Goal: Task Accomplishment & Management: Manage account settings

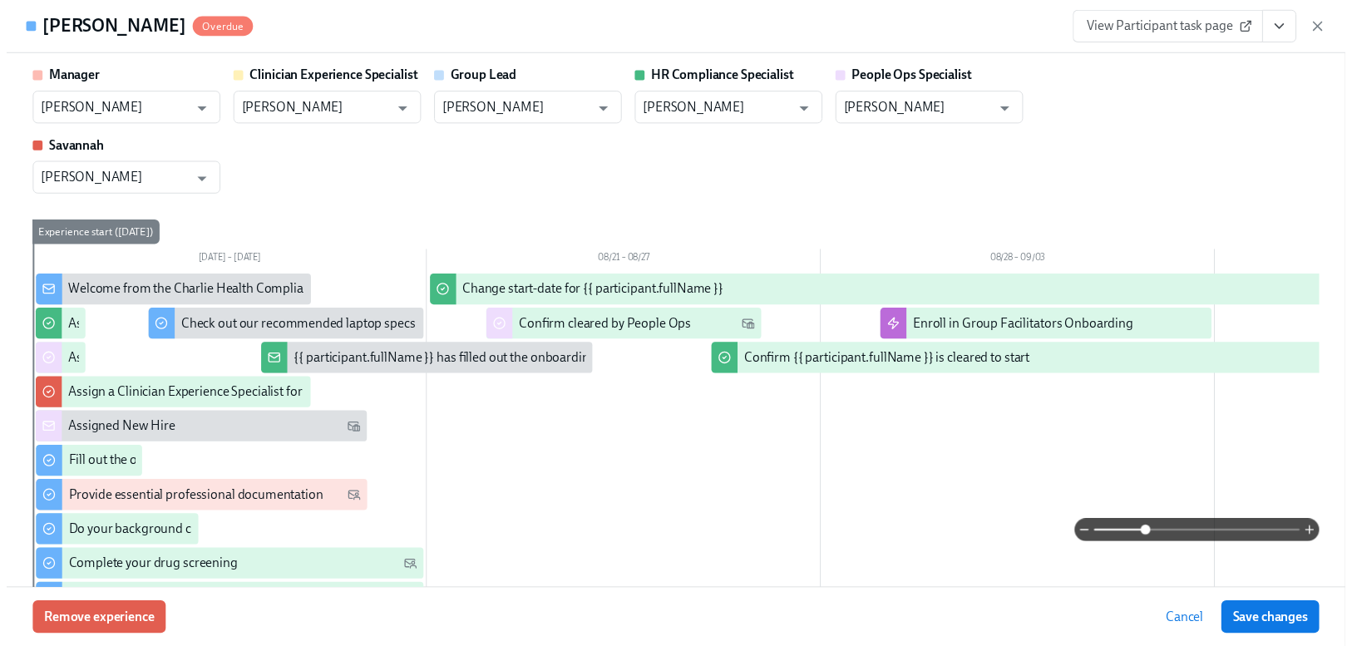
scroll to position [2757, 0]
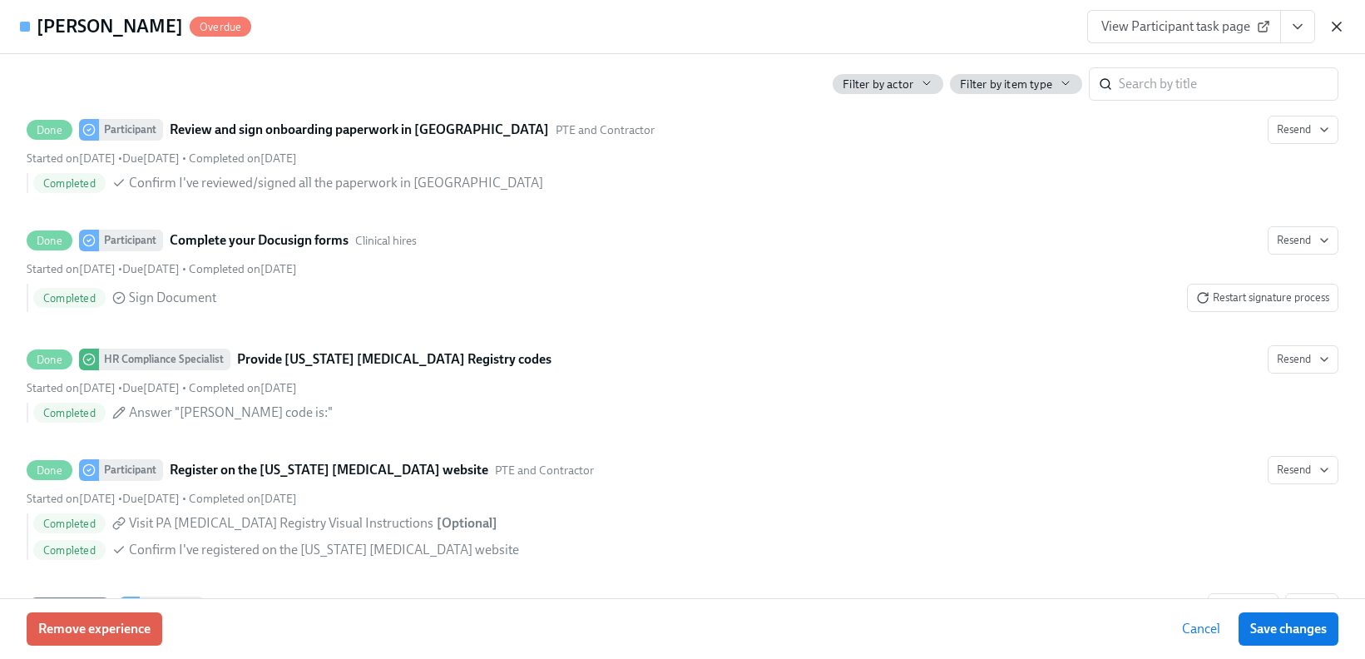
click at [1339, 30] on icon "button" at bounding box center [1336, 26] width 17 height 17
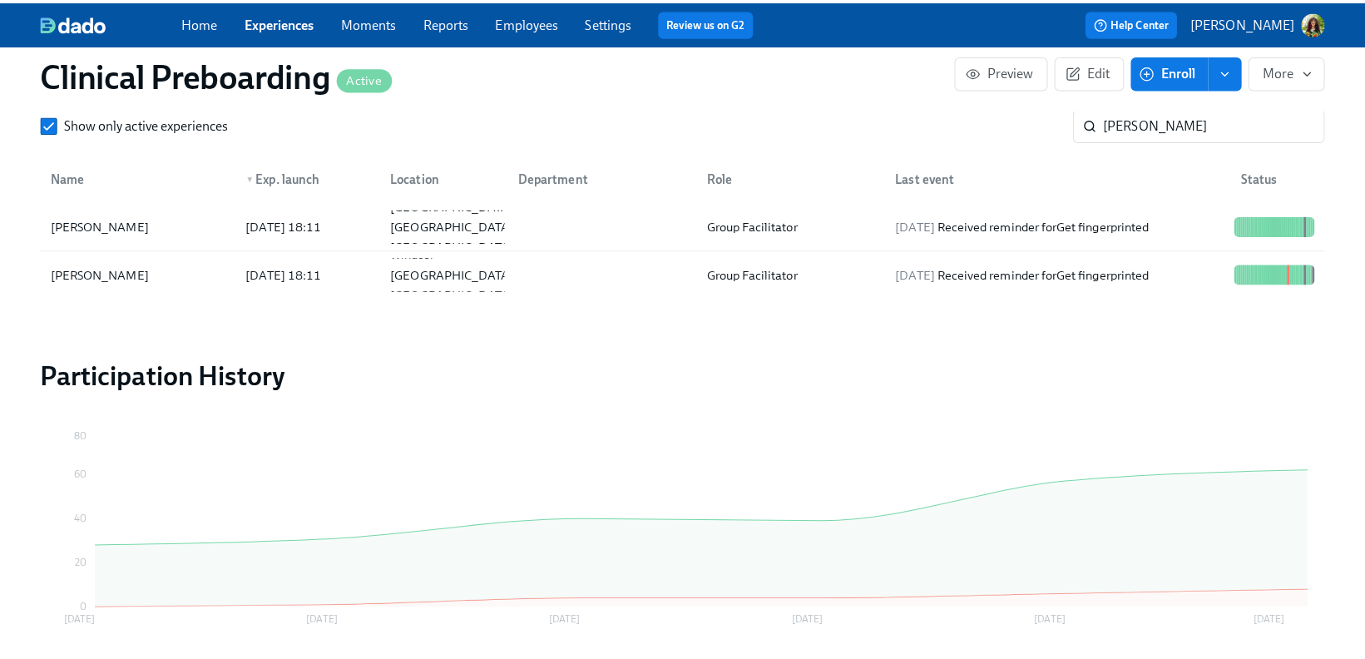
scroll to position [0, 21569]
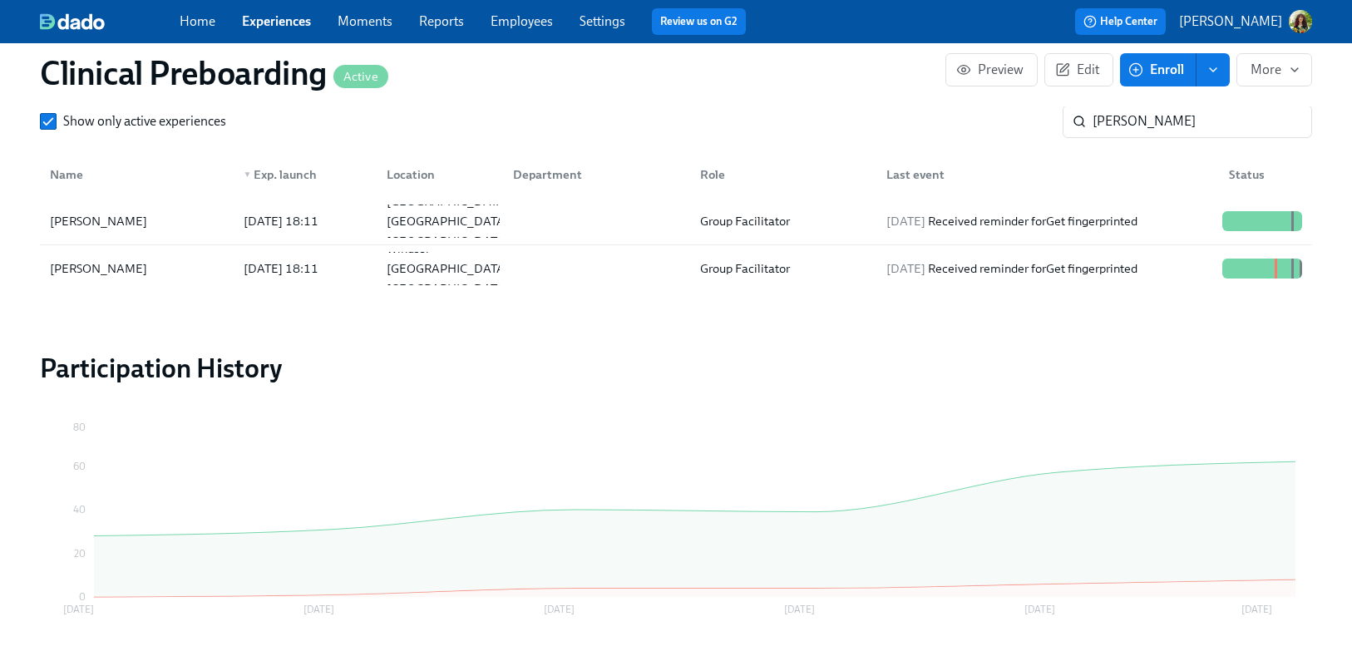
click at [1264, 28] on p "[PERSON_NAME]" at bounding box center [1230, 21] width 103 height 18
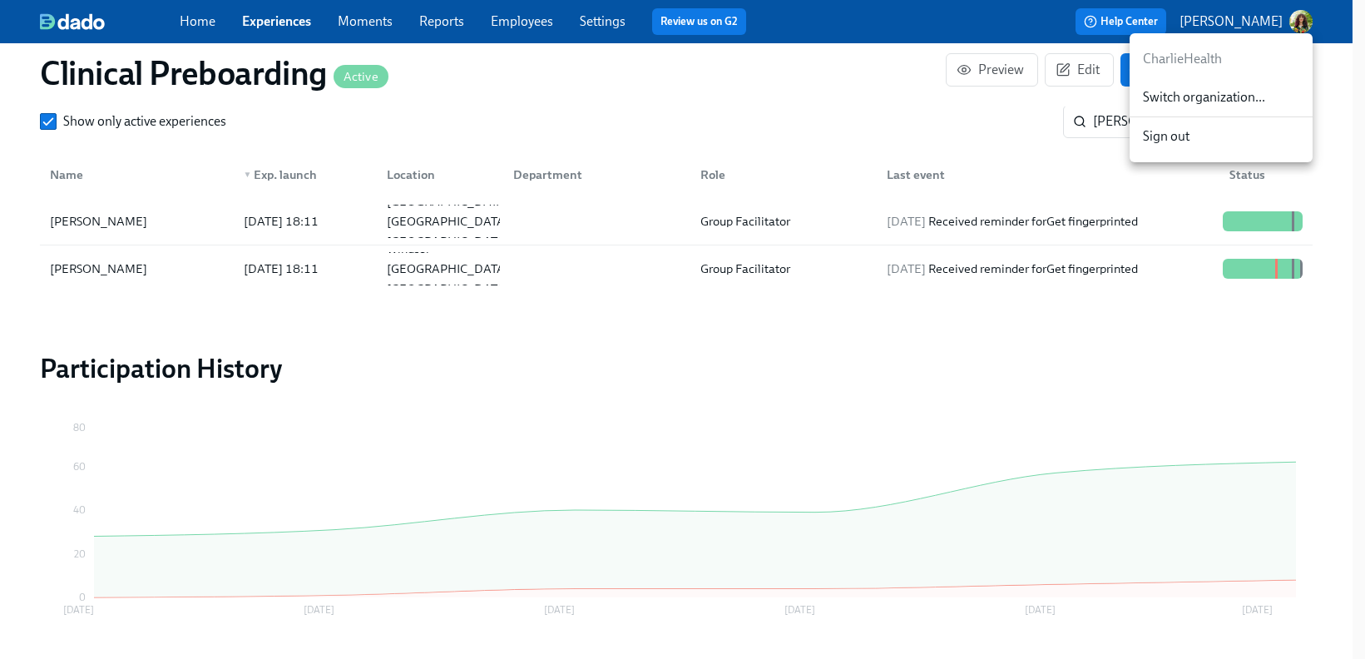
click at [1258, 96] on span "Switch organization..." at bounding box center [1221, 97] width 156 height 18
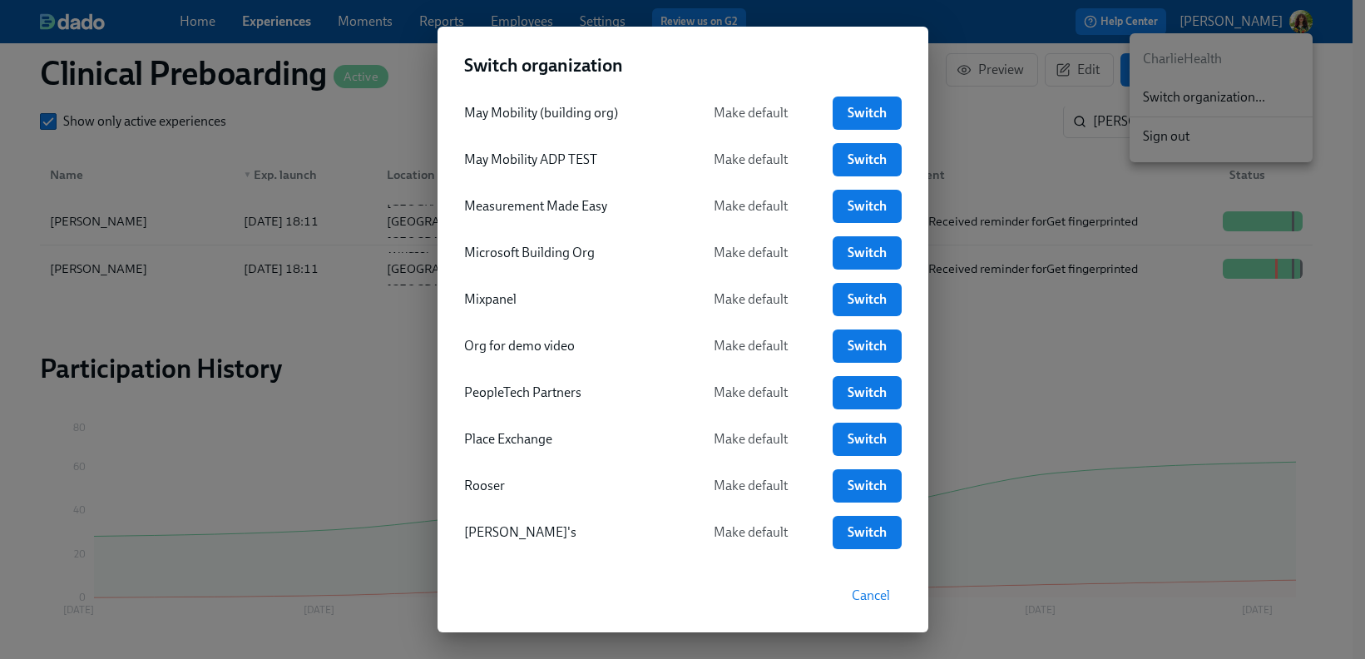
scroll to position [1714, 0]
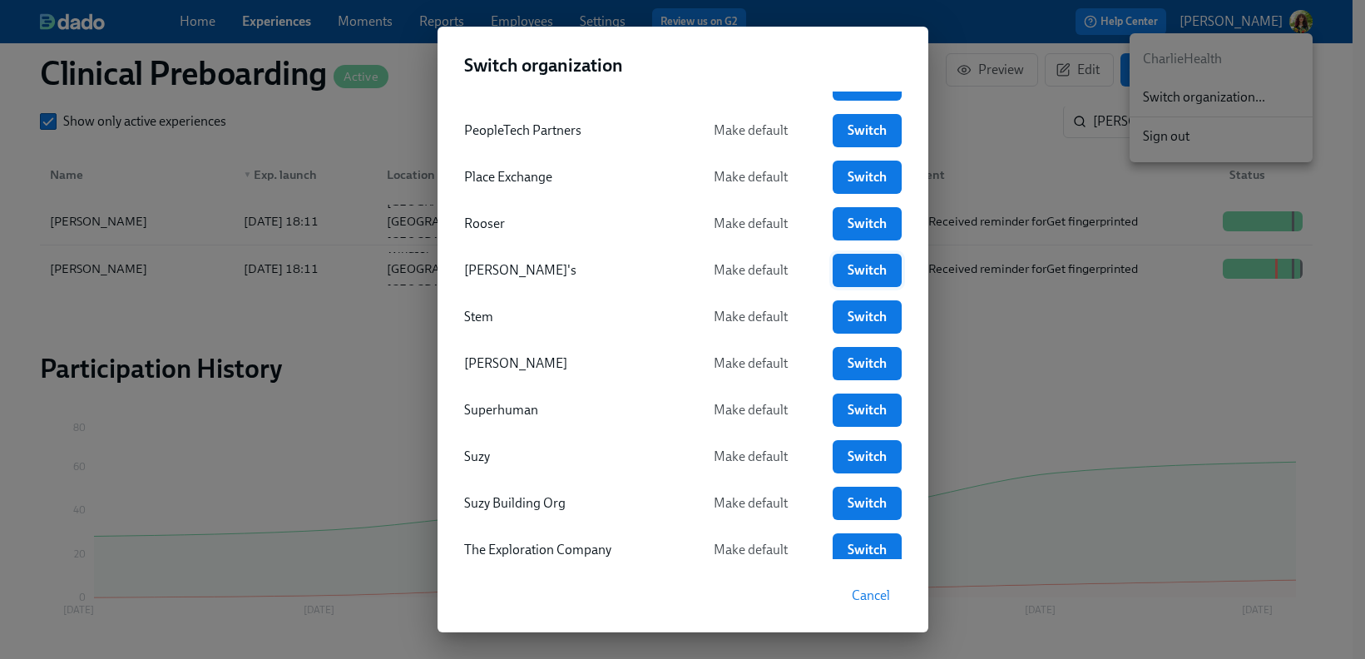
click at [844, 271] on span "Switch" at bounding box center [866, 270] width 45 height 17
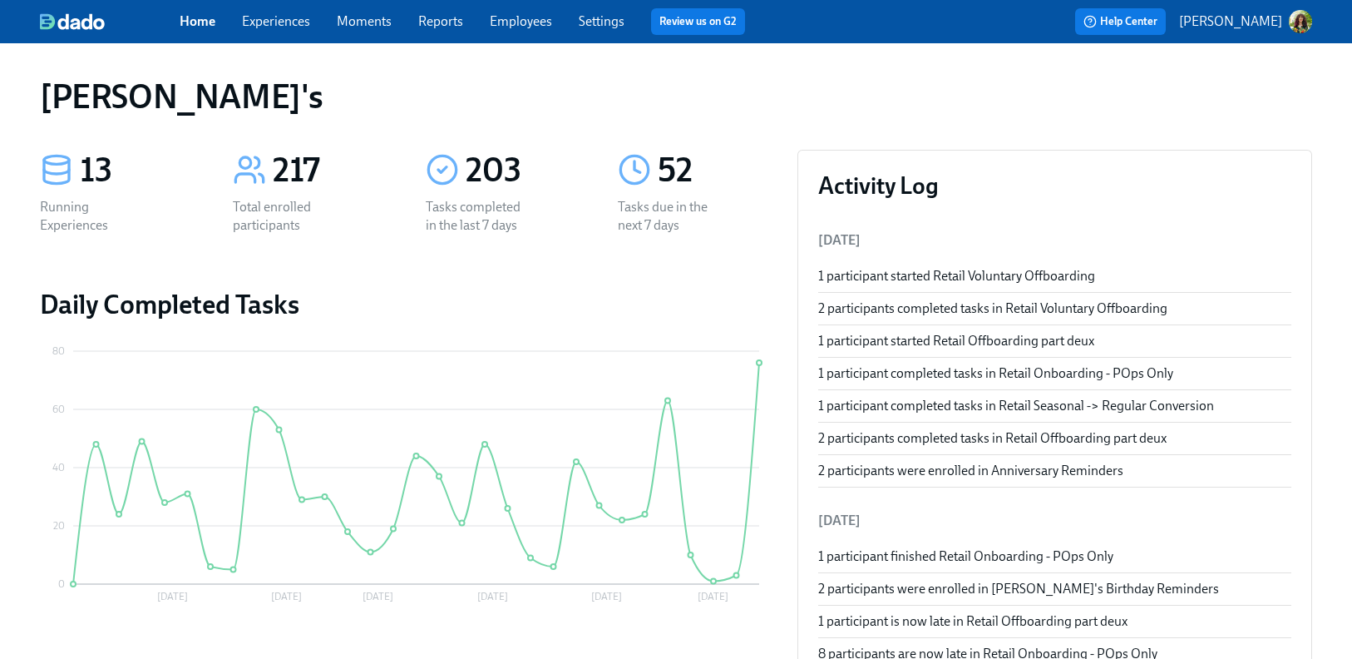
click at [266, 24] on link "Experiences" at bounding box center [276, 21] width 68 height 16
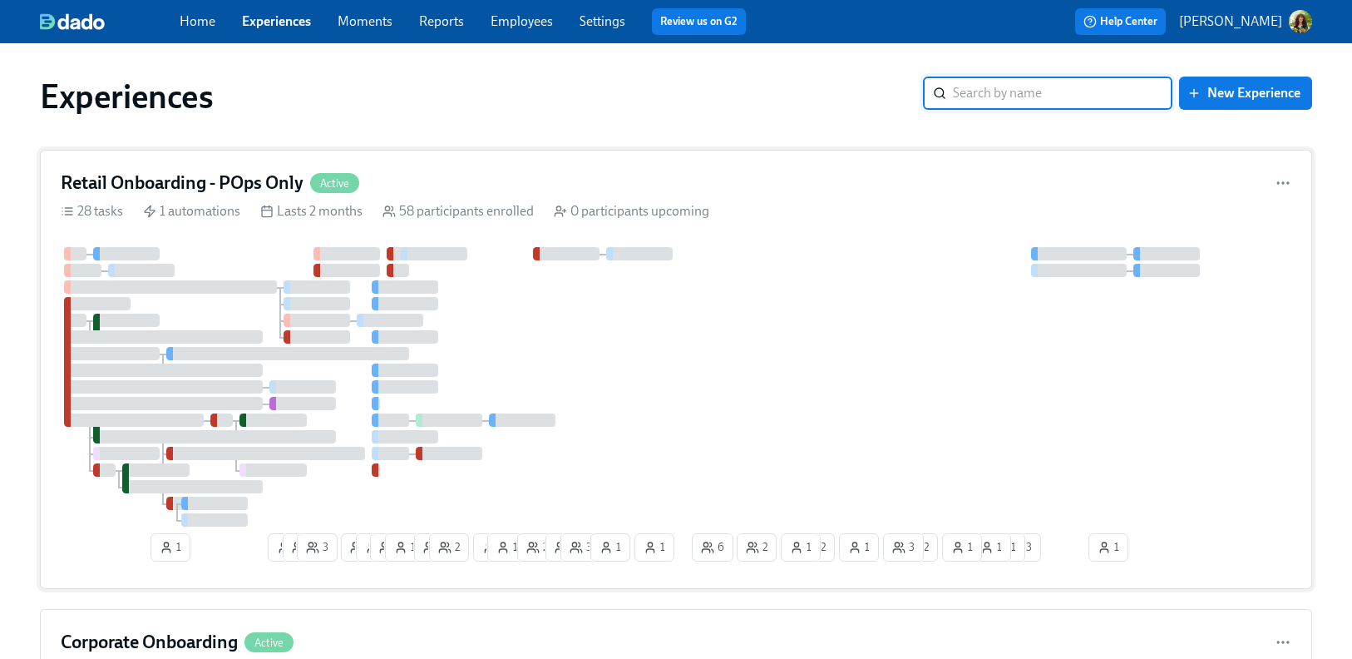
click at [699, 178] on div "Retail Onboarding - POps Only Active" at bounding box center [676, 183] width 1231 height 25
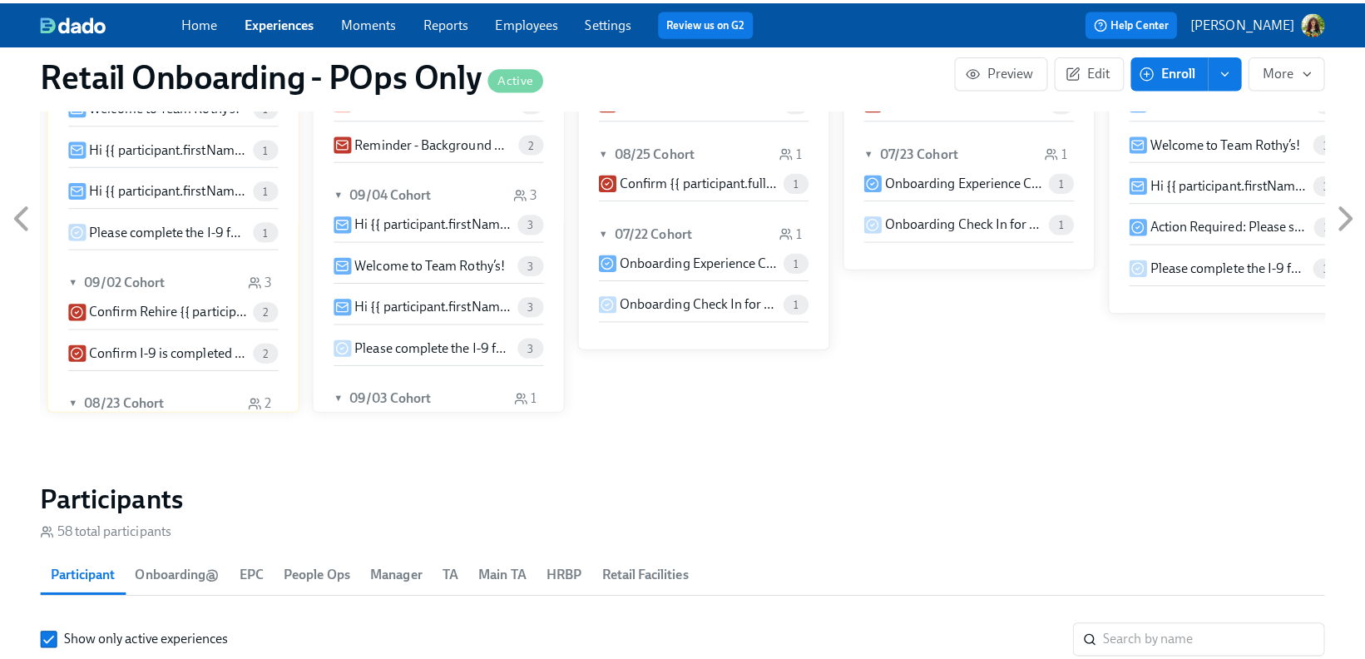
scroll to position [1803, 0]
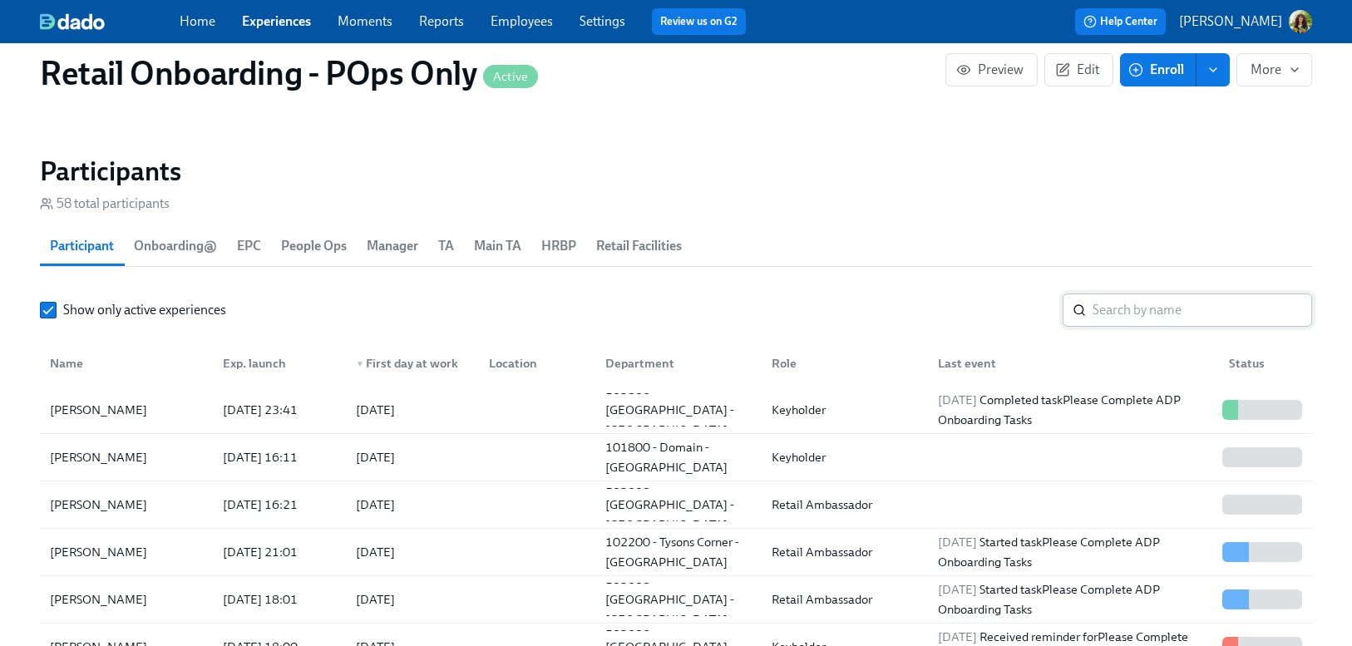
click at [1149, 308] on input "search" at bounding box center [1203, 310] width 220 height 33
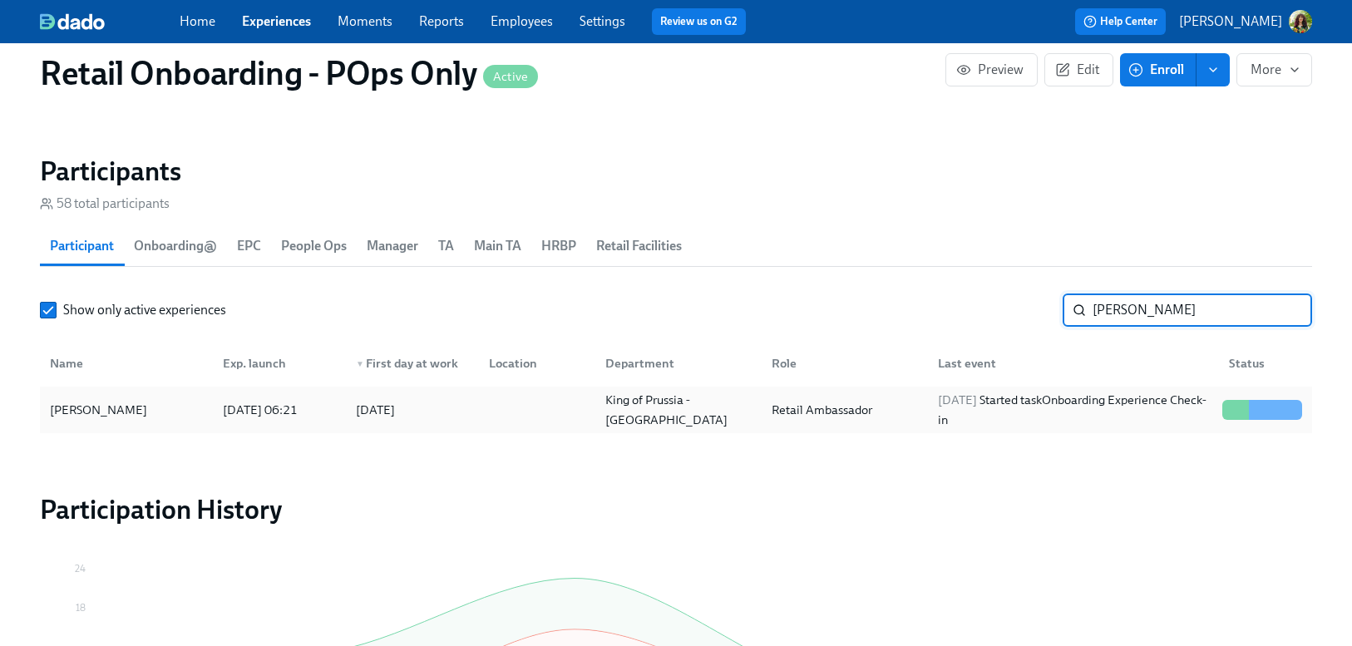
type input "alex"
click at [519, 403] on div at bounding box center [534, 409] width 116 height 33
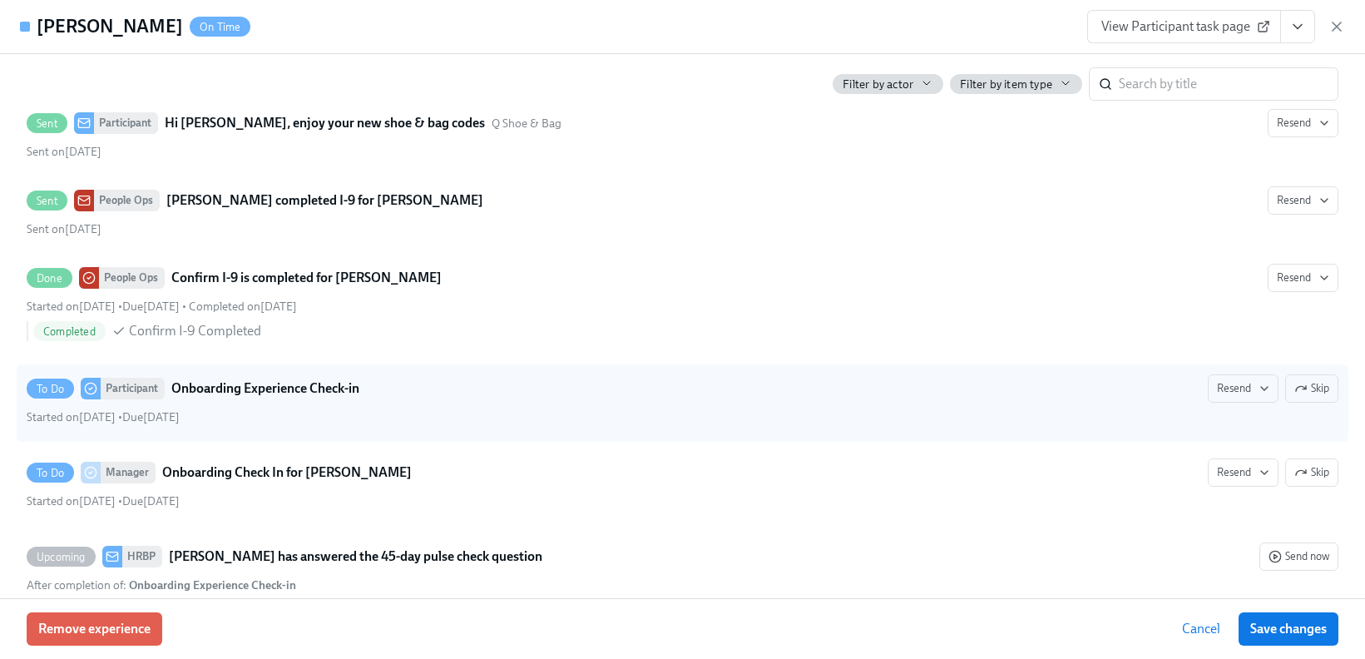
scroll to position [2735, 0]
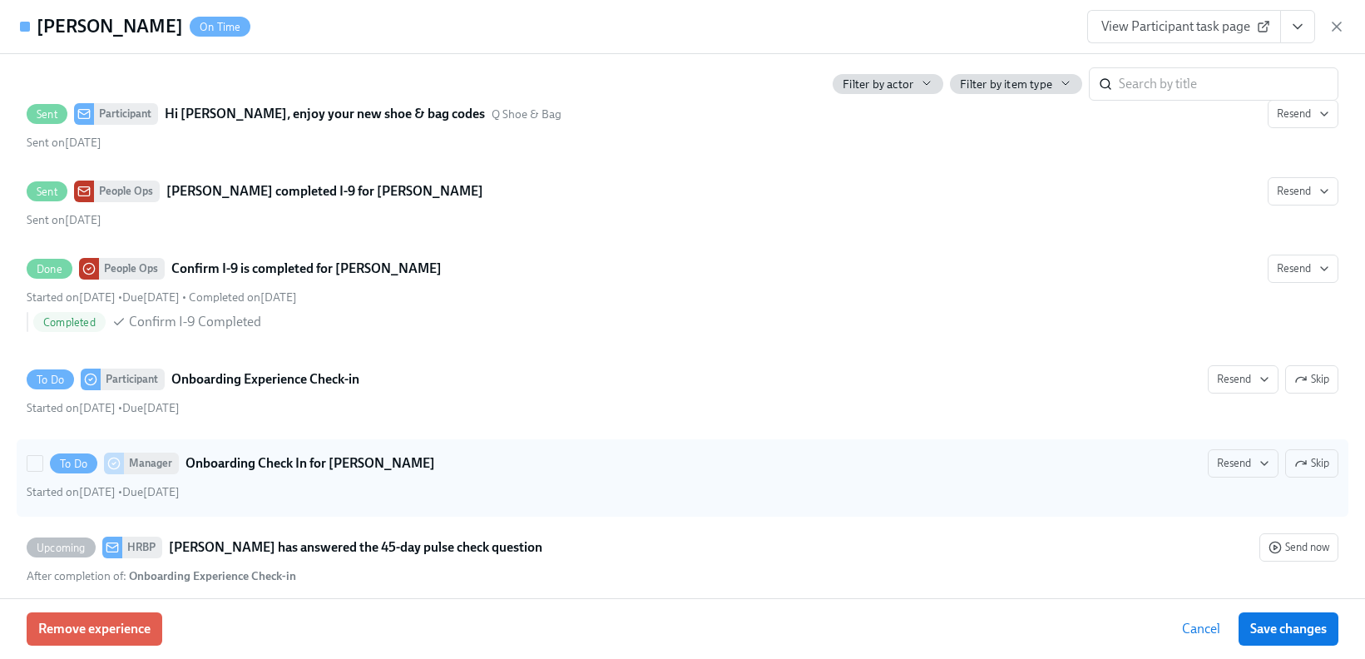
click at [307, 465] on strong "Onboarding Check In for Alex Hernandez" at bounding box center [310, 463] width 250 height 20
click at [42, 465] on input "To Do Manager Onboarding Check In for Alex Hernandez Resend Skip Started on Aug…" at bounding box center [34, 463] width 15 height 15
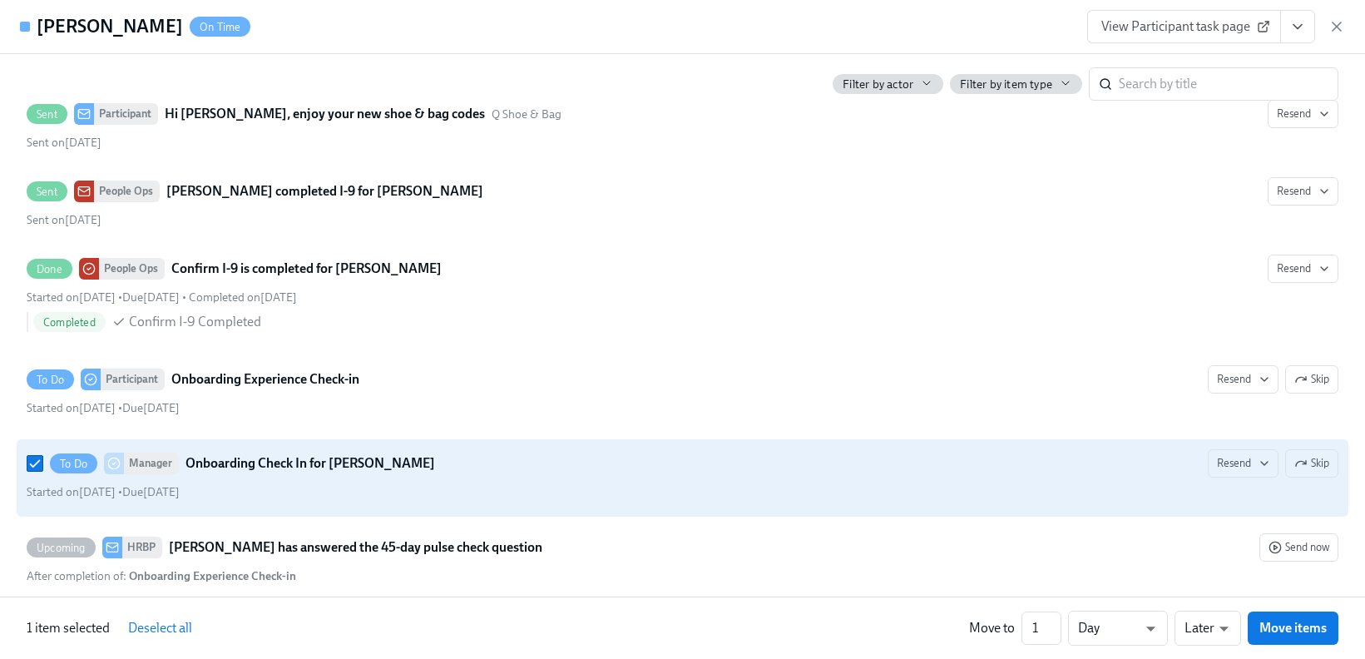
click at [307, 465] on strong "Onboarding Check In for Alex Hernandez" at bounding box center [310, 463] width 250 height 20
click at [42, 465] on input "To Do Manager Onboarding Check In for Alex Hernandez Resend Skip Started on Aug…" at bounding box center [34, 463] width 15 height 15
checkbox input "false"
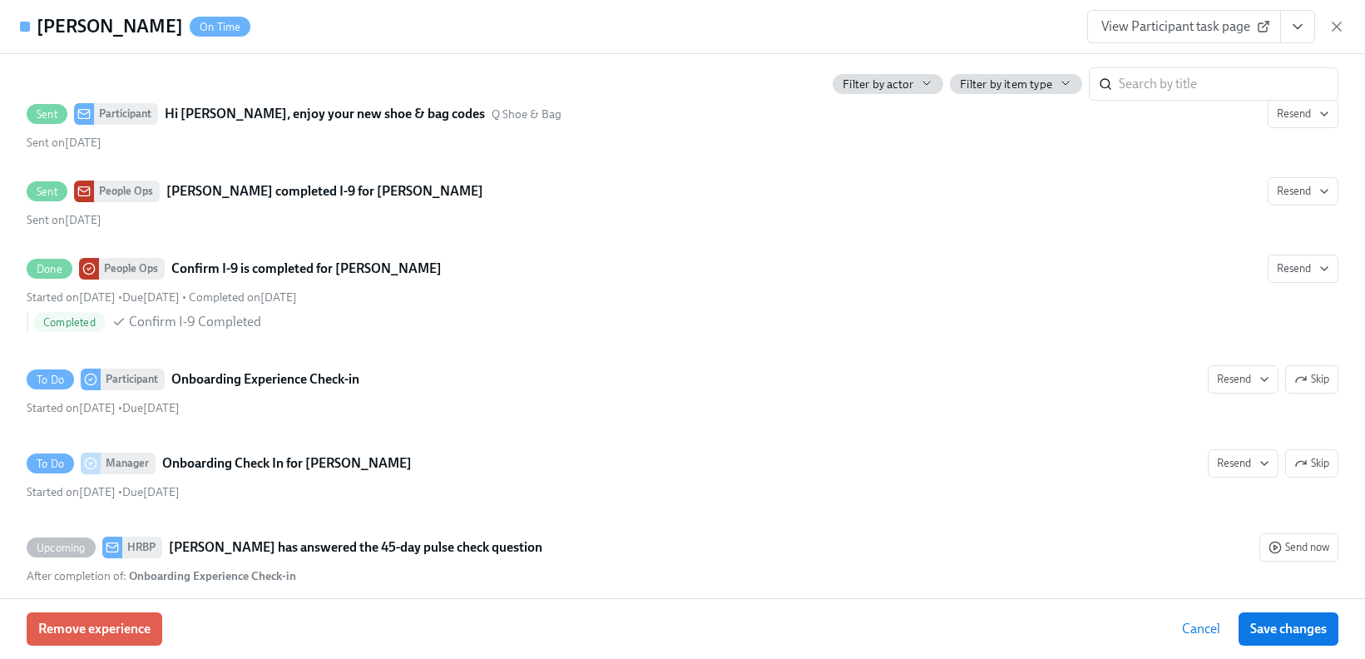
click at [1309, 22] on button "View task page" at bounding box center [1297, 26] width 35 height 33
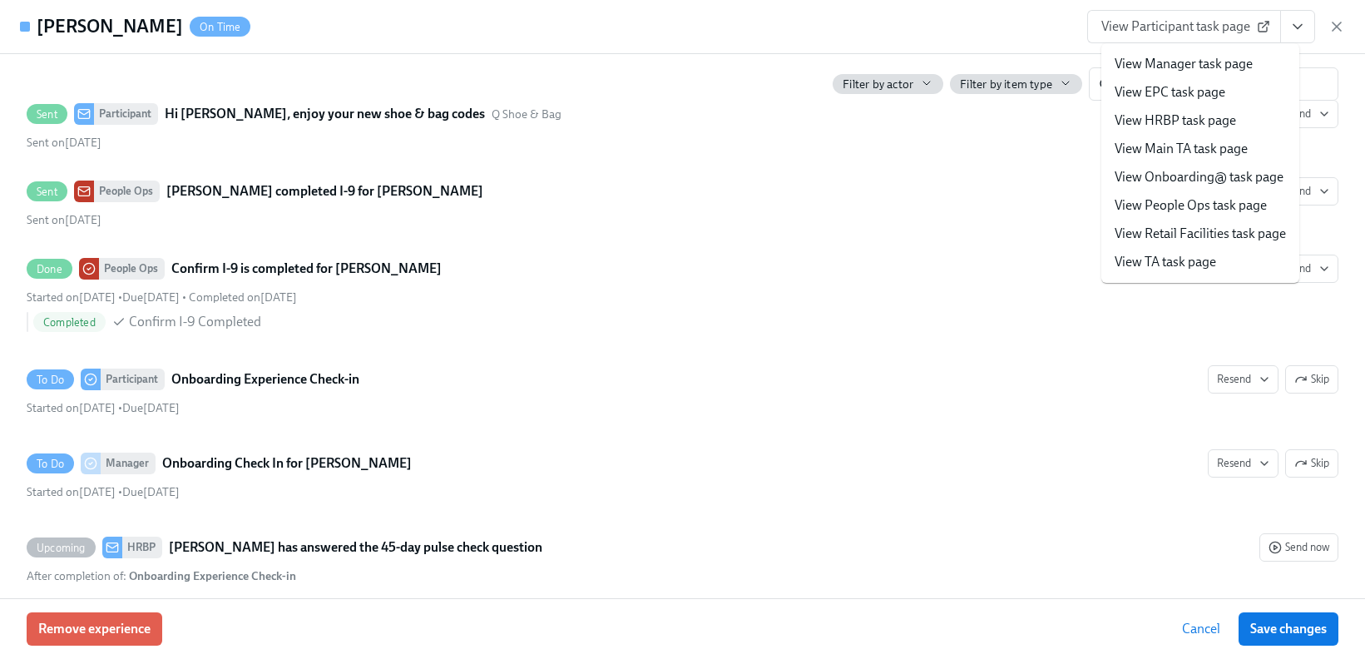
click at [1197, 63] on link "View Manager task page" at bounding box center [1184, 64] width 138 height 18
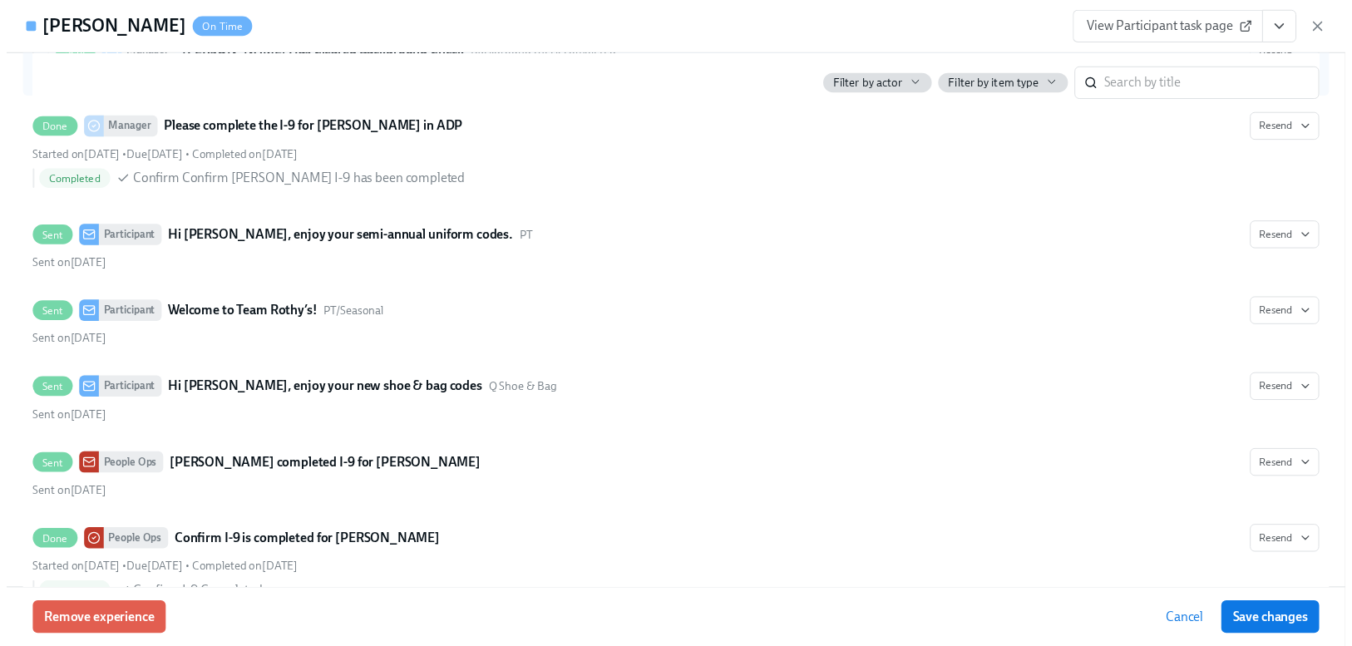
scroll to position [2828, 0]
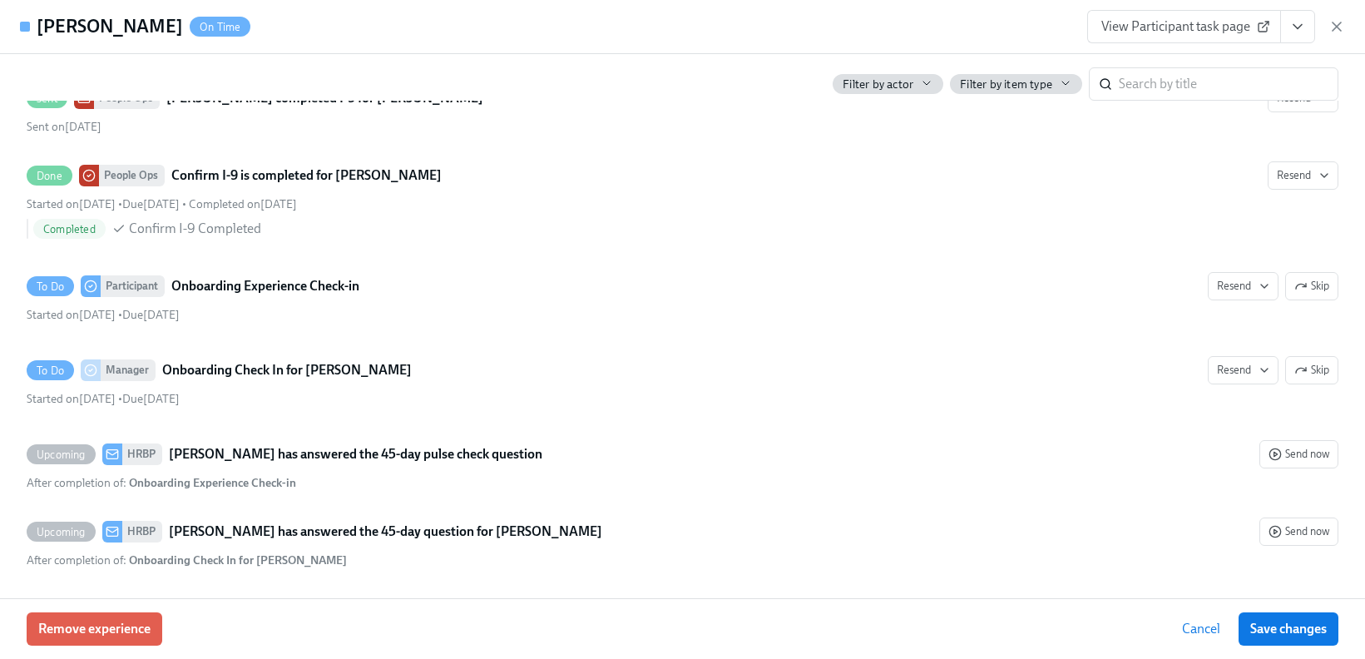
click at [1340, 25] on icon "button" at bounding box center [1336, 26] width 17 height 17
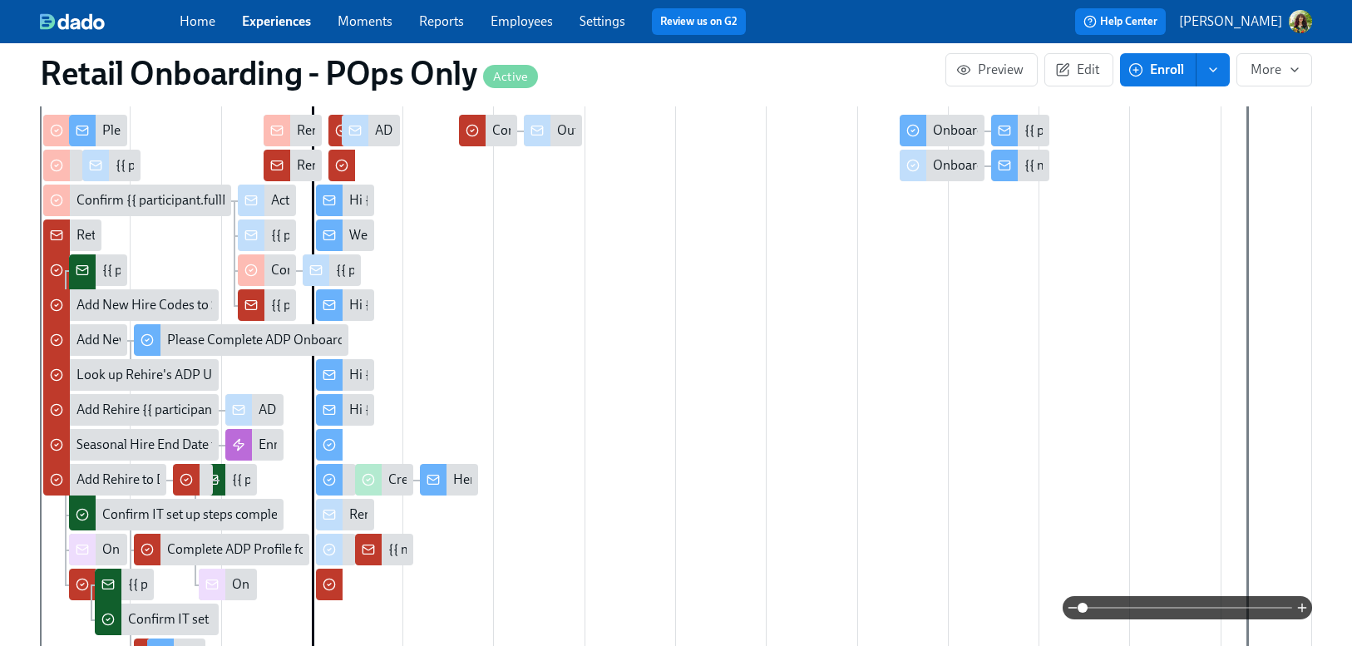
scroll to position [300, 0]
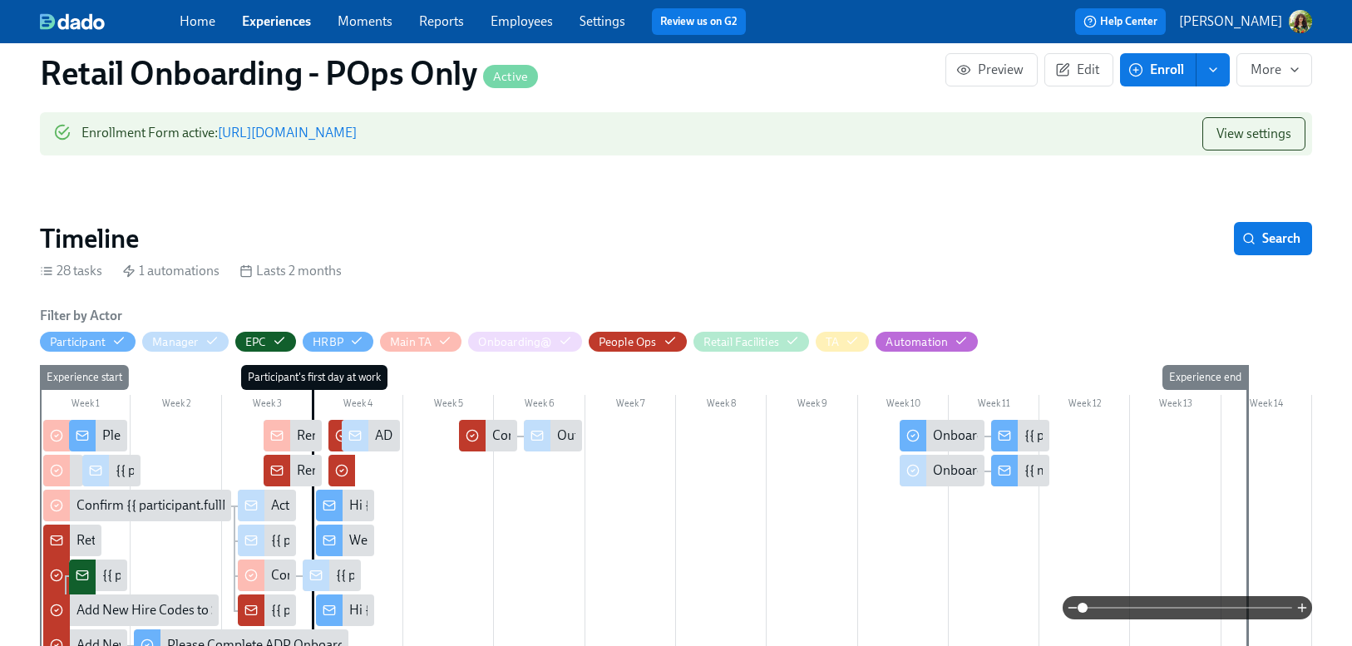
click at [1162, 607] on span at bounding box center [1188, 607] width 210 height 23
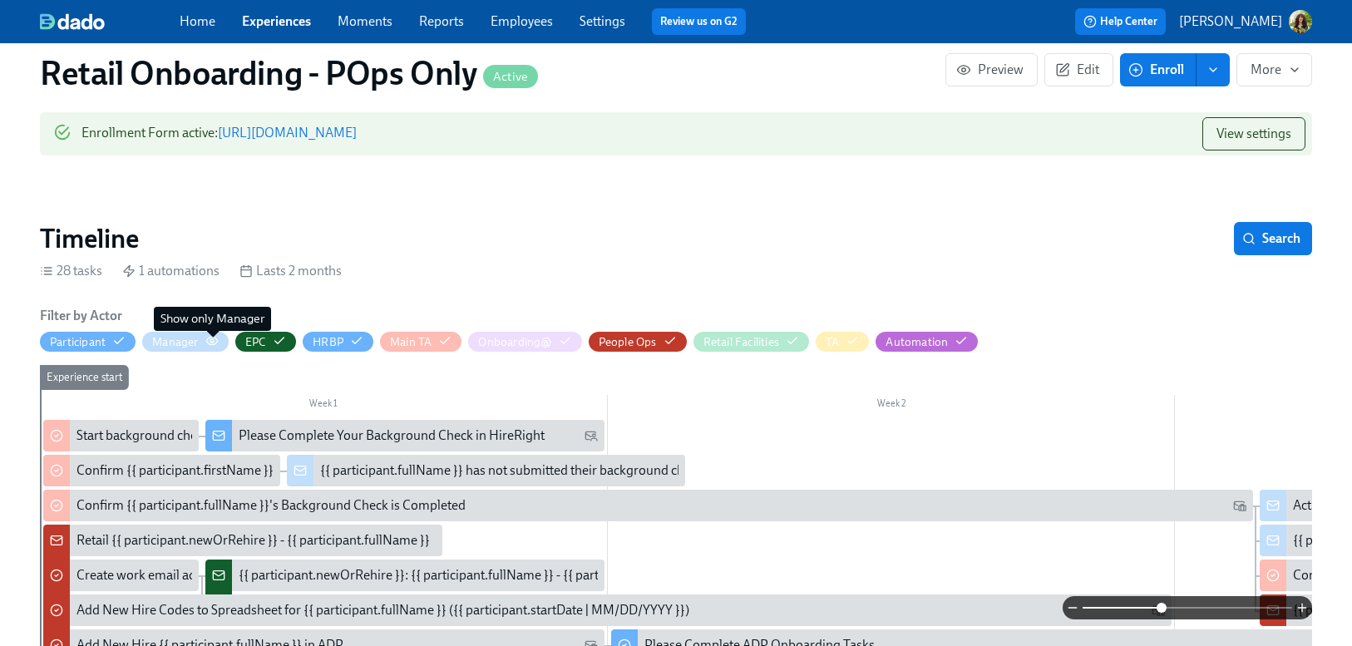
click at [210, 342] on icon "button" at bounding box center [211, 340] width 13 height 13
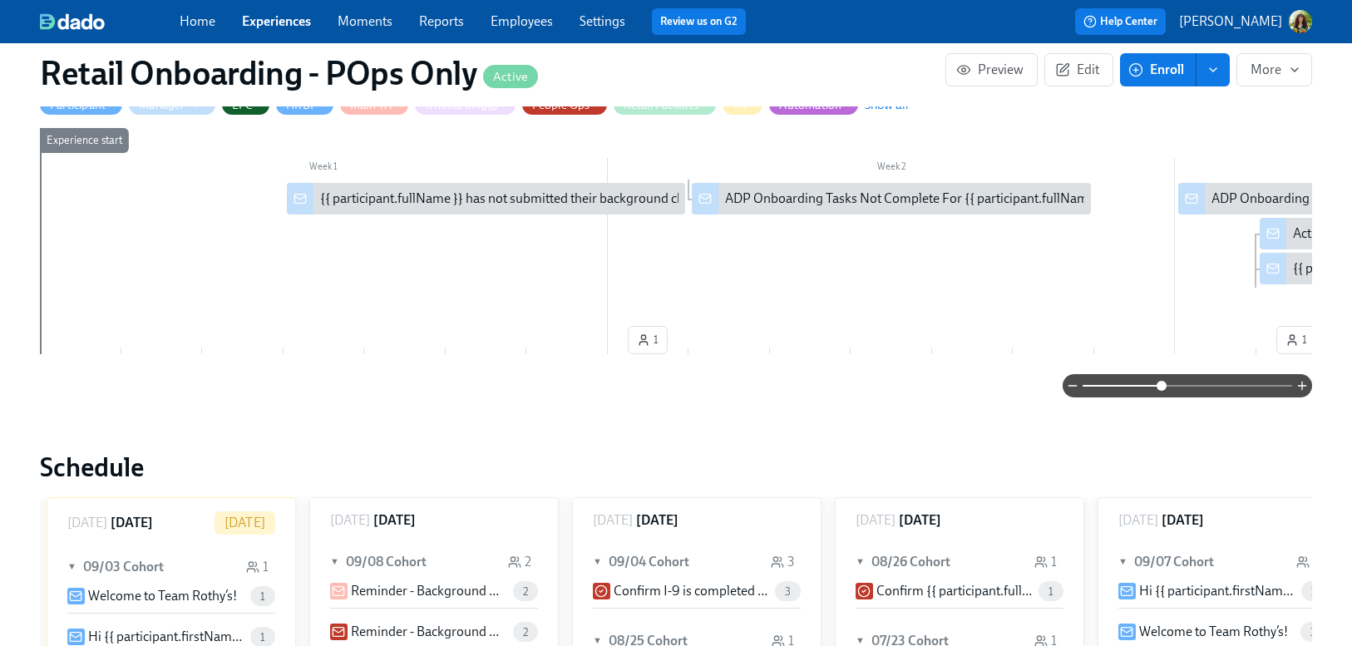
scroll to position [512, 0]
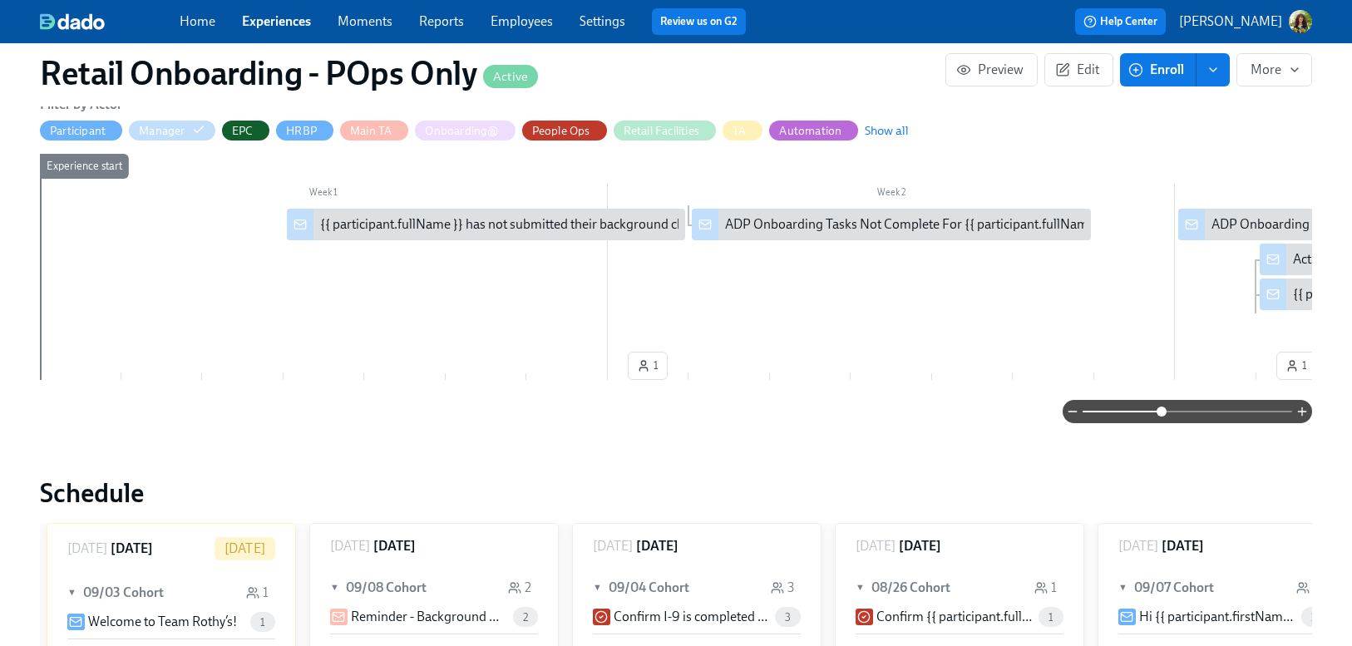
click at [861, 383] on div "Week 1 Week 2 Week 3 Week 4 Week 5 Week 6 Week 7 Week 8 Week 9 Week 10 Week 11 …" at bounding box center [676, 270] width 1273 height 233
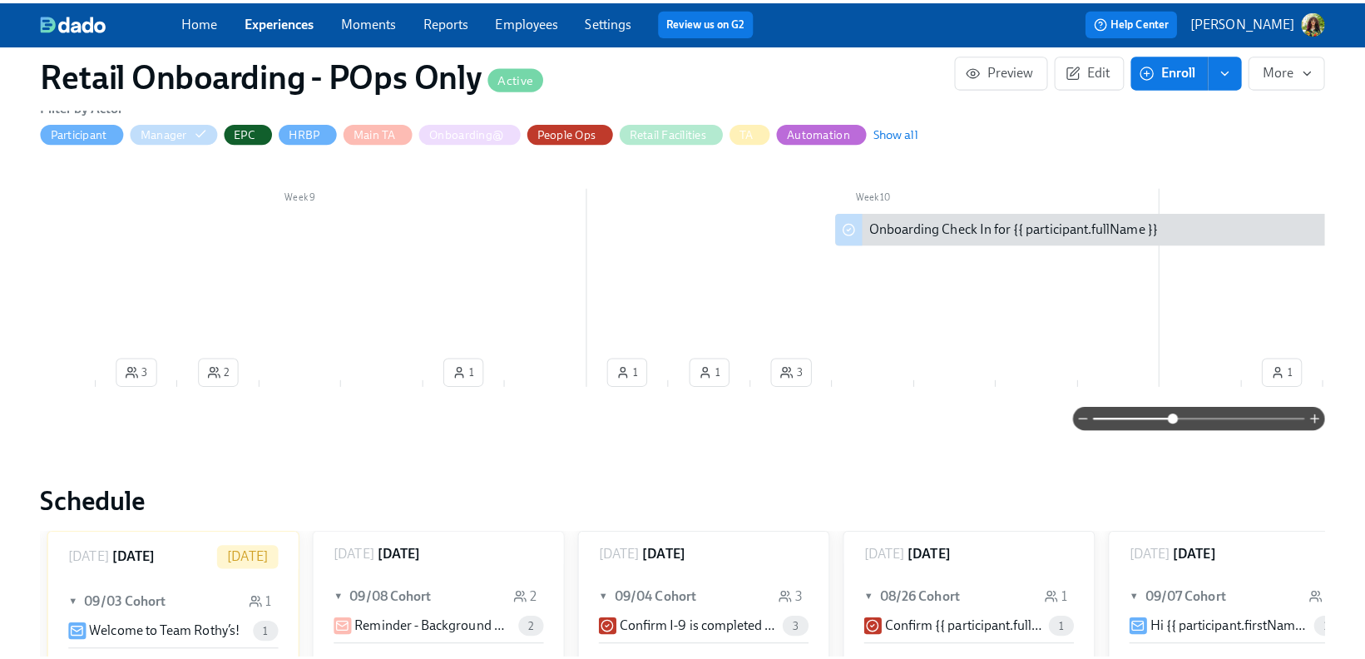
scroll to position [0, 4591]
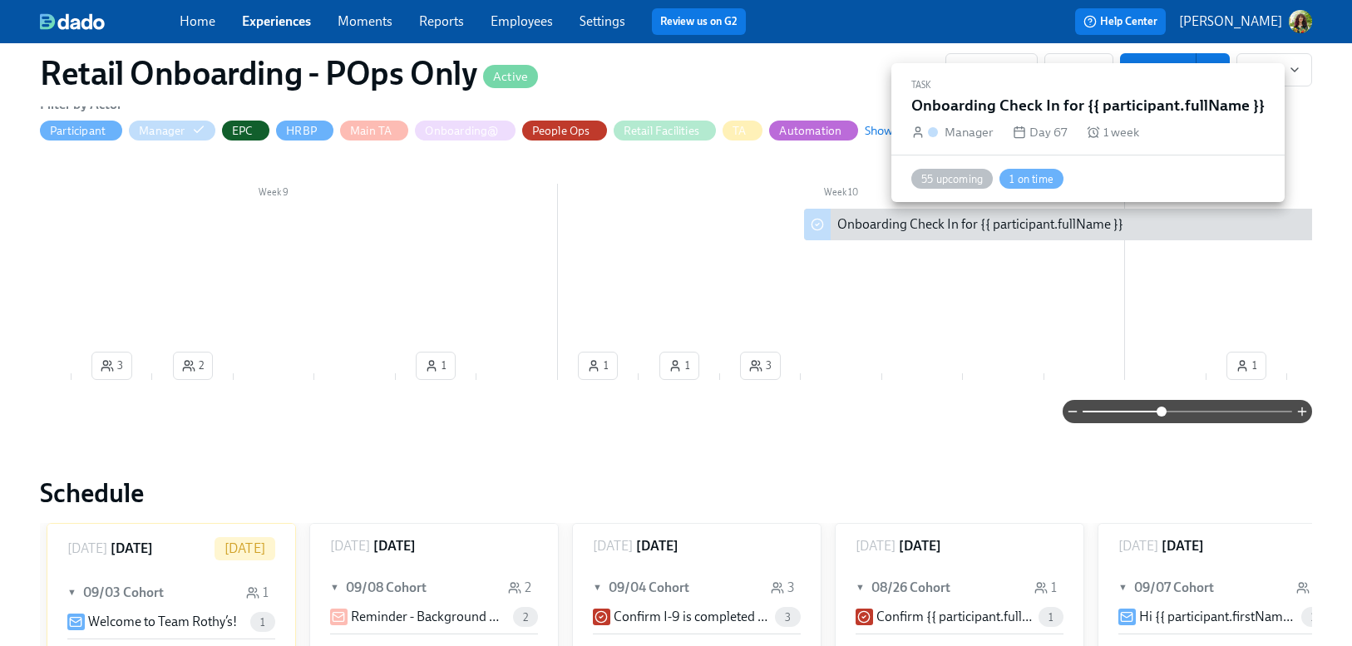
click at [892, 219] on div "Onboarding Check In for {{ participant.fullName }}" at bounding box center [981, 224] width 286 height 18
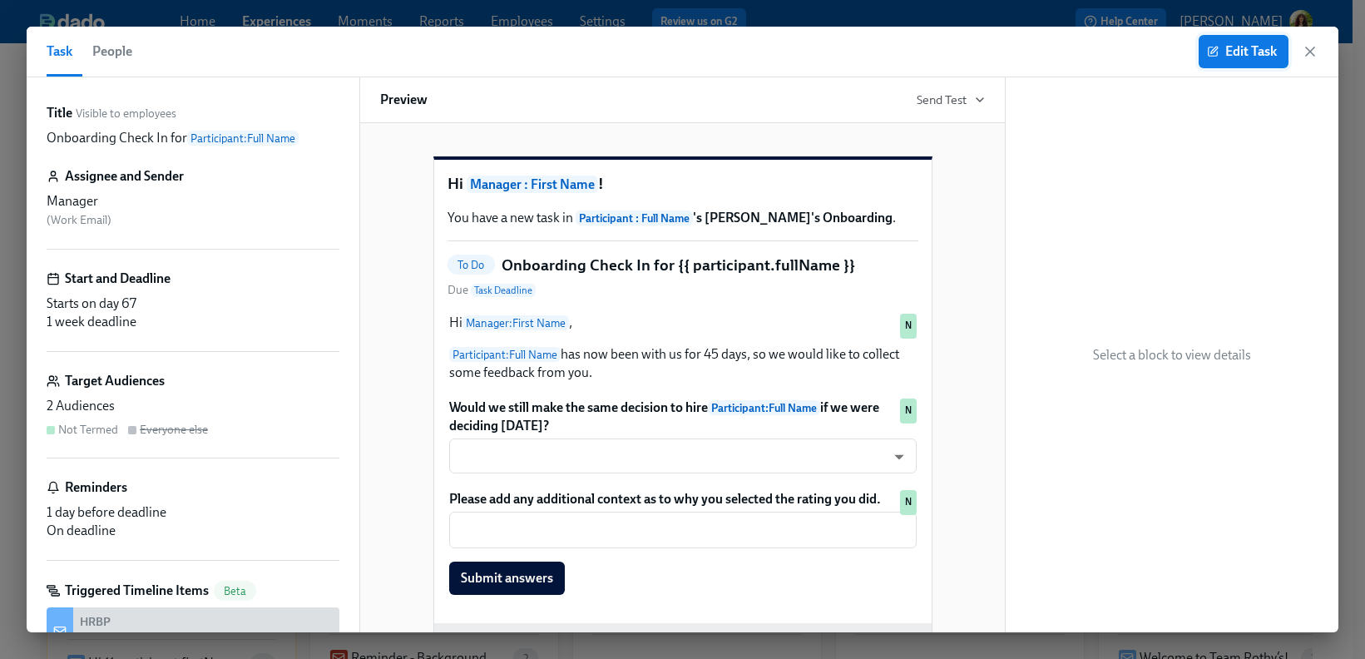
click at [1240, 52] on span "Edit Task" at bounding box center [1243, 51] width 67 height 17
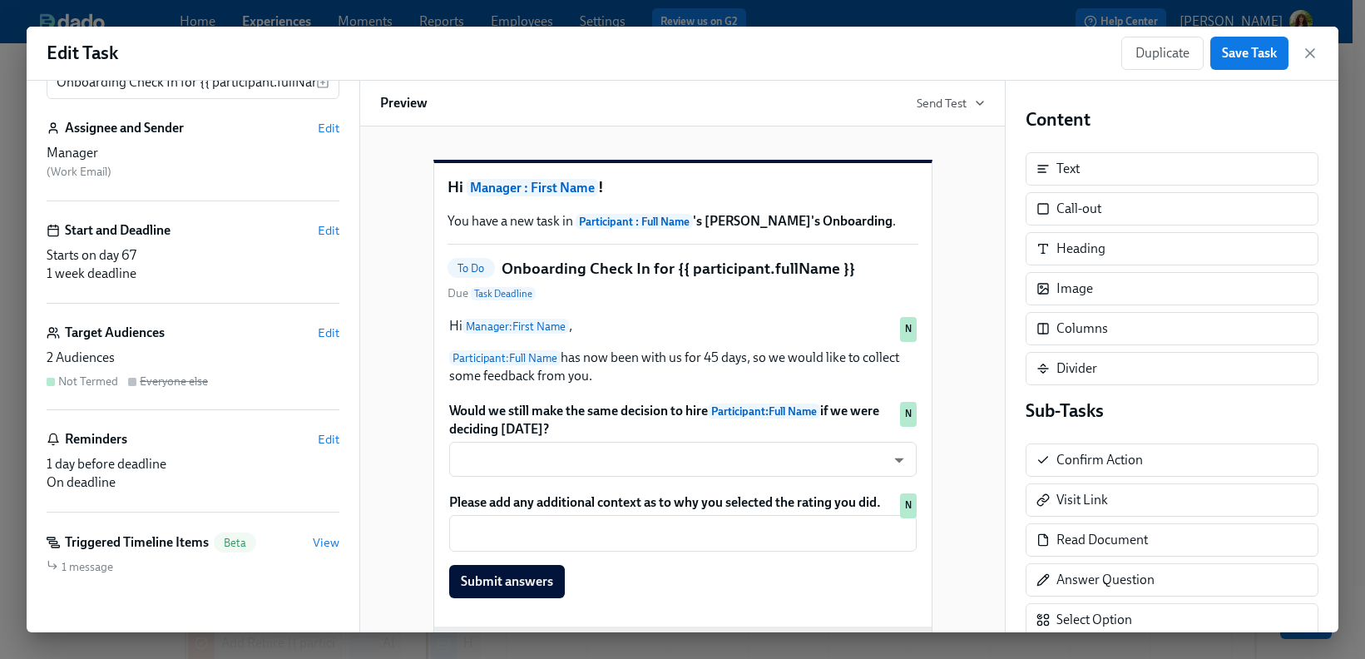
scroll to position [129, 0]
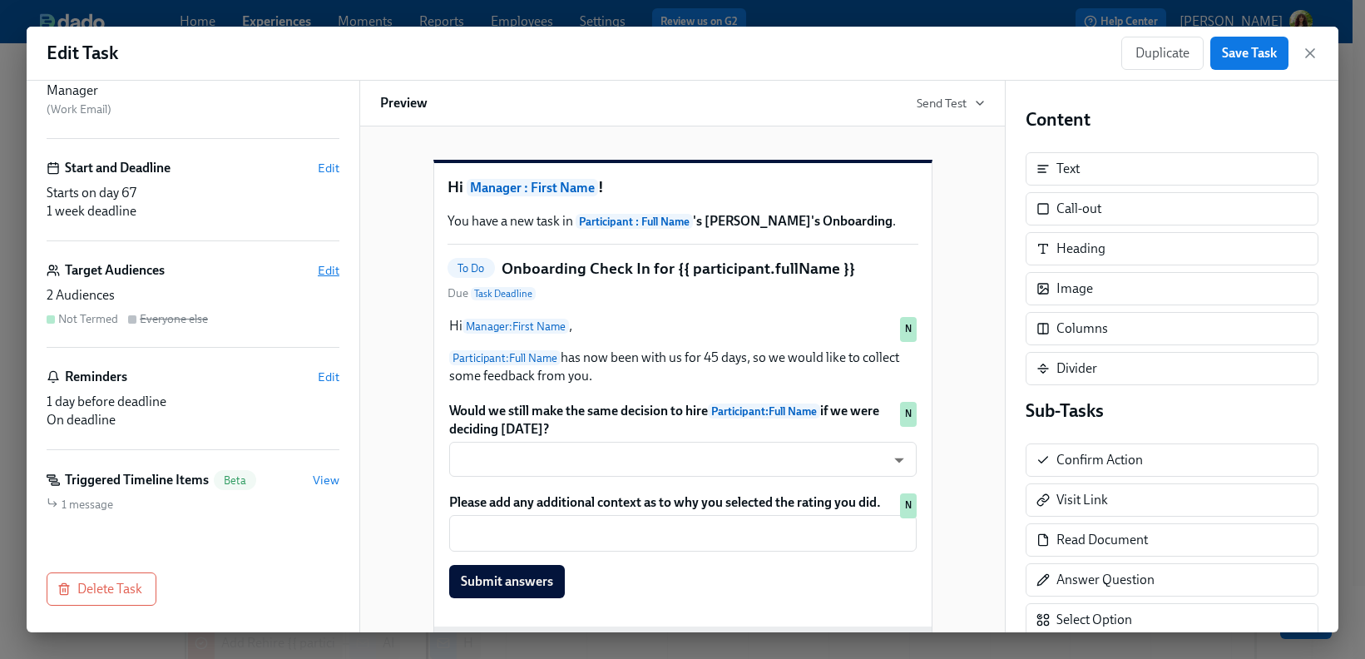
click at [318, 263] on span "Edit" at bounding box center [329, 270] width 22 height 17
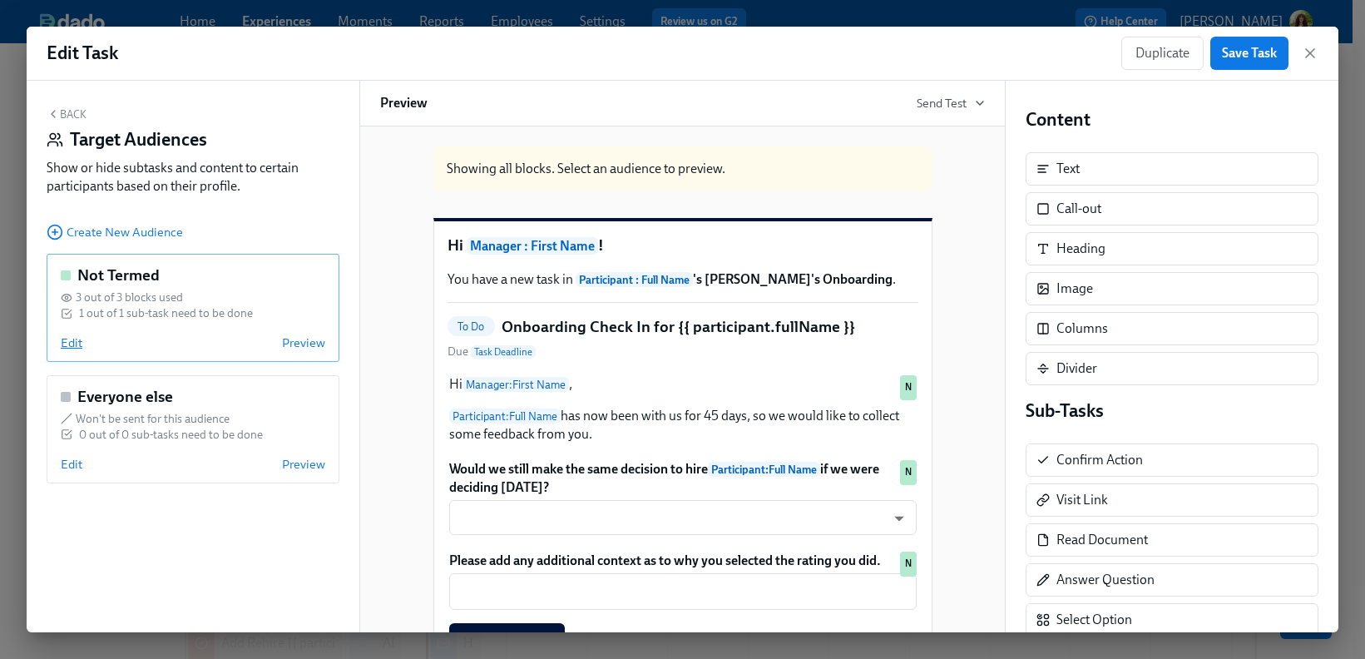
click at [74, 336] on span "Edit" at bounding box center [72, 342] width 22 height 17
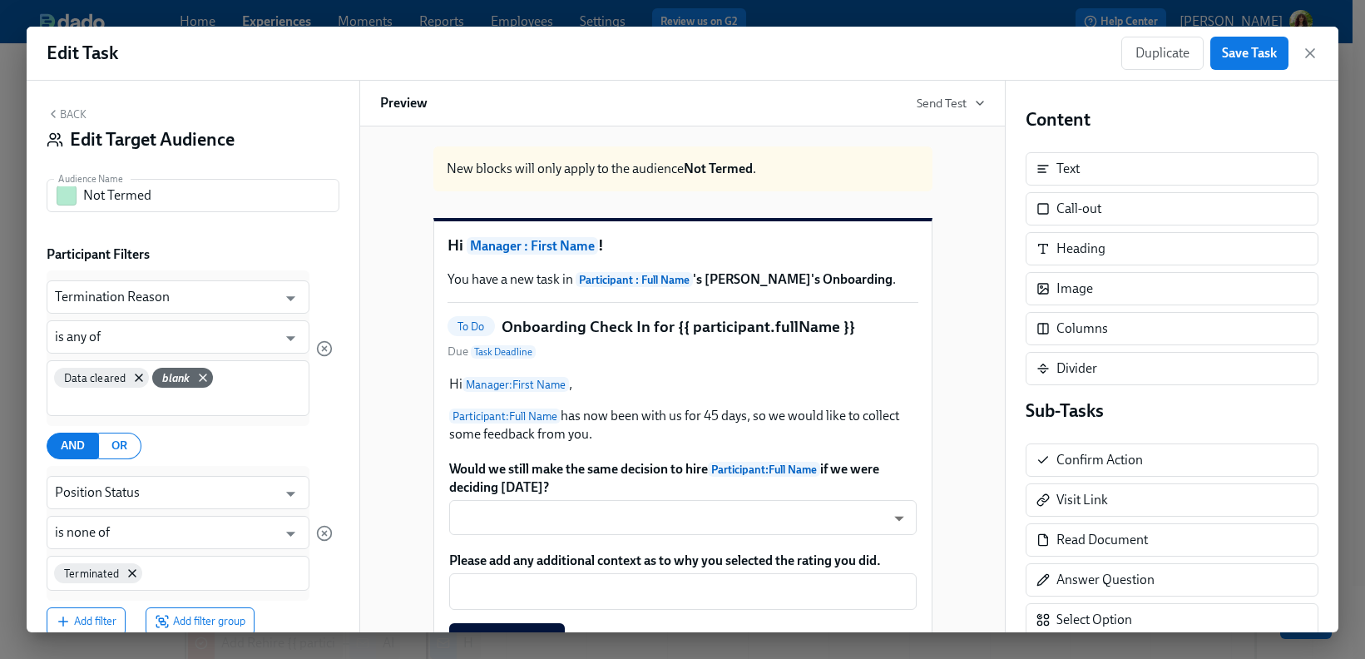
scroll to position [32, 0]
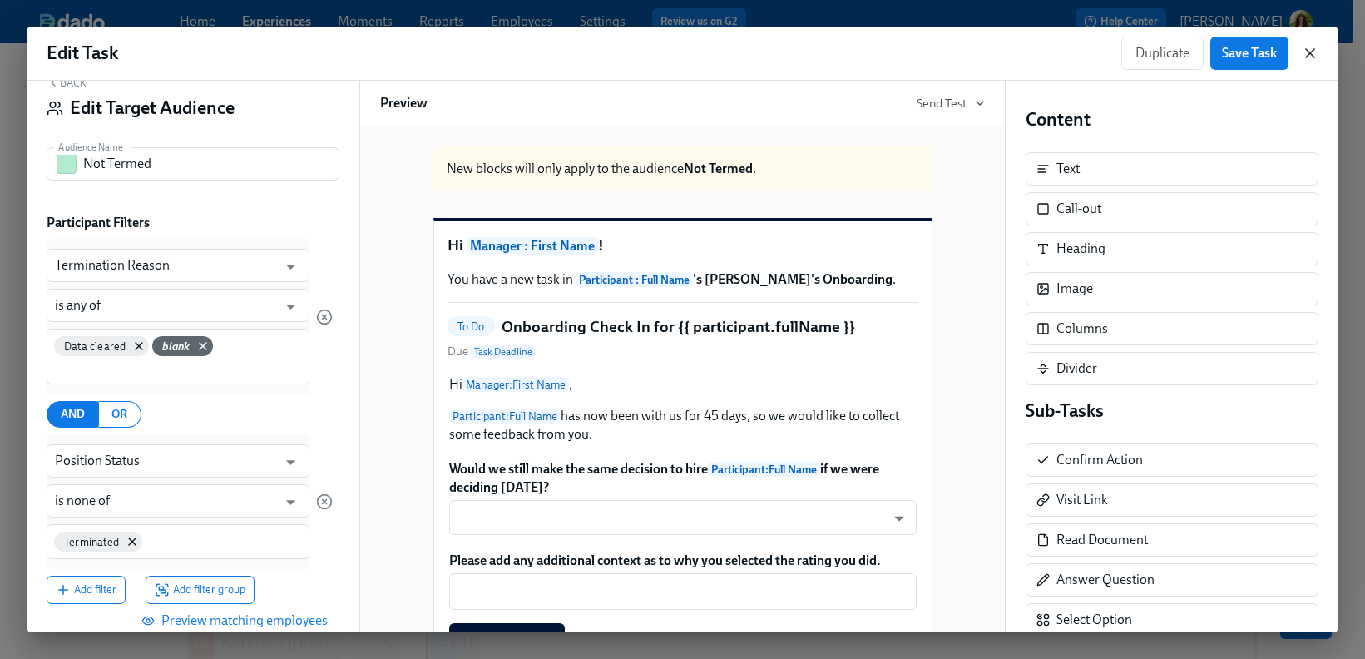
click at [1316, 57] on icon "button" at bounding box center [1310, 53] width 17 height 17
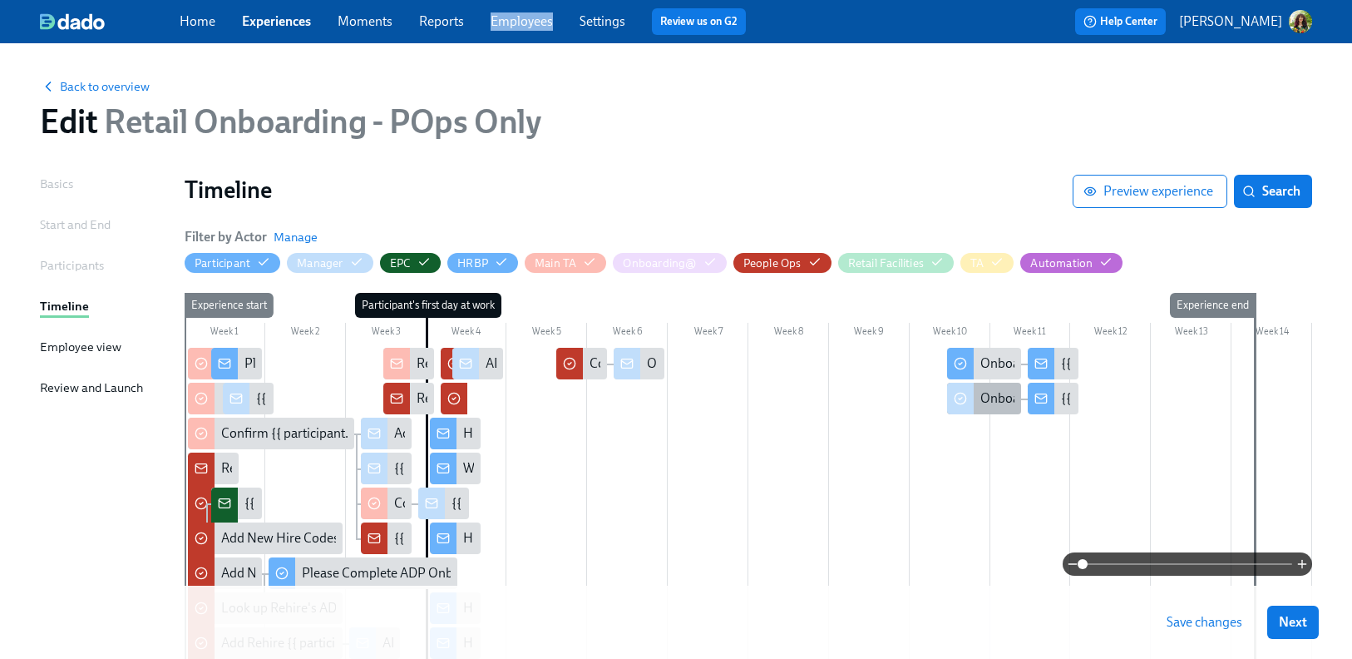
click at [991, 397] on div "Onboarding Check In for {{ participant.fullName }}" at bounding box center [1124, 398] width 286 height 18
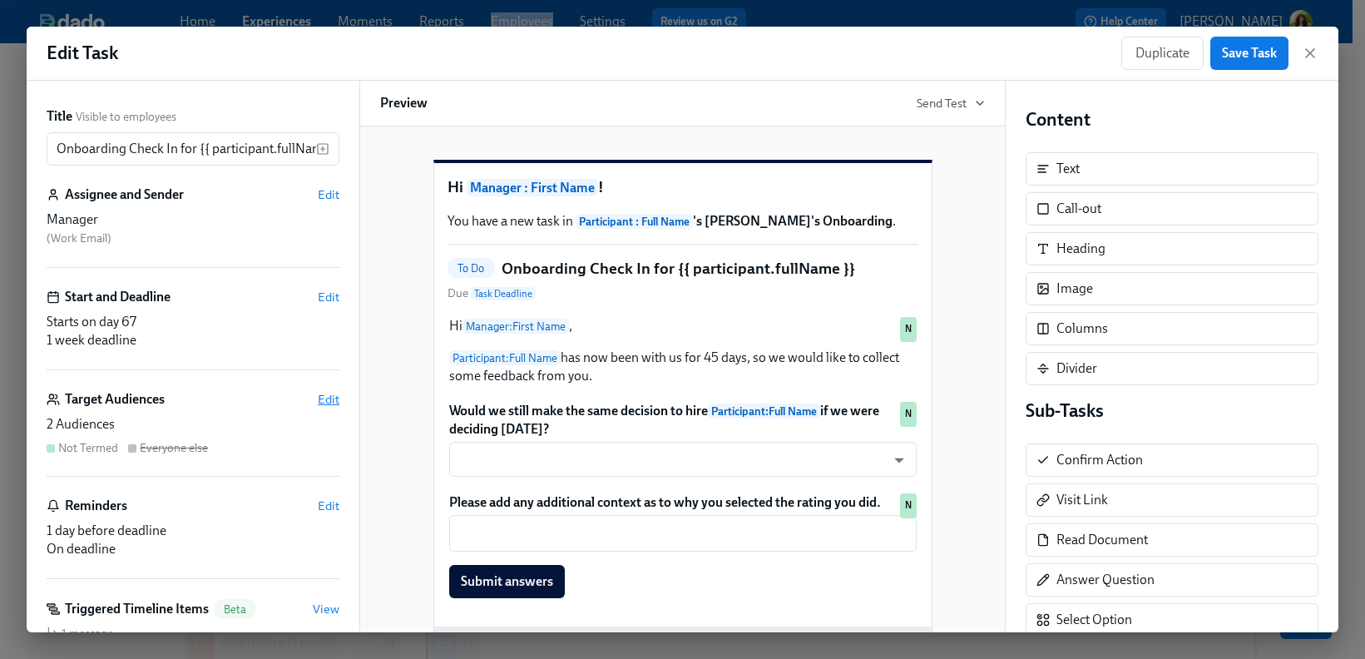
click at [318, 398] on span "Edit" at bounding box center [329, 399] width 22 height 17
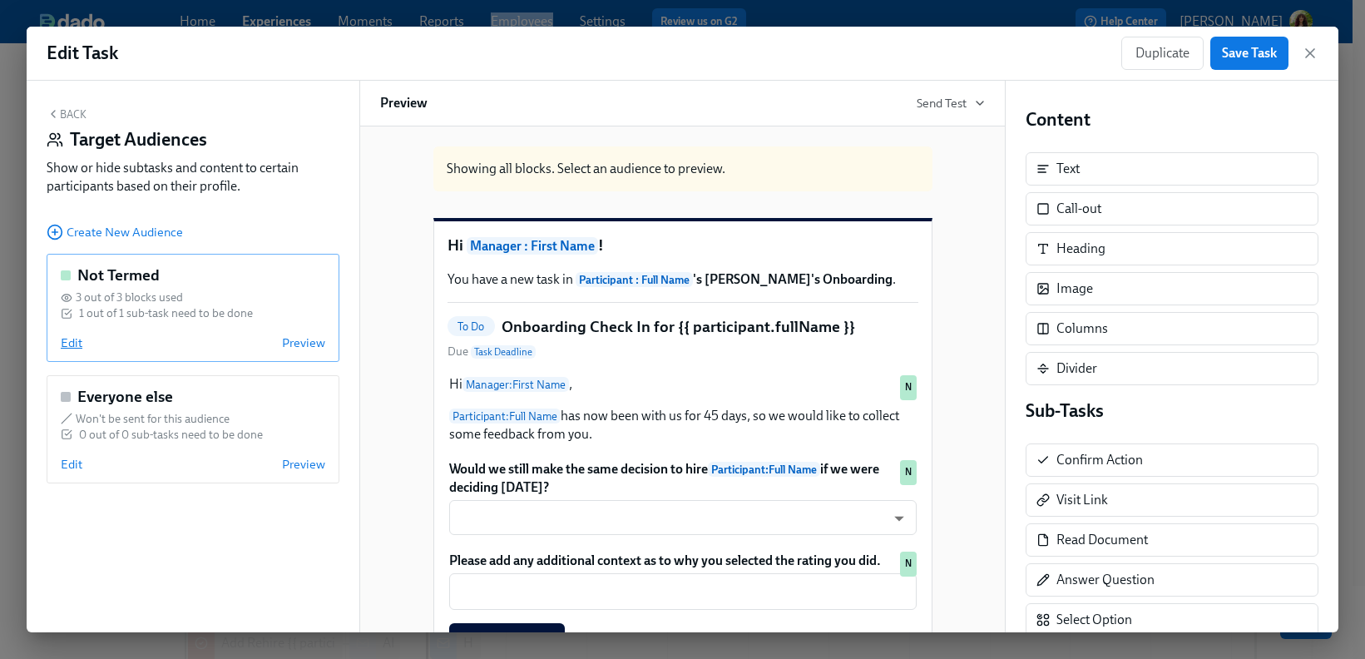
click at [72, 345] on span "Edit" at bounding box center [72, 342] width 22 height 17
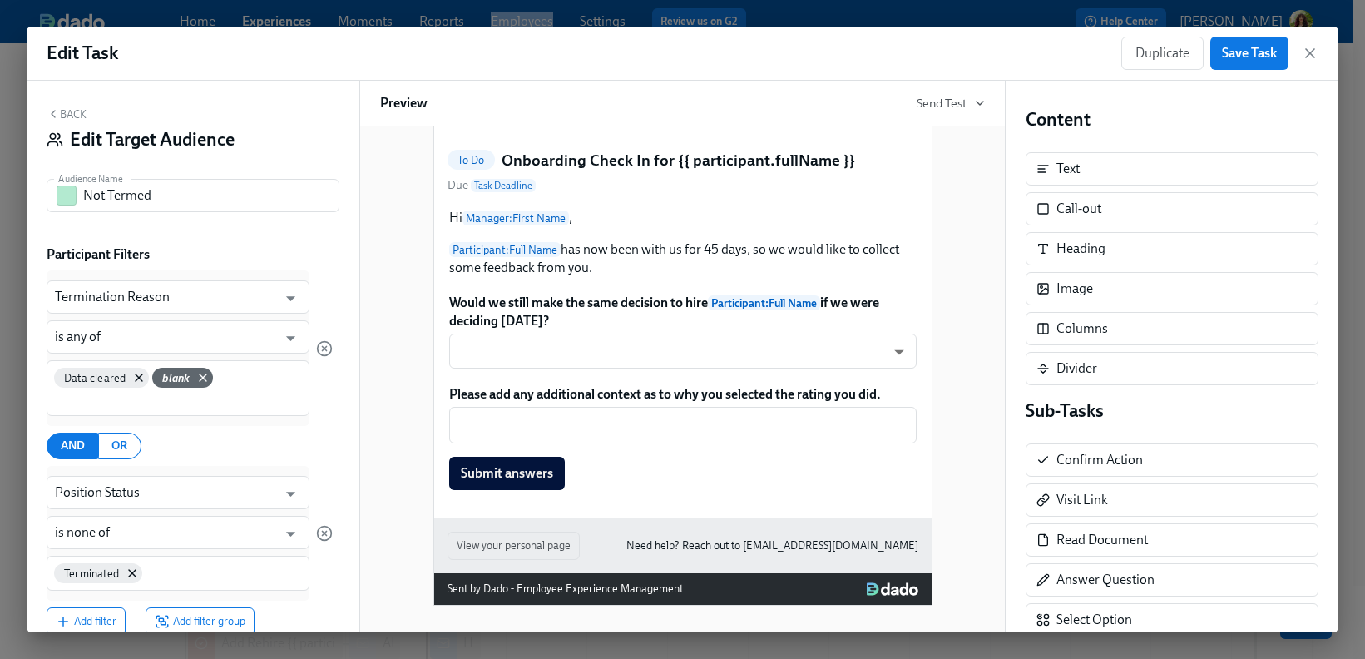
click at [76, 113] on button "Back" at bounding box center [67, 113] width 40 height 13
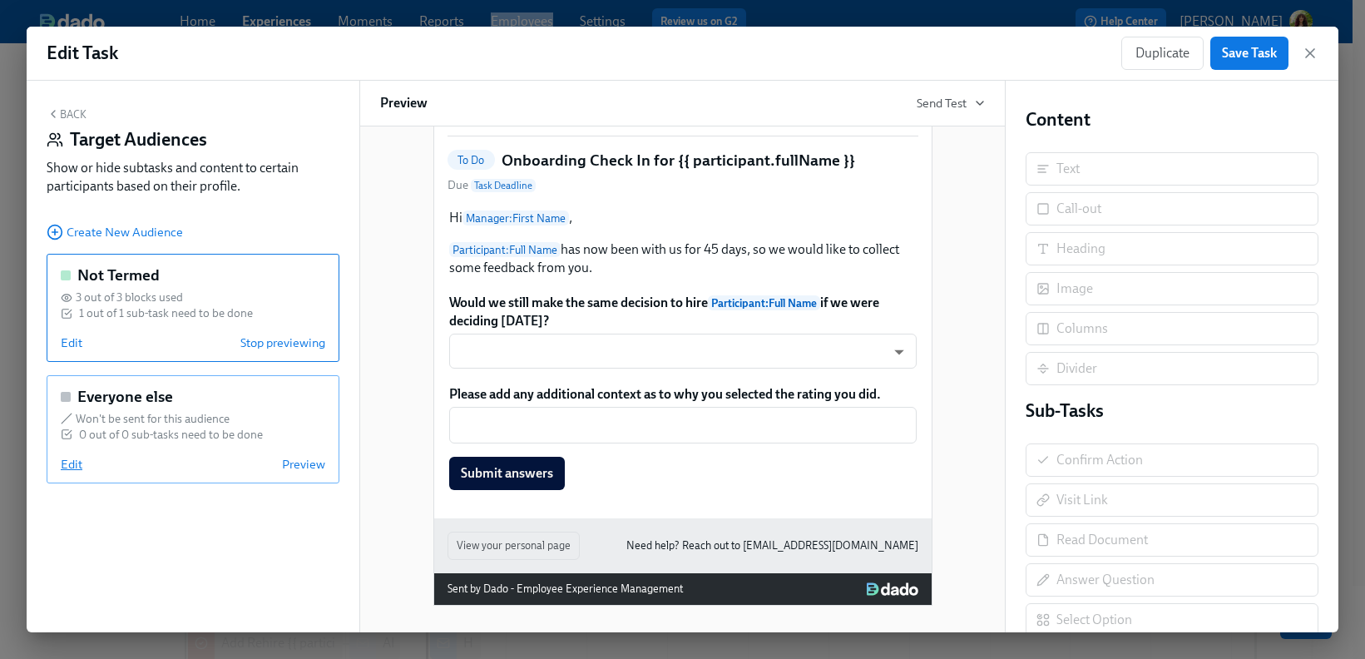
click at [69, 468] on span "Edit" at bounding box center [72, 464] width 22 height 17
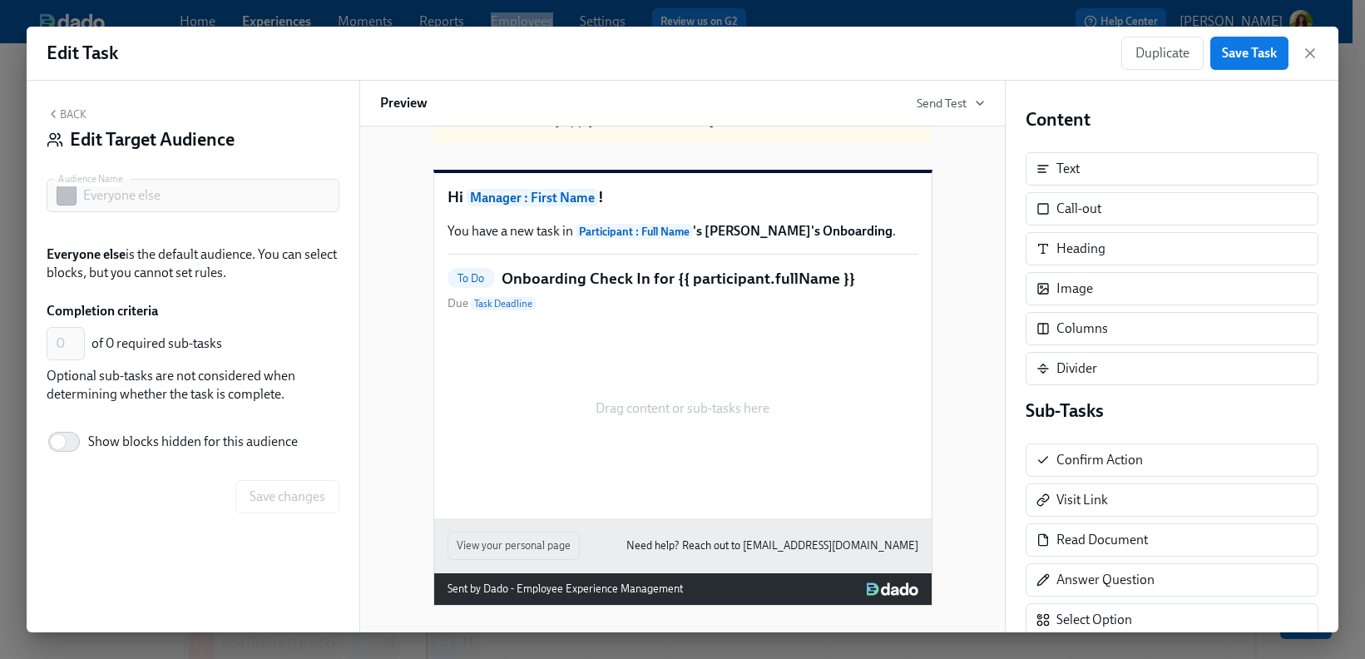
scroll to position [74, 0]
click at [72, 111] on button "Back" at bounding box center [67, 113] width 40 height 13
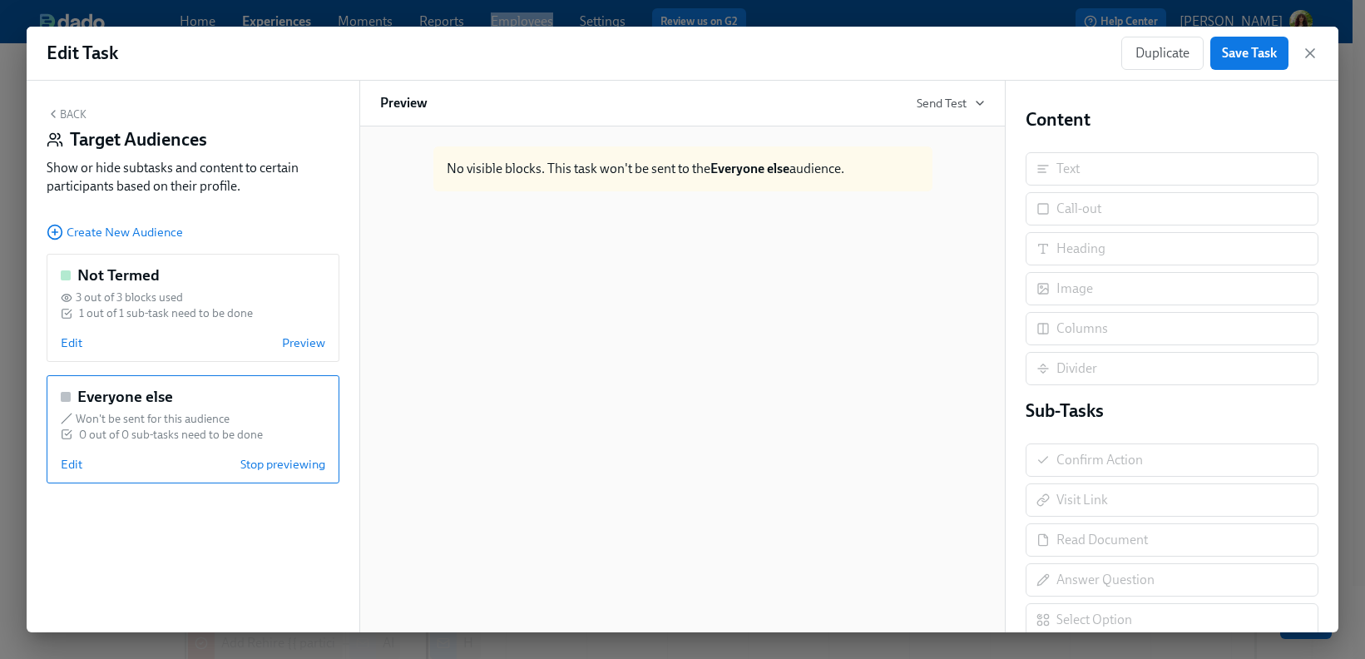
scroll to position [0, 0]
click at [75, 349] on span "Edit" at bounding box center [72, 342] width 22 height 17
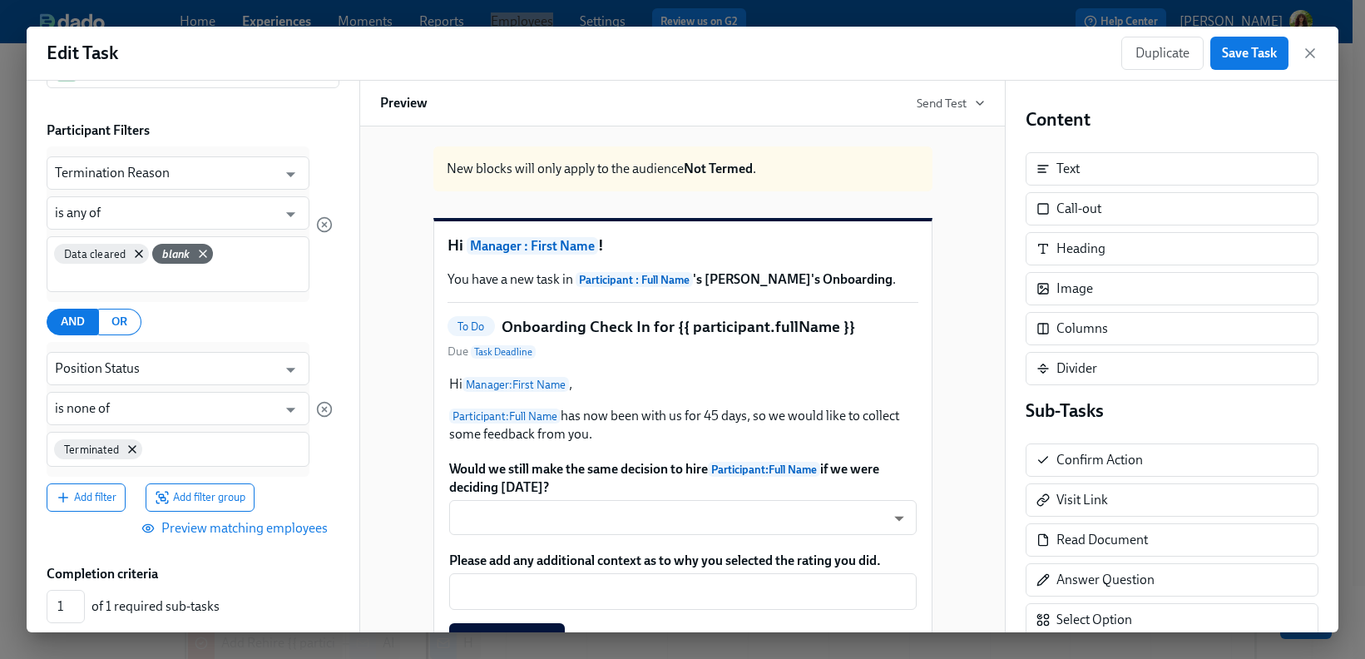
scroll to position [125, 0]
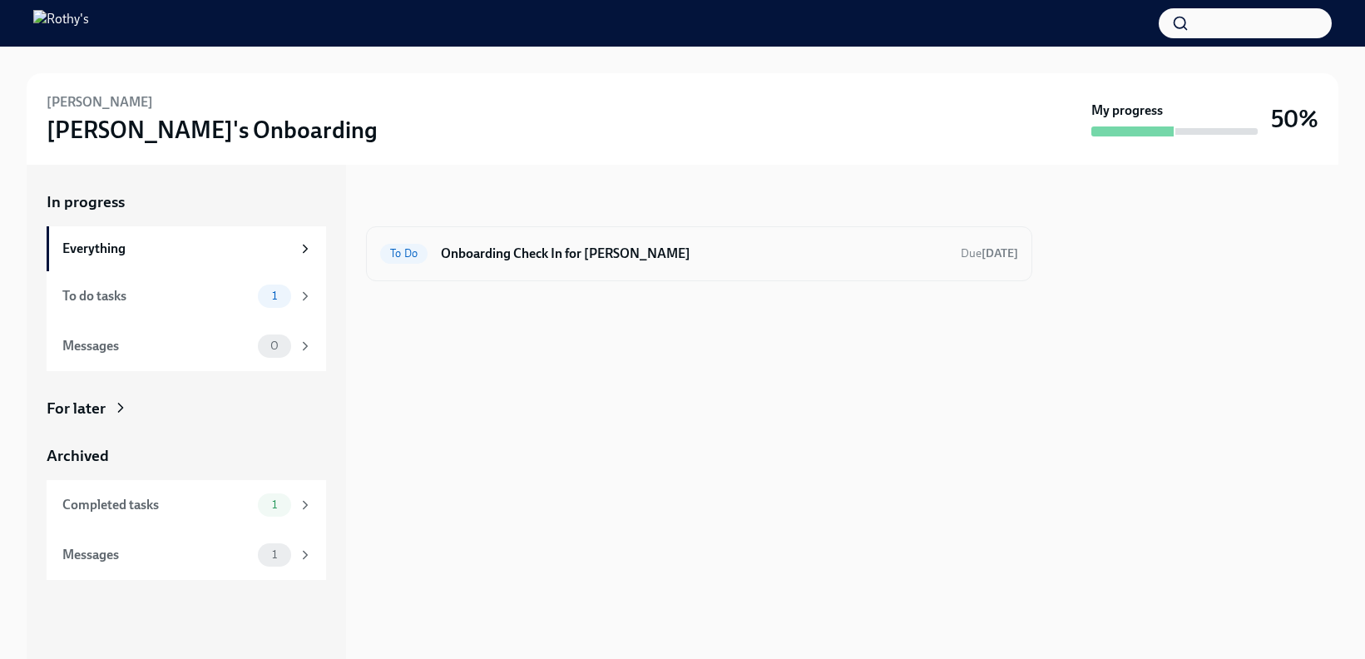
click at [539, 265] on div "To Do Onboarding Check In for Alex Hernandez Due in 2 days" at bounding box center [699, 253] width 638 height 27
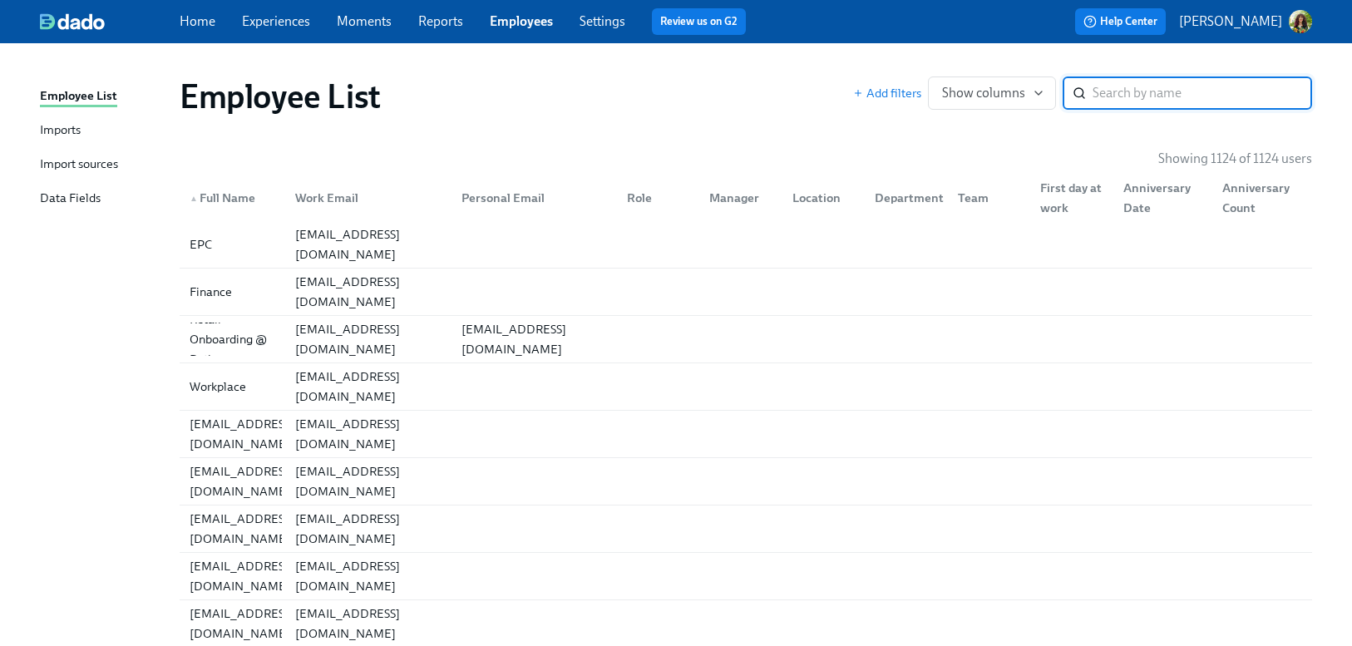
click at [1185, 95] on input "search" at bounding box center [1203, 93] width 220 height 33
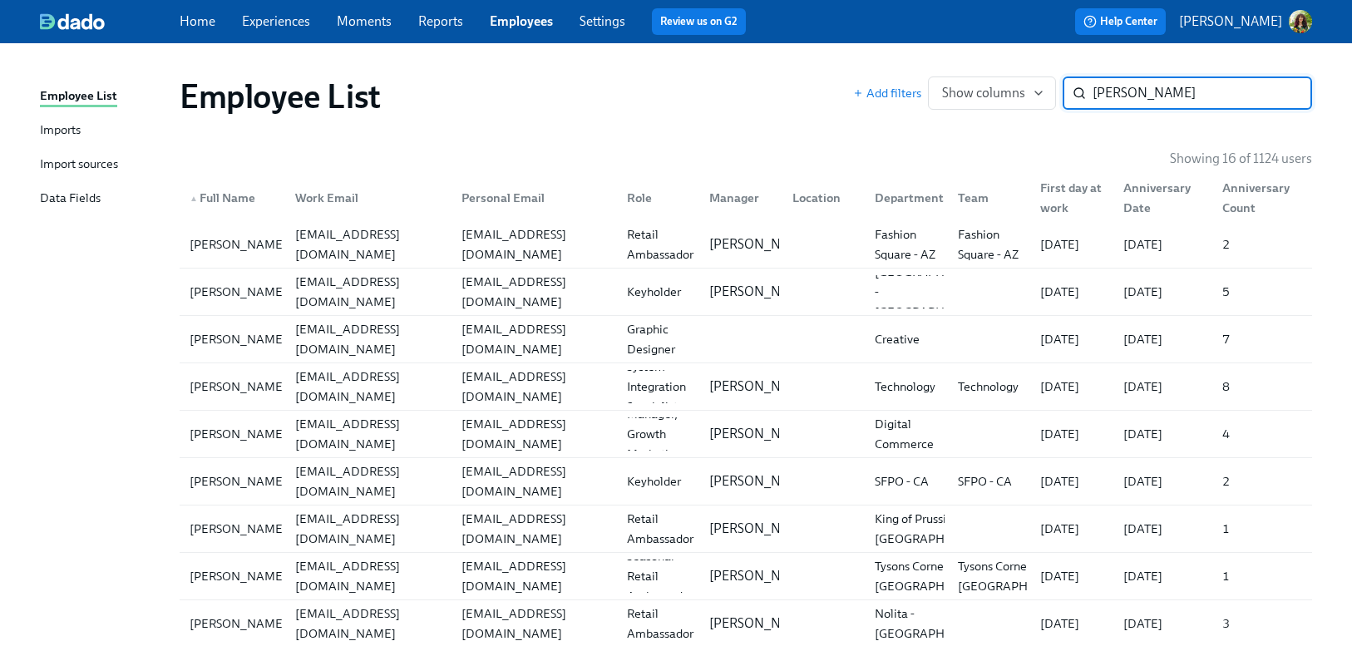
type input "[PERSON_NAME]"
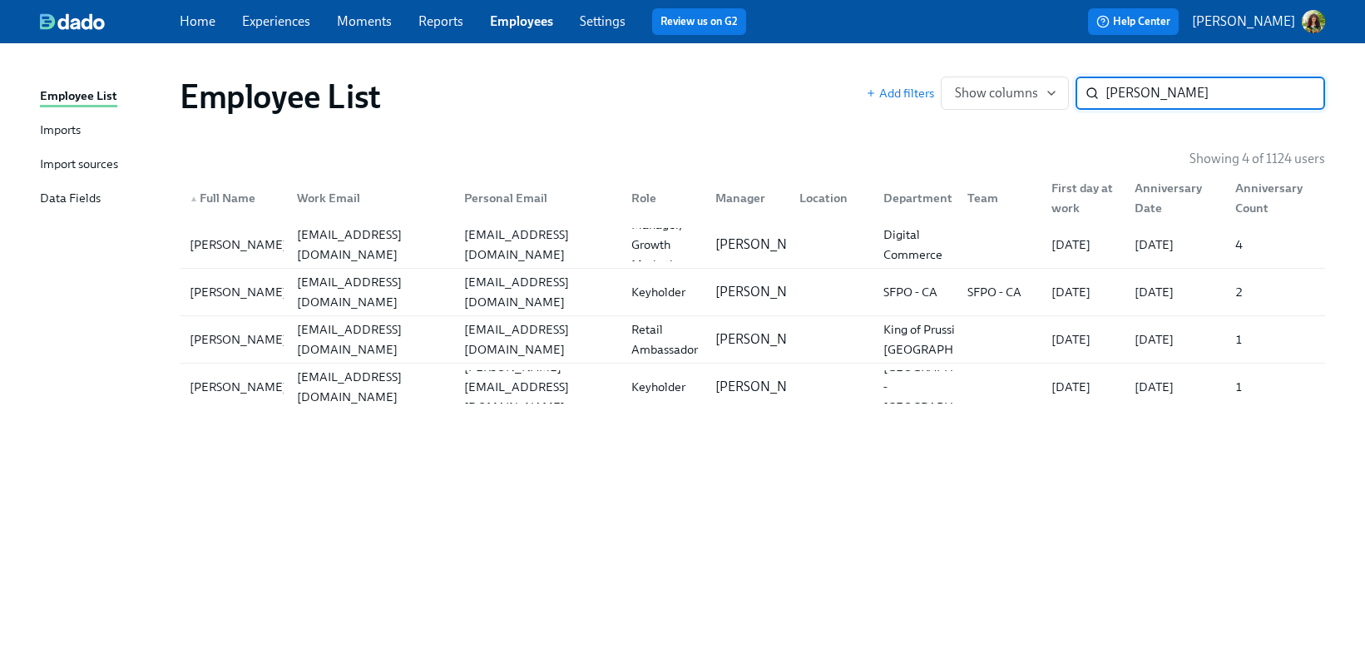
click at [1302, 96] on input "alex" at bounding box center [1215, 93] width 220 height 33
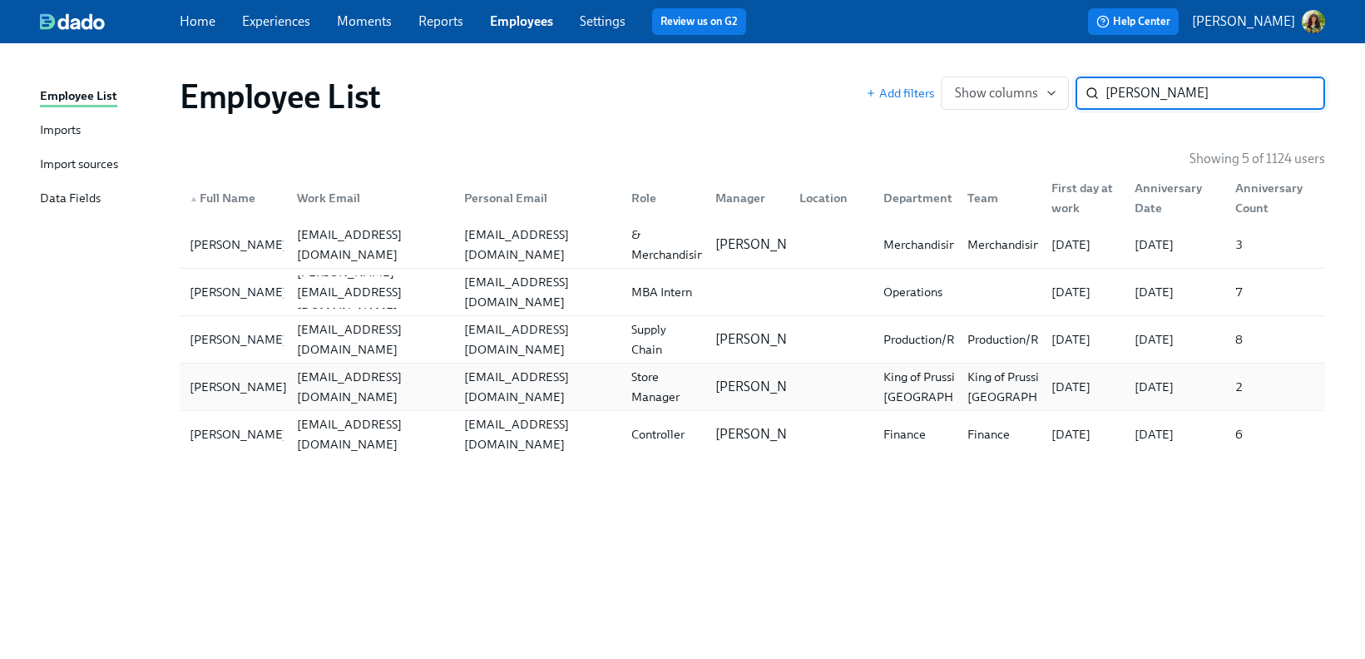
type input "heather"
click at [265, 392] on div "[PERSON_NAME]" at bounding box center [238, 387] width 111 height 20
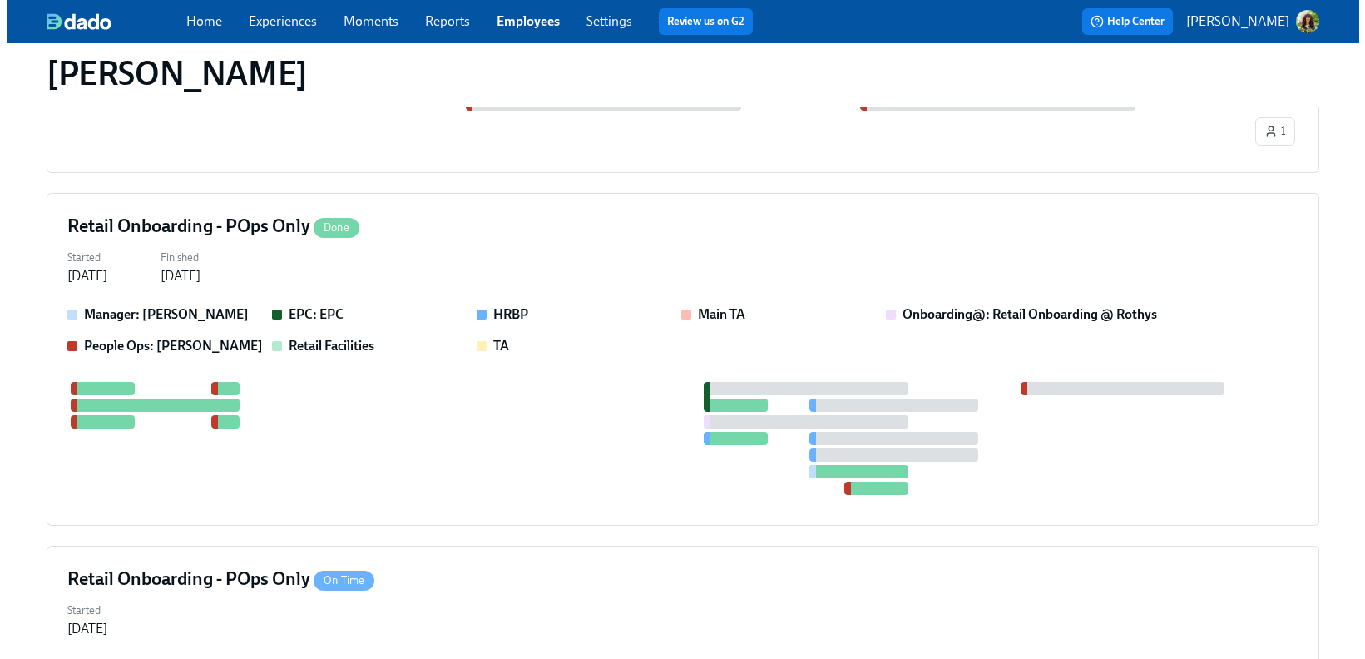
scroll to position [2430, 0]
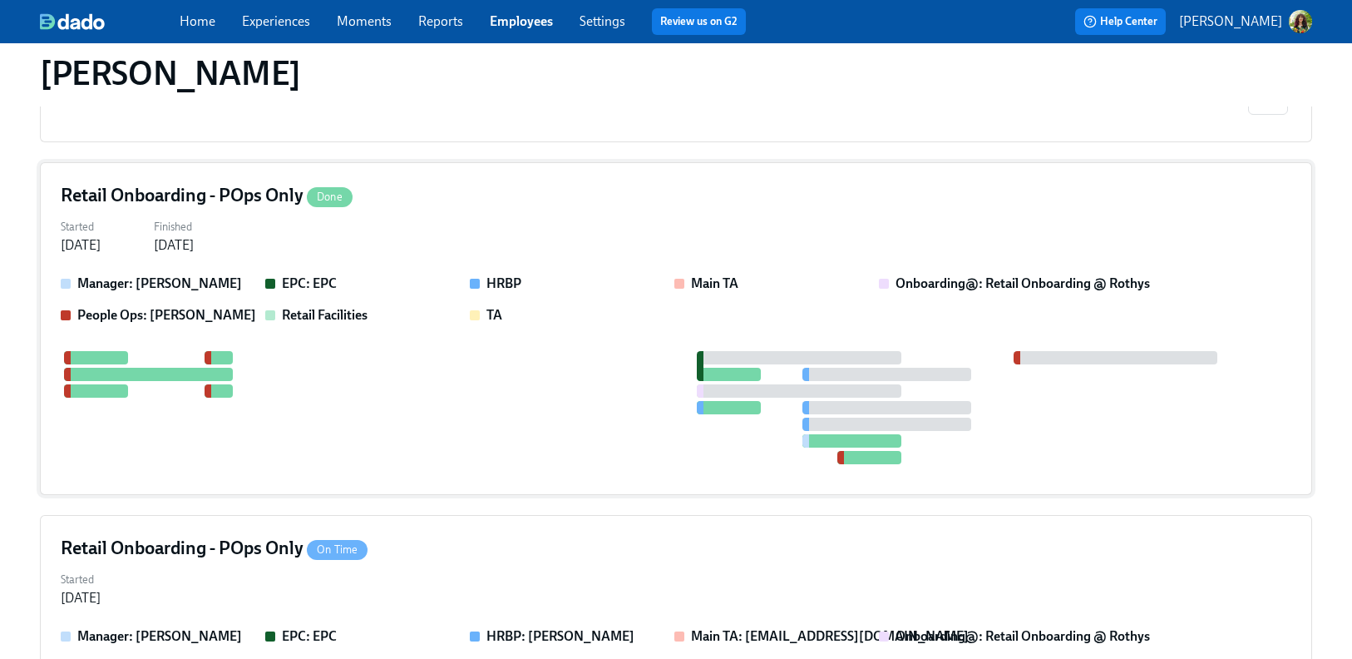
click at [573, 225] on div "Started Apr 05, 2025 Finished Apr 17, 2025" at bounding box center [676, 235] width 1231 height 40
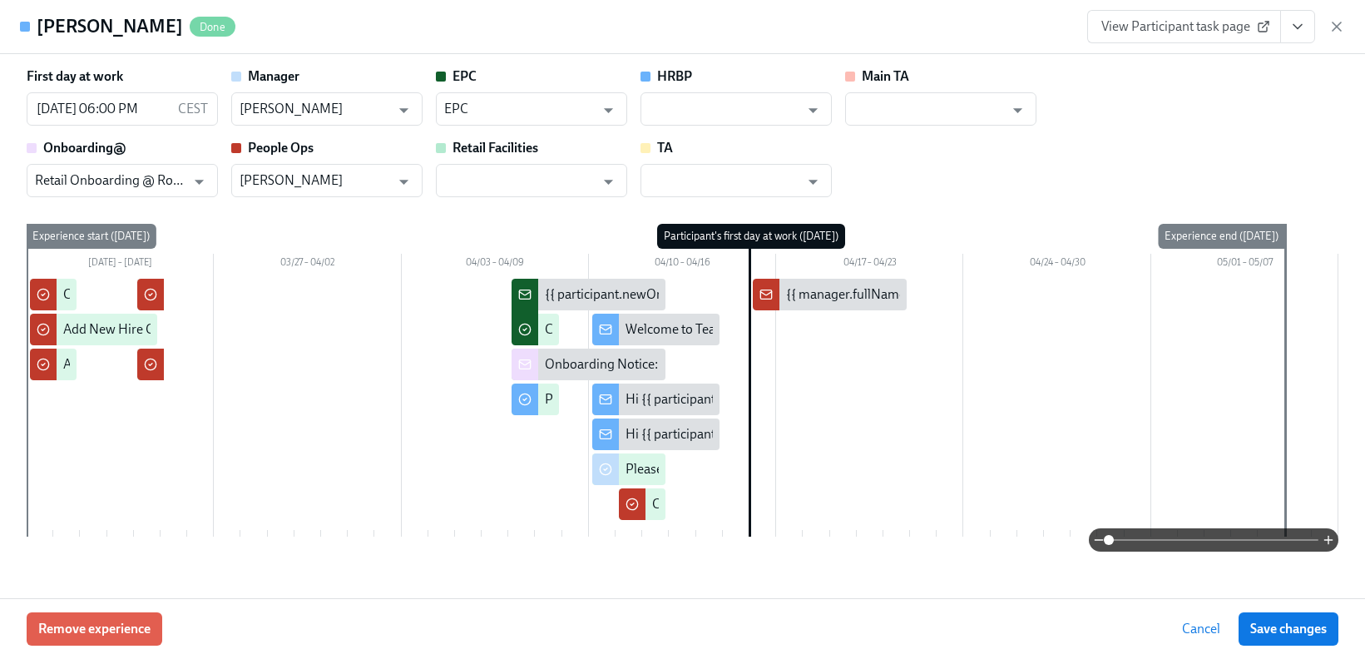
click at [1190, 540] on span at bounding box center [1214, 539] width 210 height 23
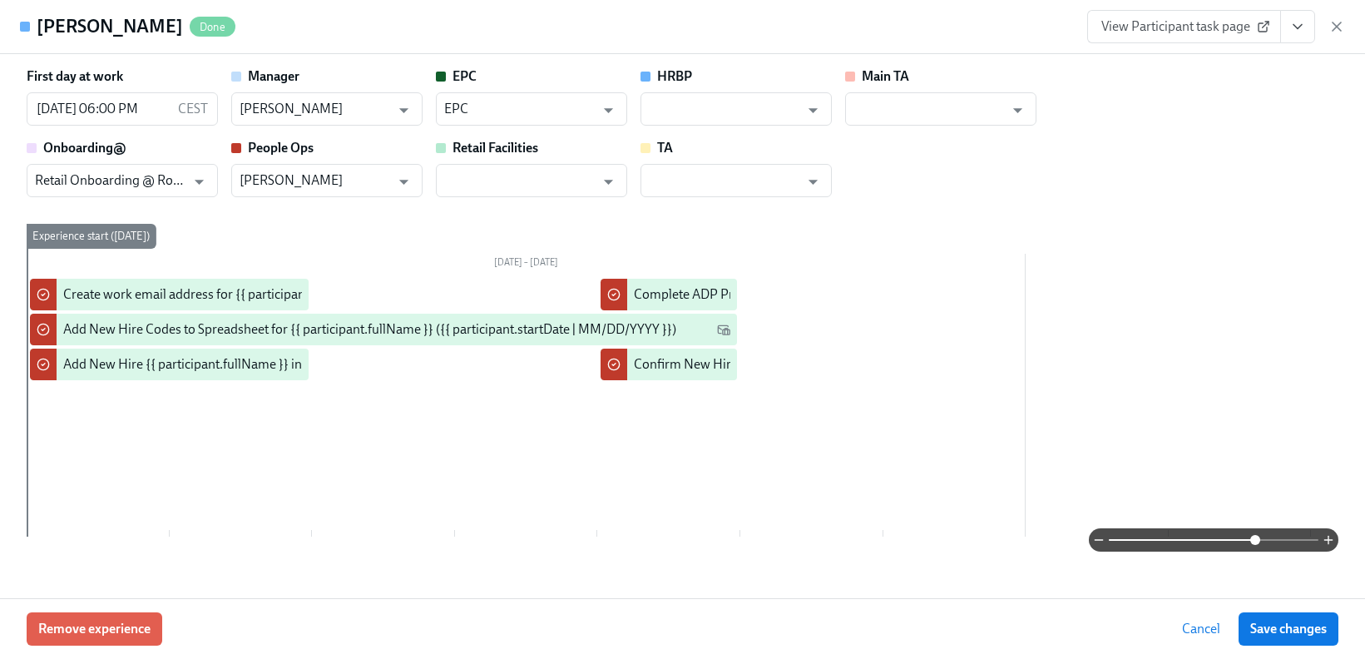
drag, startPoint x: 219, startPoint y: 547, endPoint x: 415, endPoint y: 567, distance: 197.3
click at [415, 566] on div "First day at work 04/16/2025 06:00 PM CEST ​ Manager Heather McFarland ​ EPC EP…" at bounding box center [683, 316] width 1312 height 499
drag, startPoint x: 243, startPoint y: 546, endPoint x: 405, endPoint y: 558, distance: 162.7
click at [408, 559] on div "First day at work 04/16/2025 06:00 PM CEST ​ Manager Heather McFarland ​ EPC EP…" at bounding box center [683, 316] width 1312 height 499
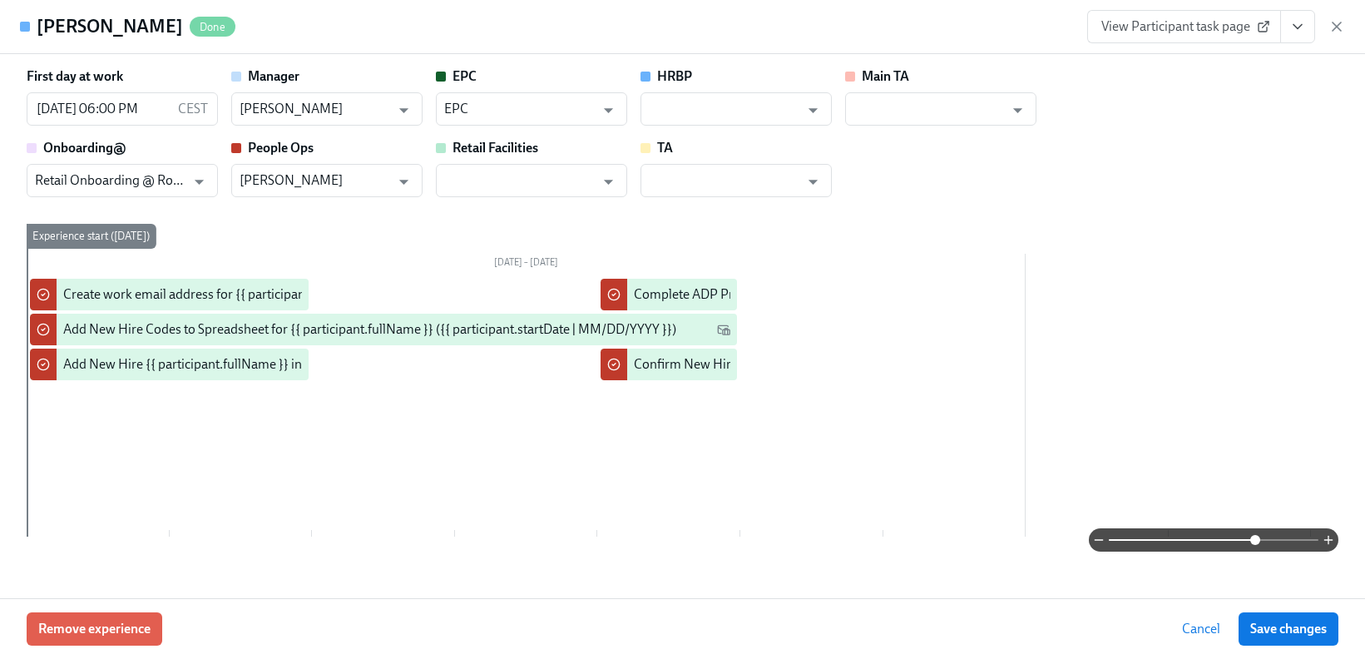
click at [258, 545] on div at bounding box center [683, 539] width 1312 height 23
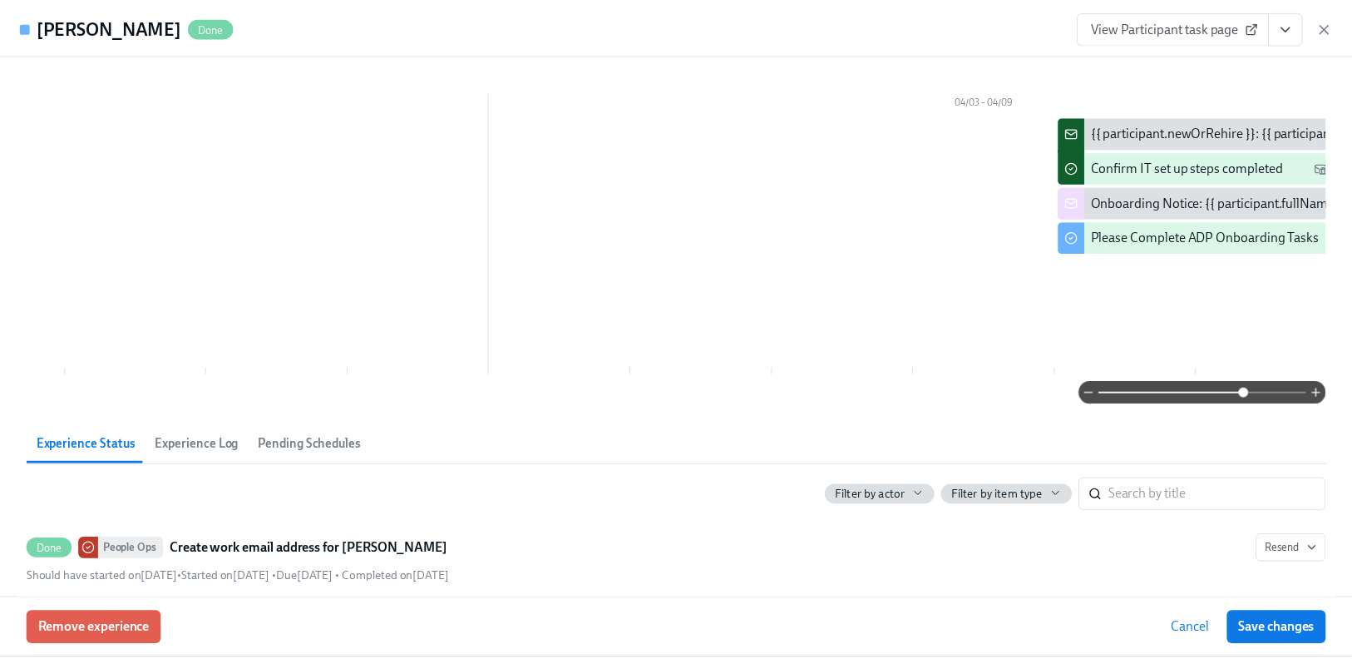
scroll to position [0, 2144]
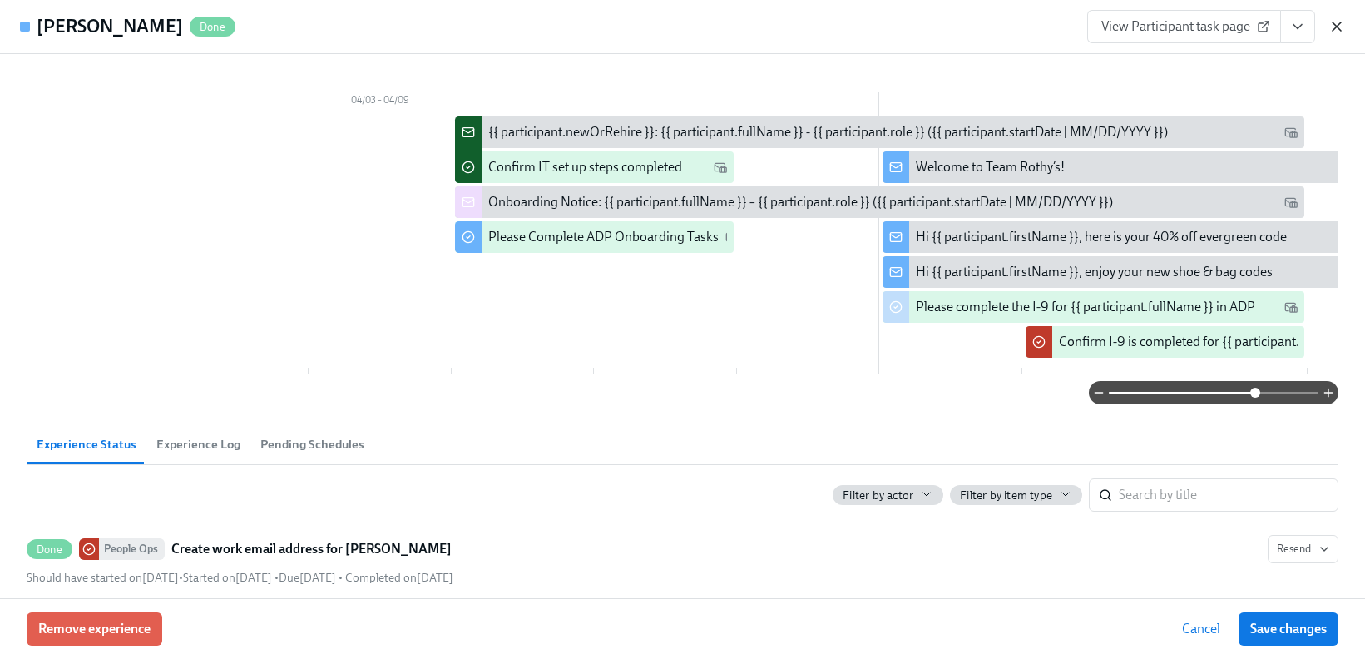
click at [1339, 25] on icon "button" at bounding box center [1336, 26] width 17 height 17
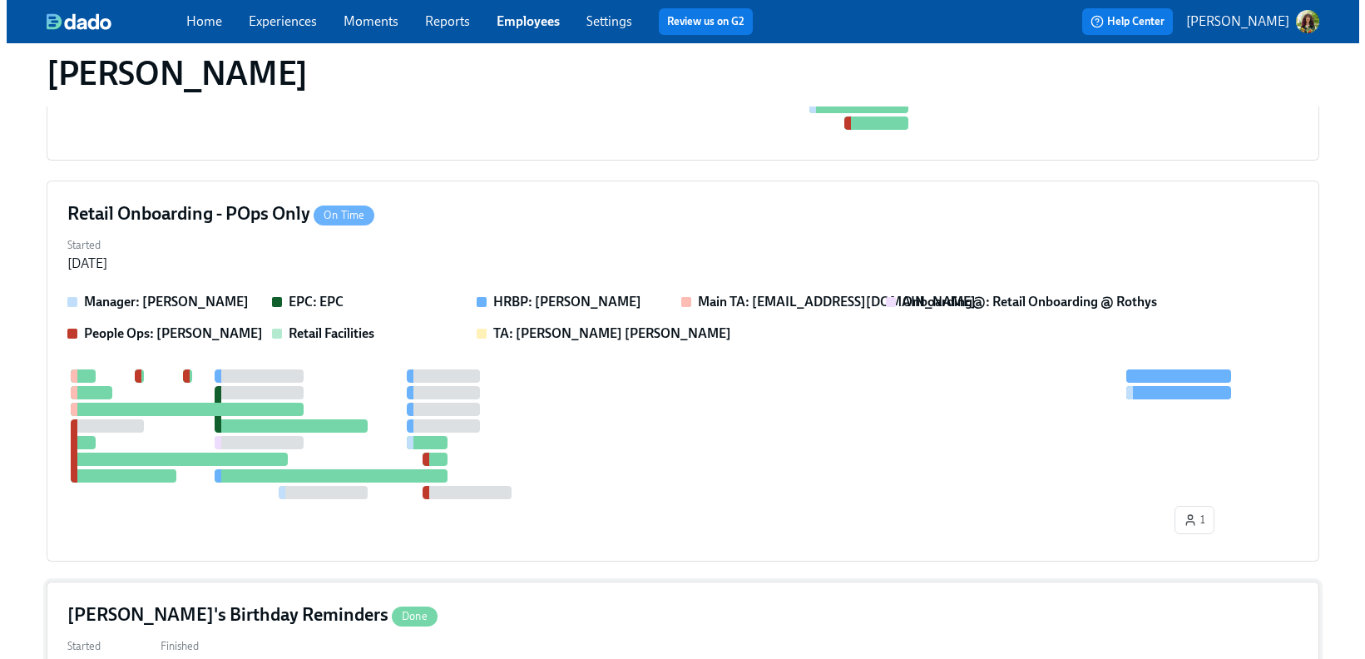
scroll to position [2761, 0]
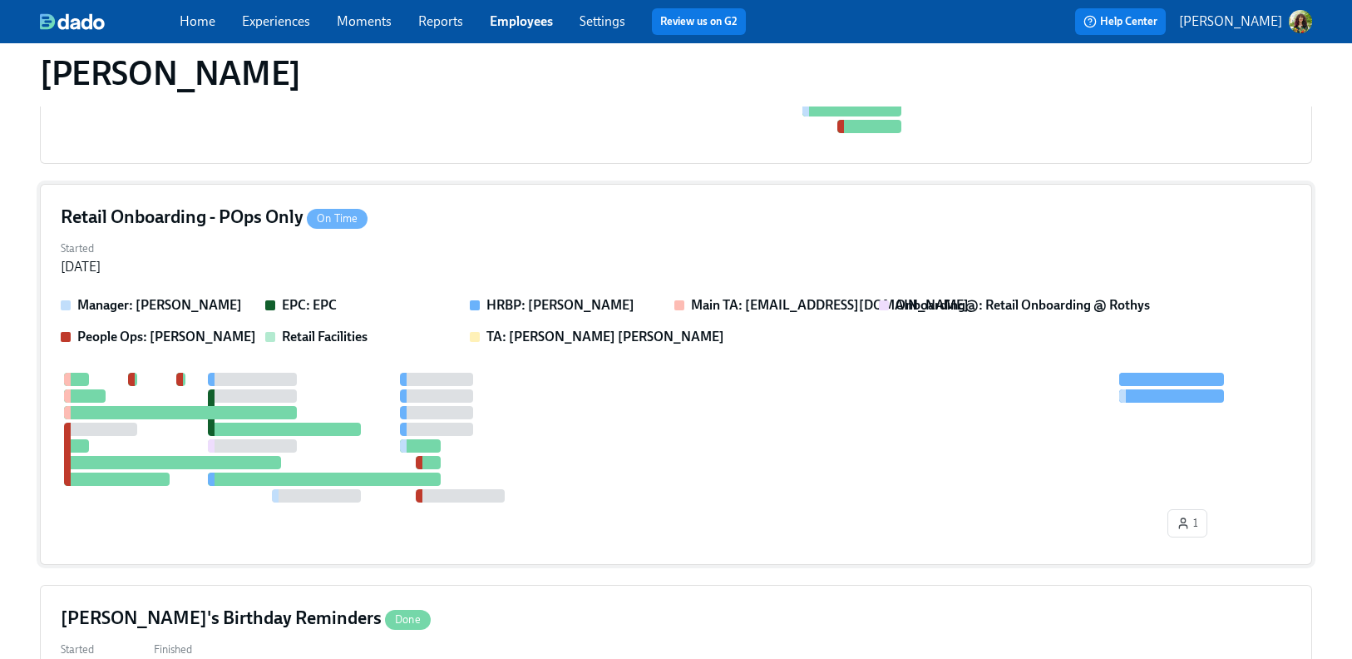
click at [818, 383] on div at bounding box center [676, 438] width 1231 height 130
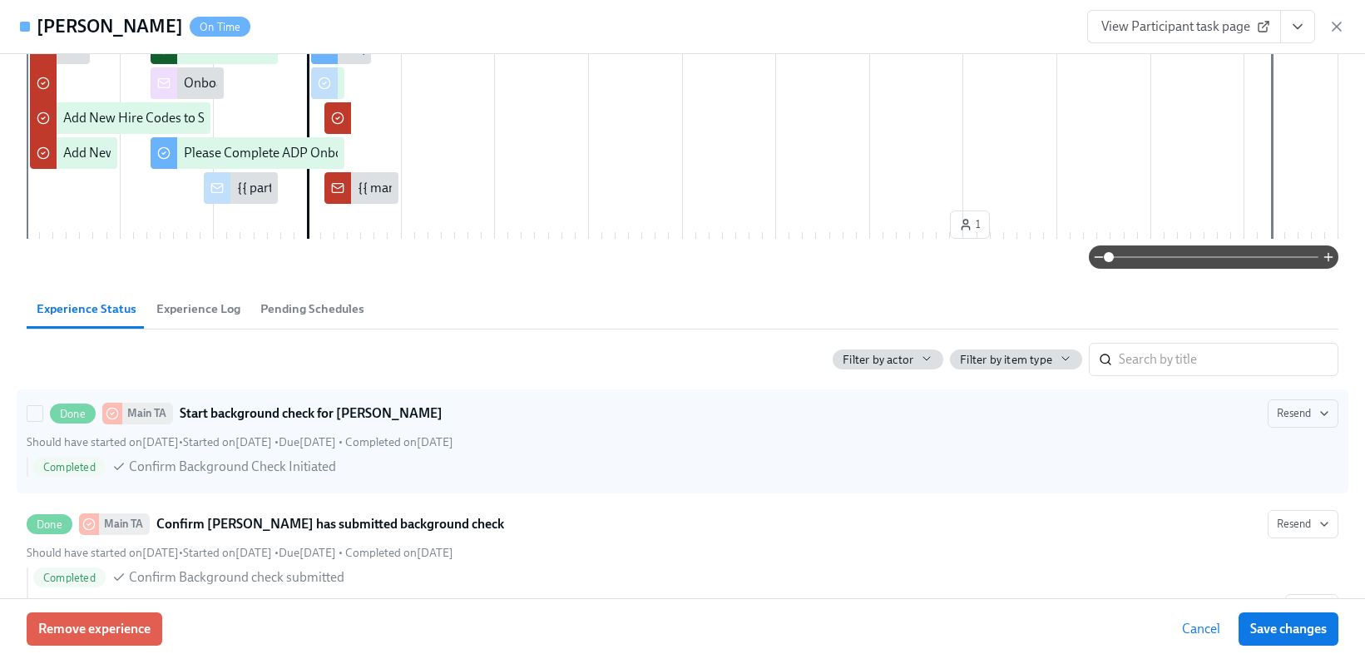
scroll to position [0, 0]
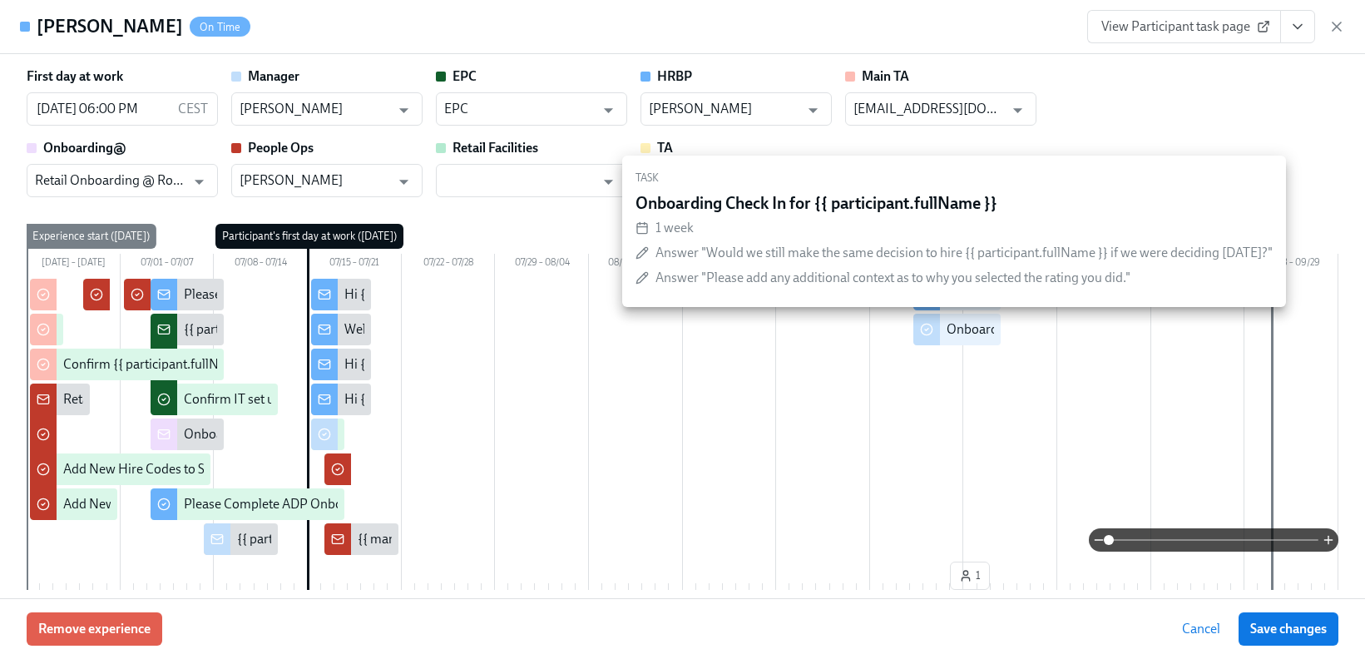
click at [956, 326] on div "Onboarding Check In for {{ participant.fullName }}" at bounding box center [1090, 329] width 286 height 18
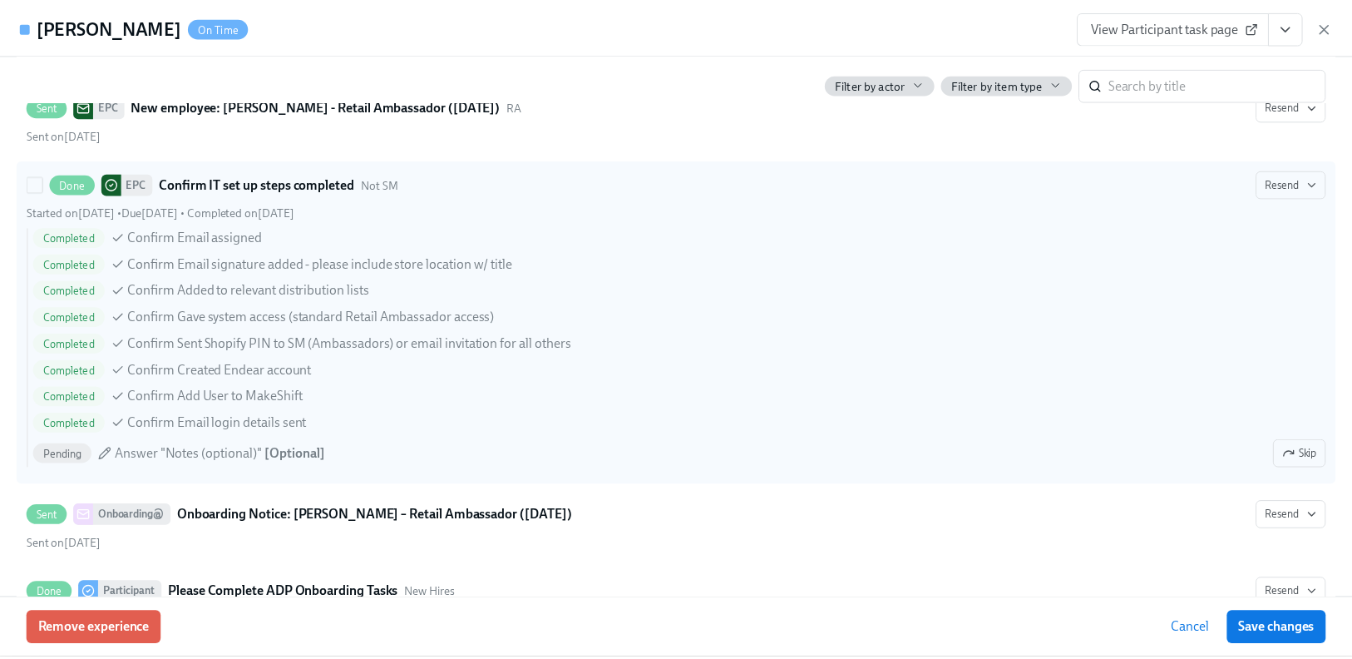
scroll to position [2084, 0]
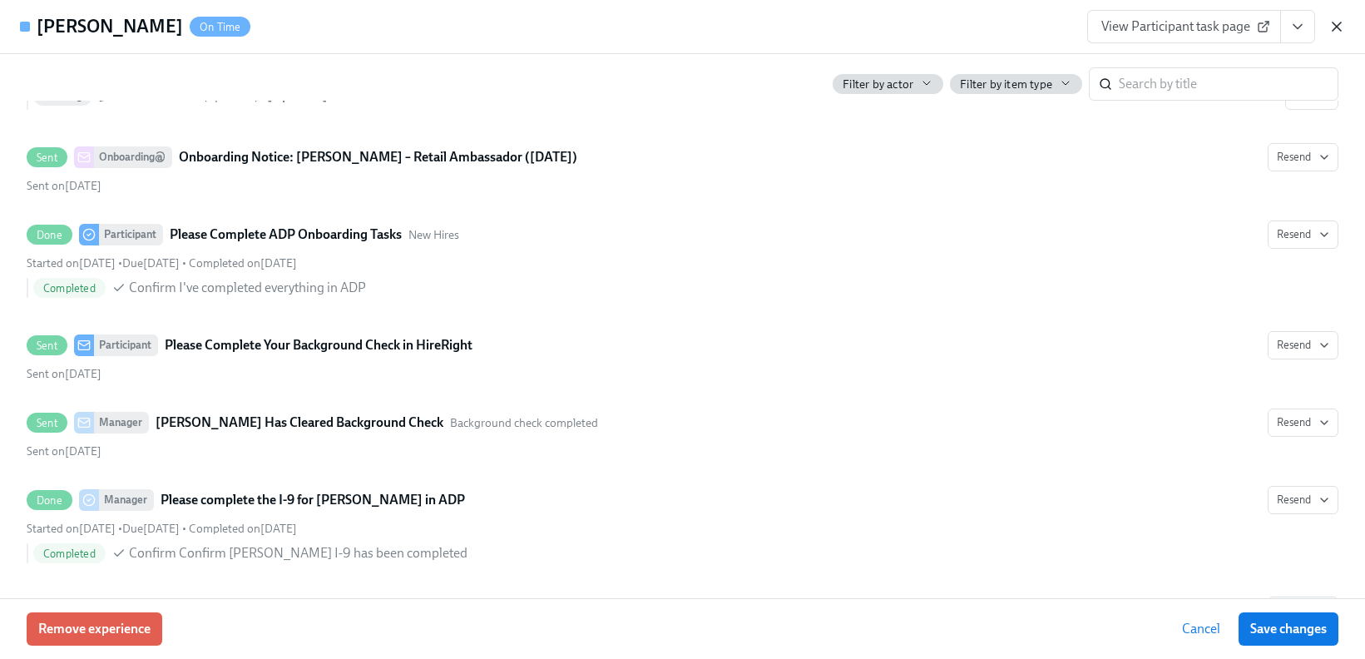
click at [1342, 22] on icon "button" at bounding box center [1336, 26] width 17 height 17
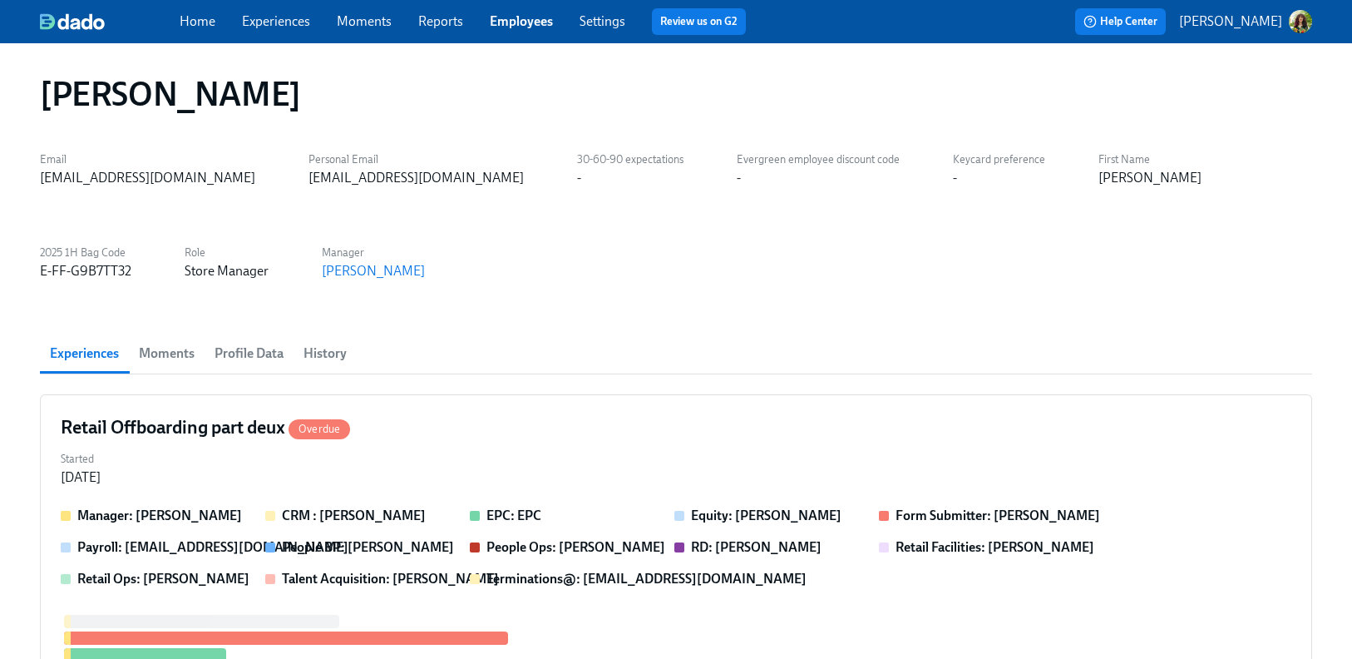
scroll to position [0, 0]
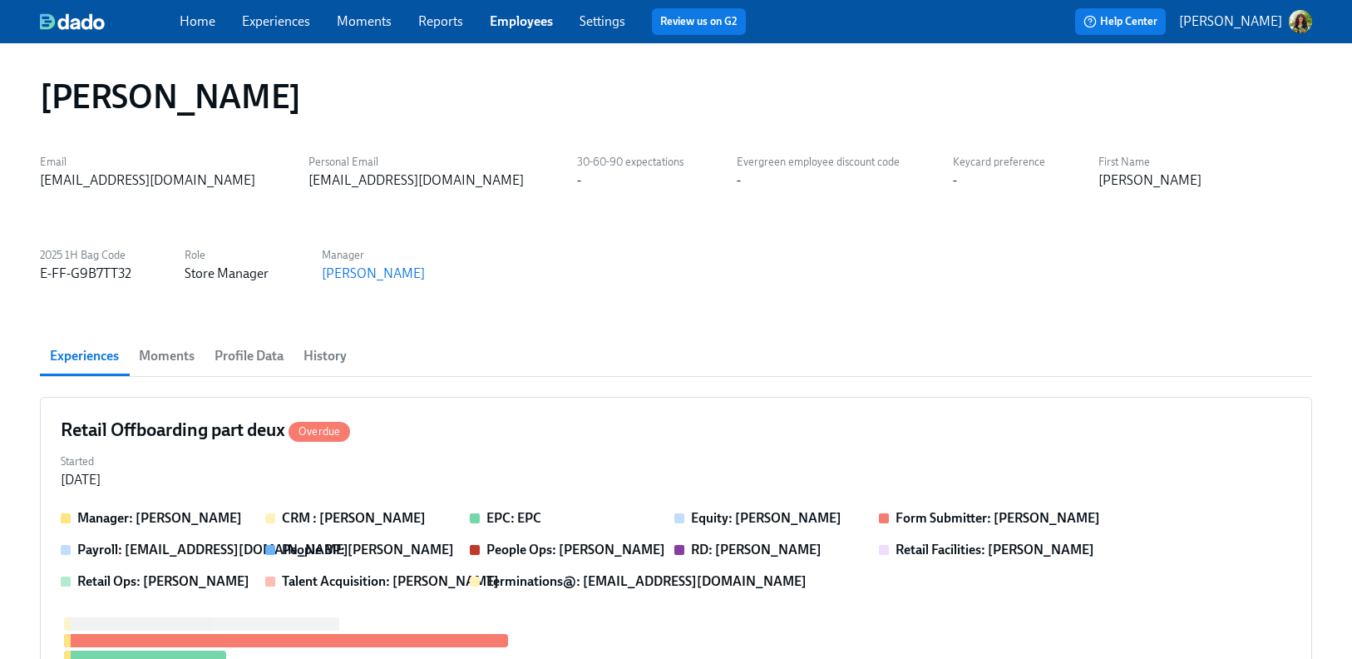
click at [520, 19] on link "Employees" at bounding box center [521, 21] width 63 height 16
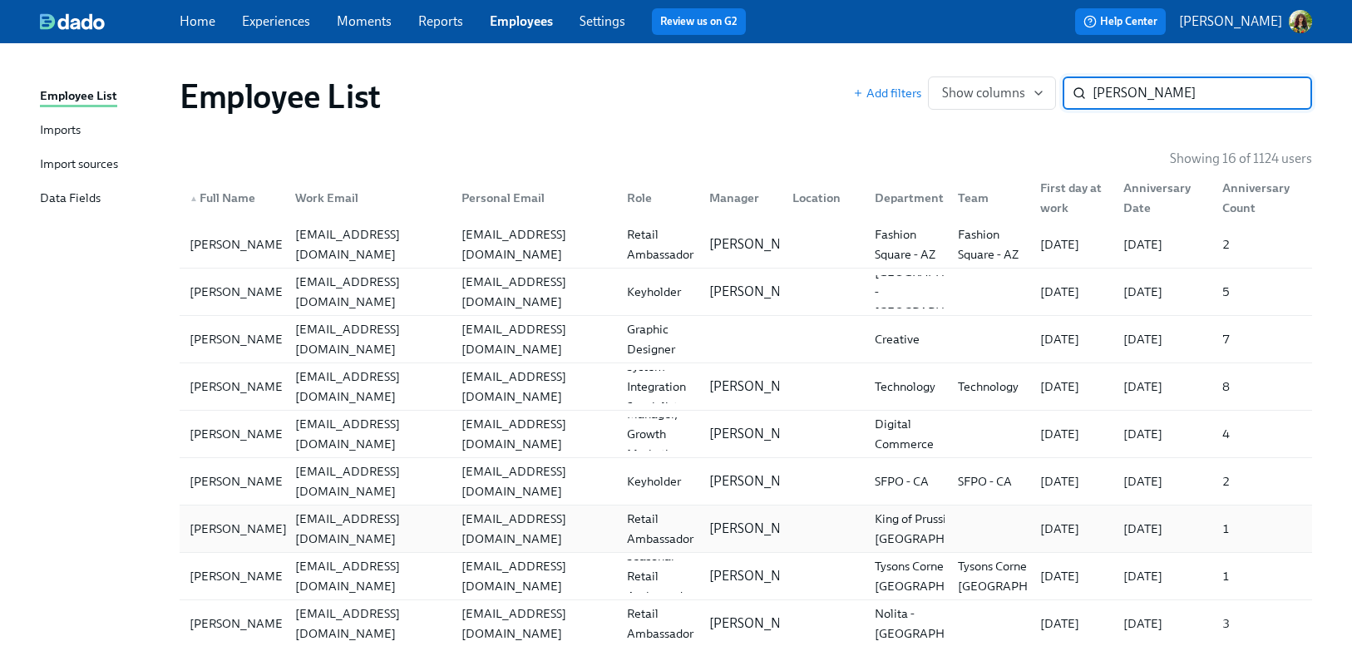
type input "alex"
click at [246, 523] on div "Alex Hernandez" at bounding box center [238, 529] width 111 height 20
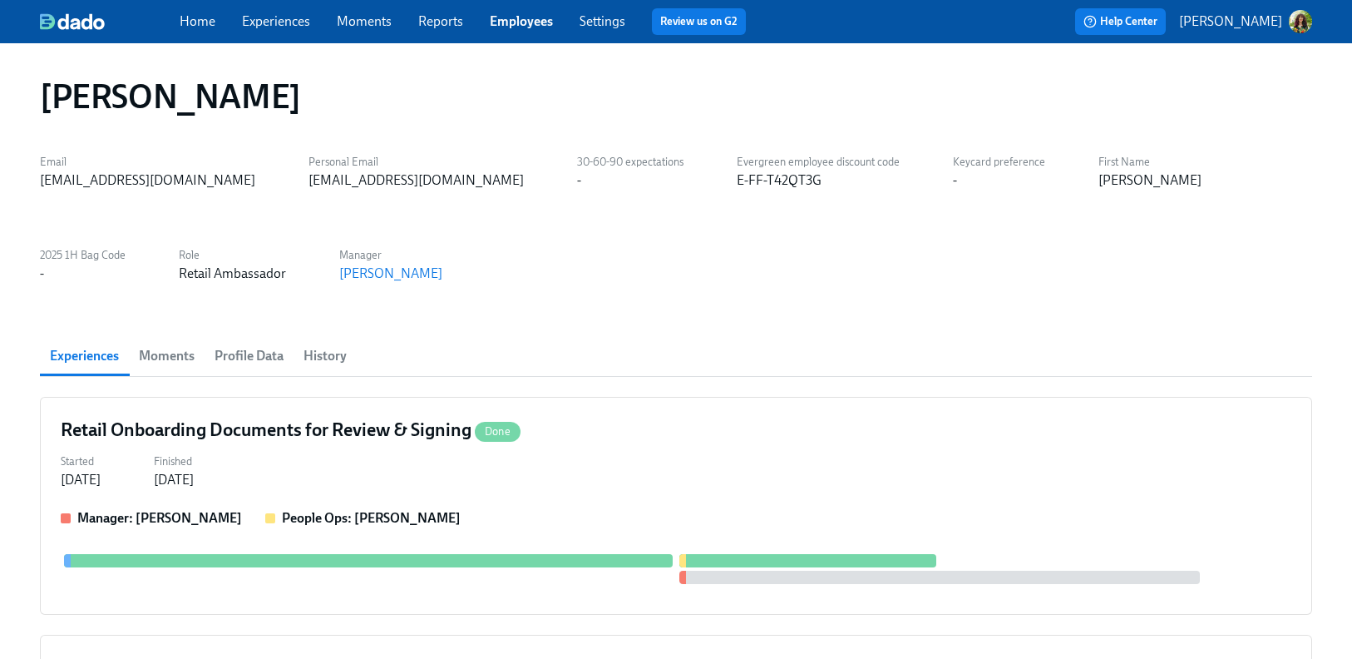
click at [250, 357] on span "Profile Data" at bounding box center [249, 355] width 69 height 23
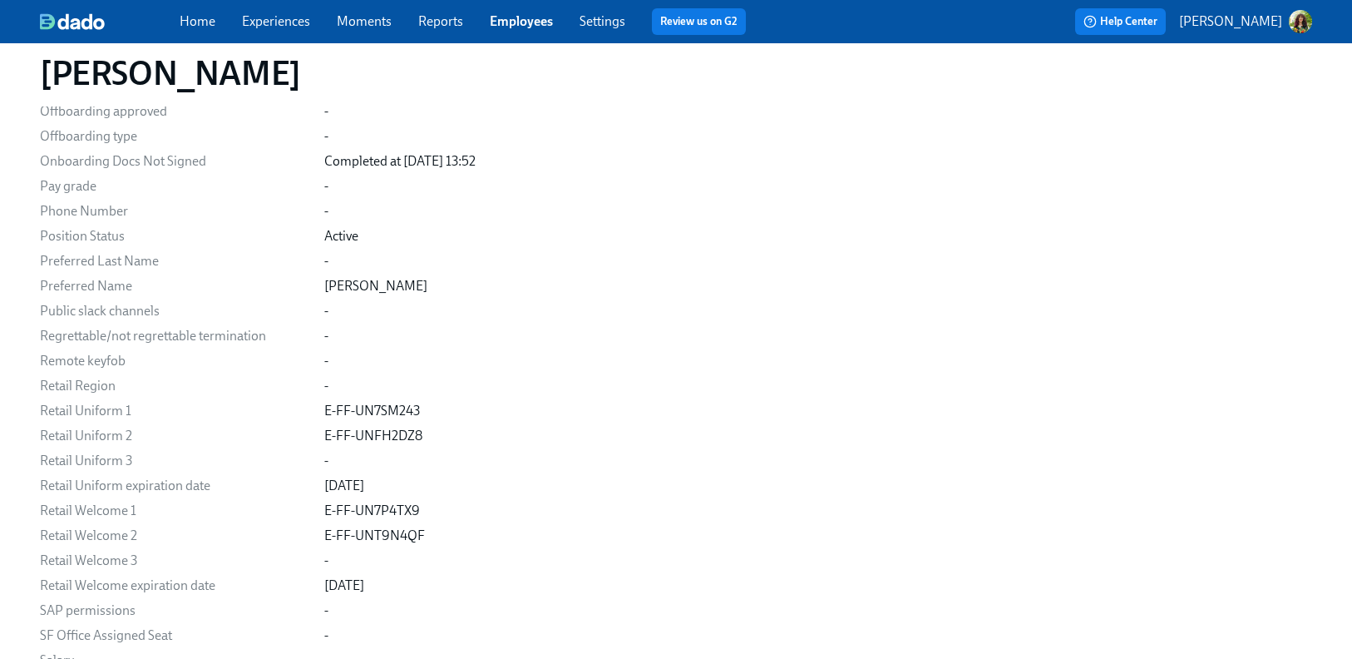
scroll to position [2929, 0]
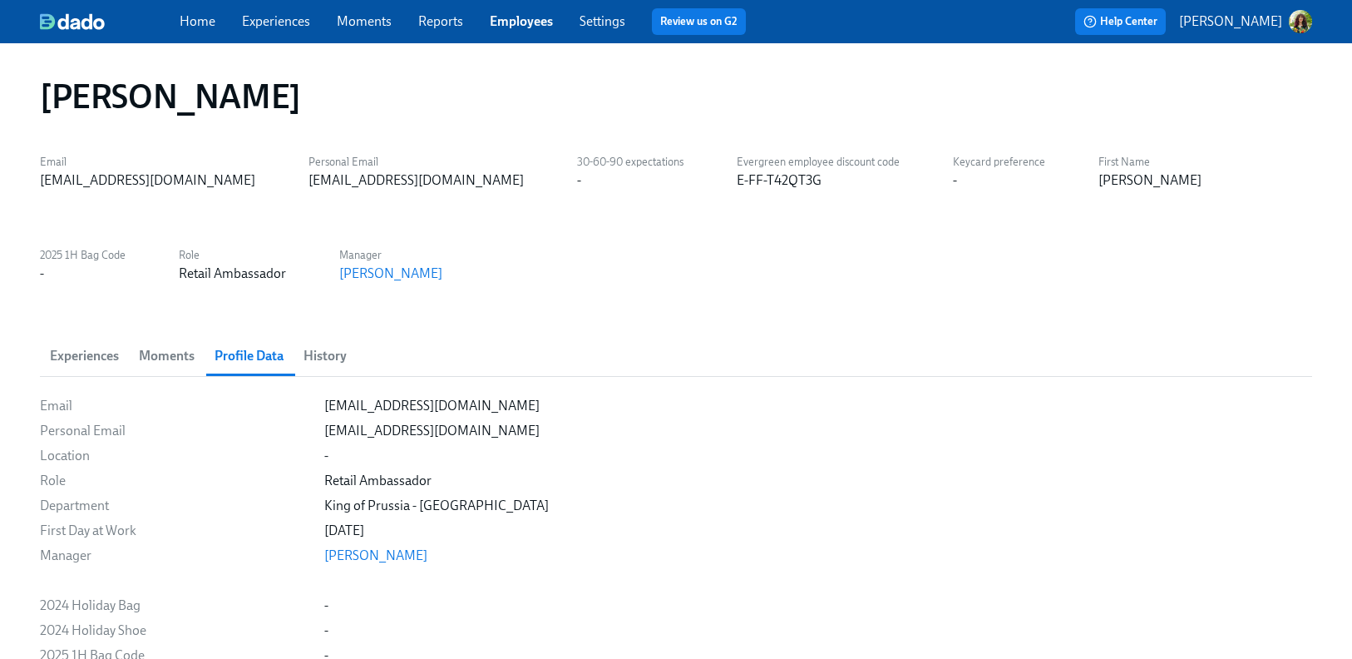
scroll to position [2929, 0]
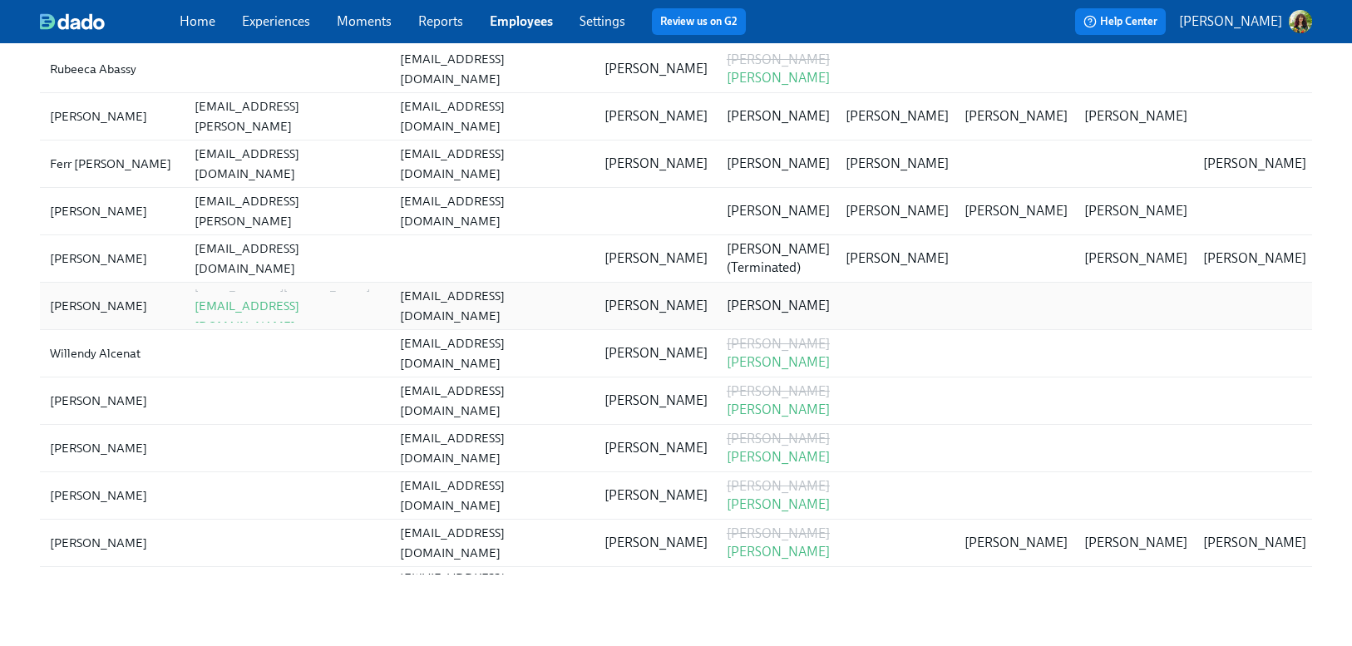
scroll to position [413, 0]
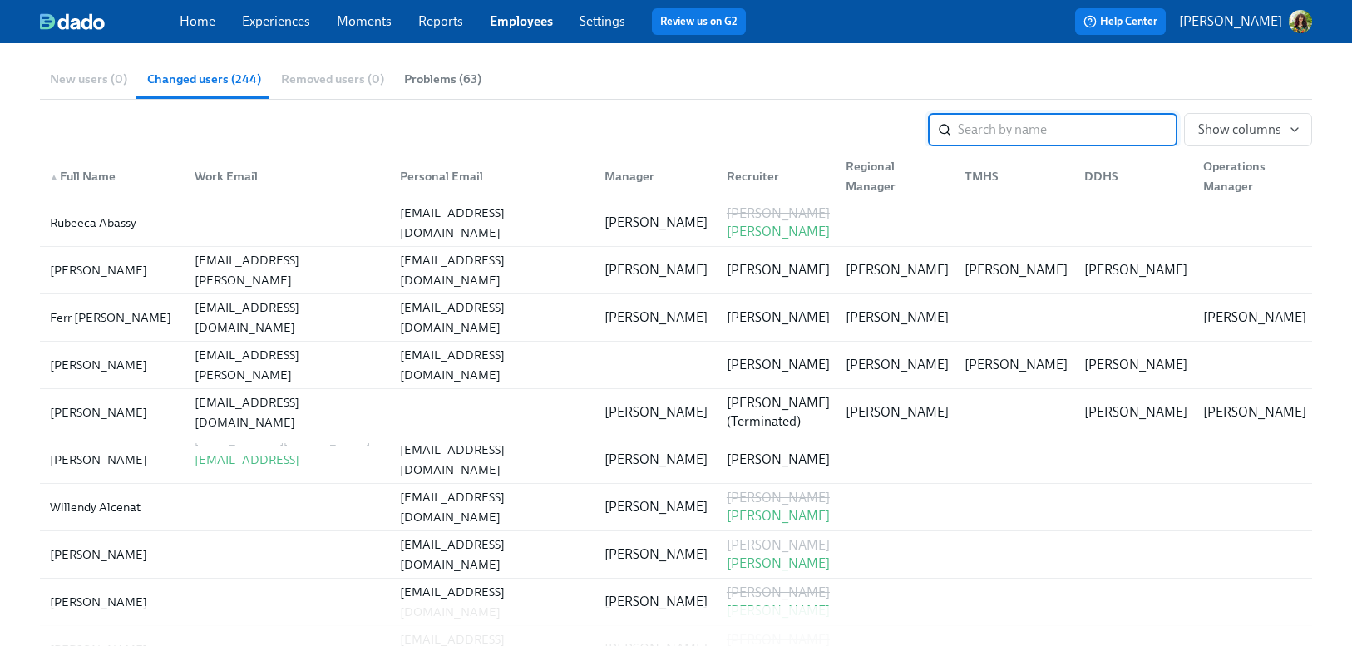
paste input "[PERSON_NAME]"
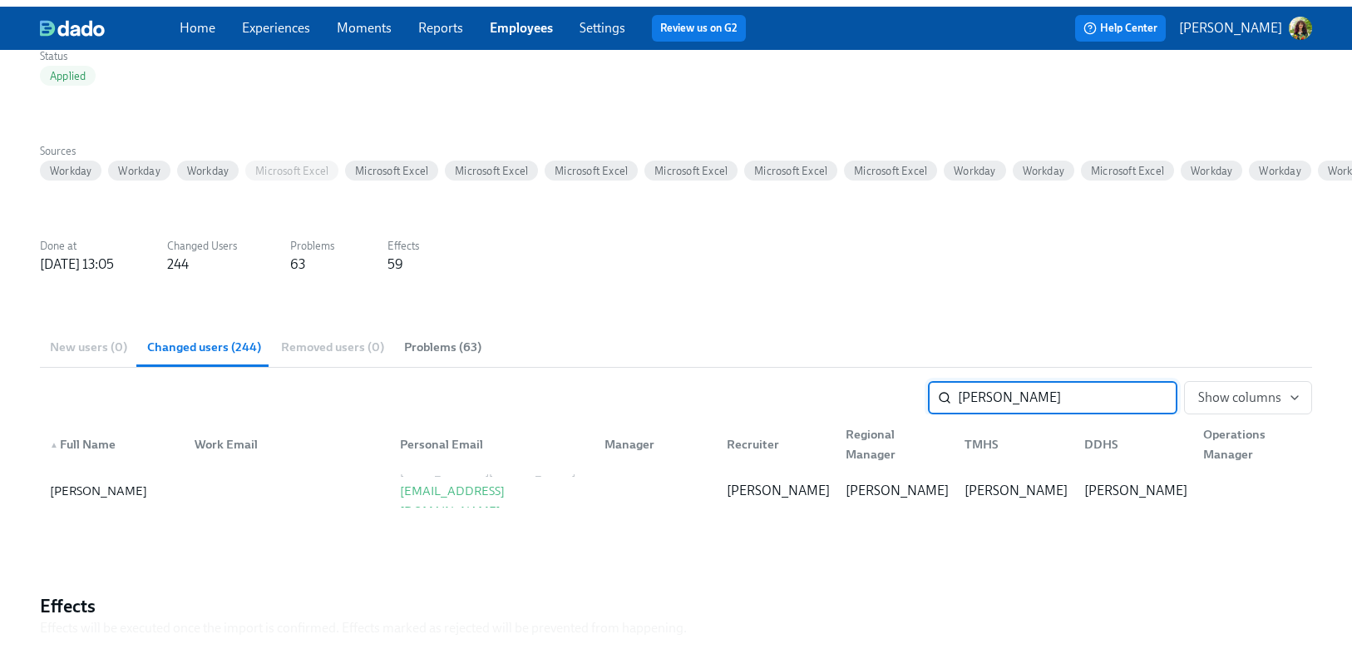
scroll to position [0, 0]
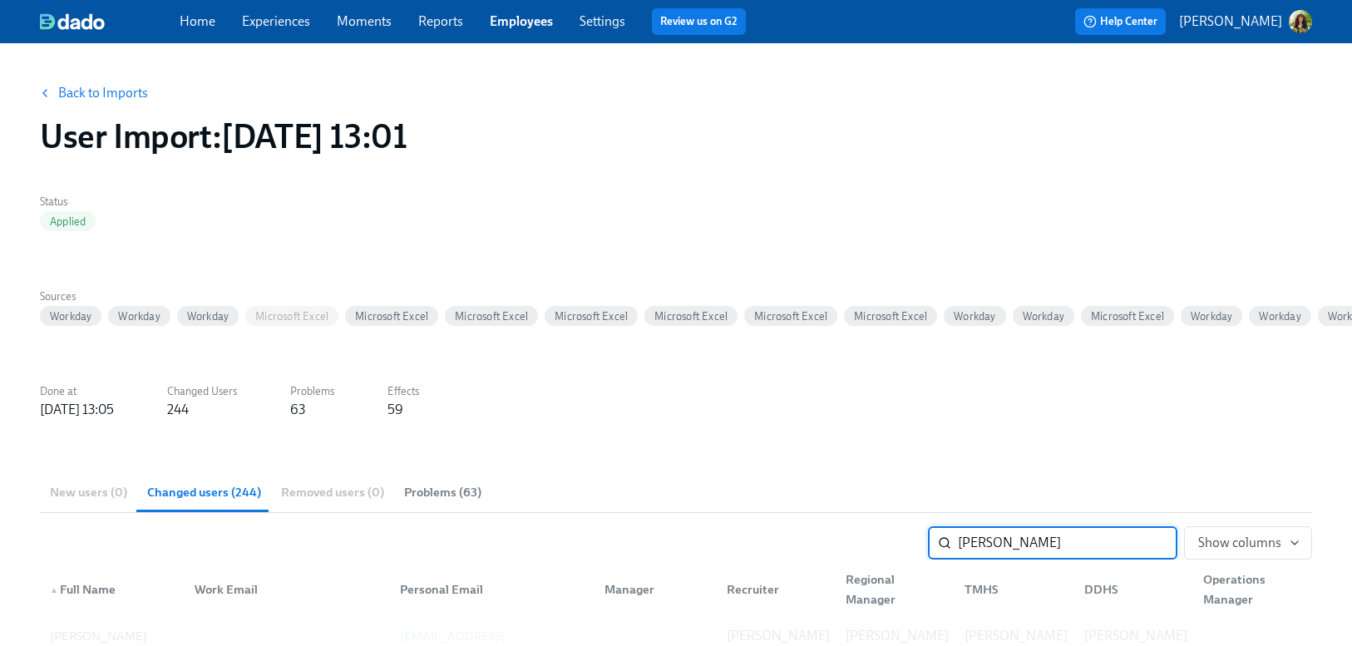
type input "[PERSON_NAME]"
click at [525, 21] on link "Employees" at bounding box center [521, 21] width 63 height 16
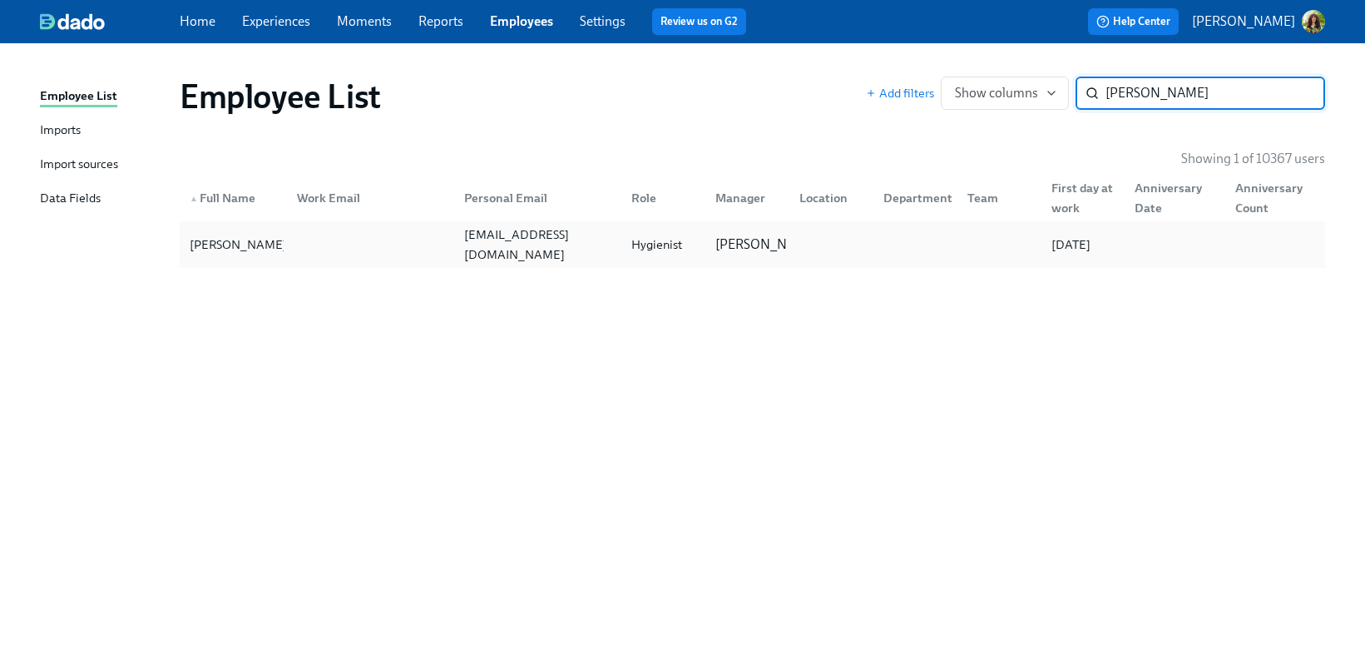
type input "[PERSON_NAME]"
click at [360, 257] on div at bounding box center [367, 244] width 167 height 33
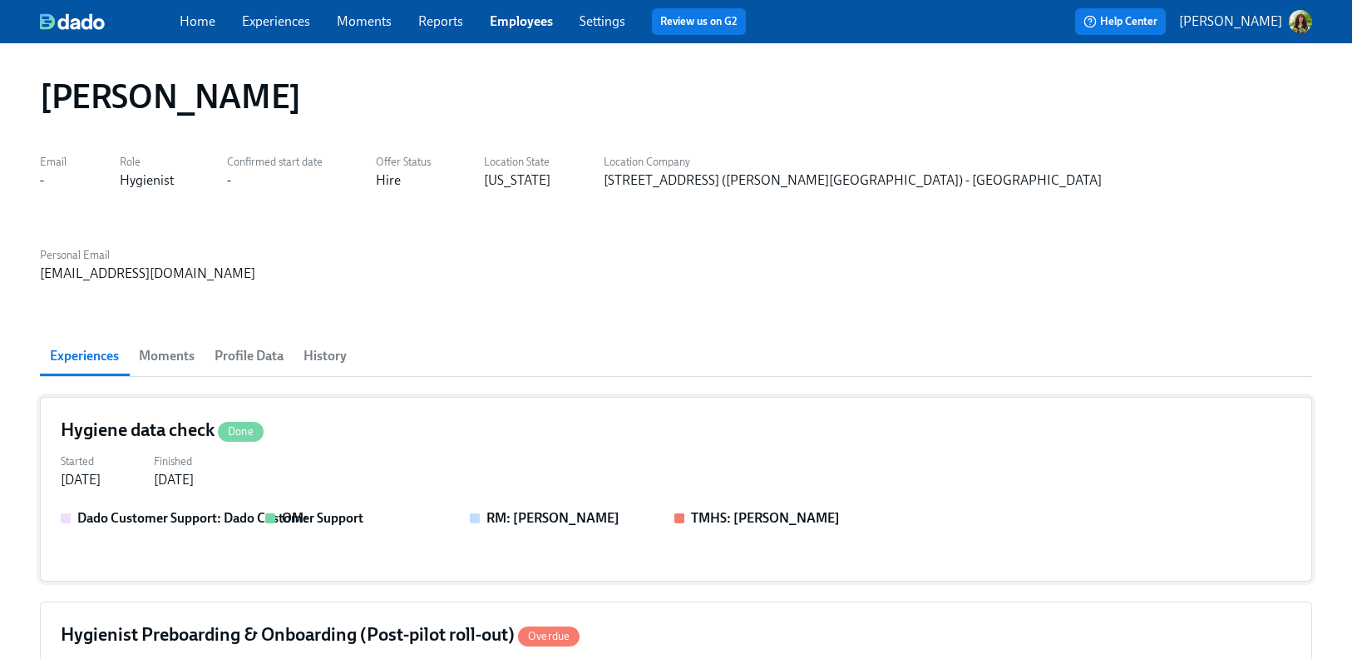
scroll to position [0, 492]
click at [609, 18] on link "Settings" at bounding box center [603, 21] width 46 height 16
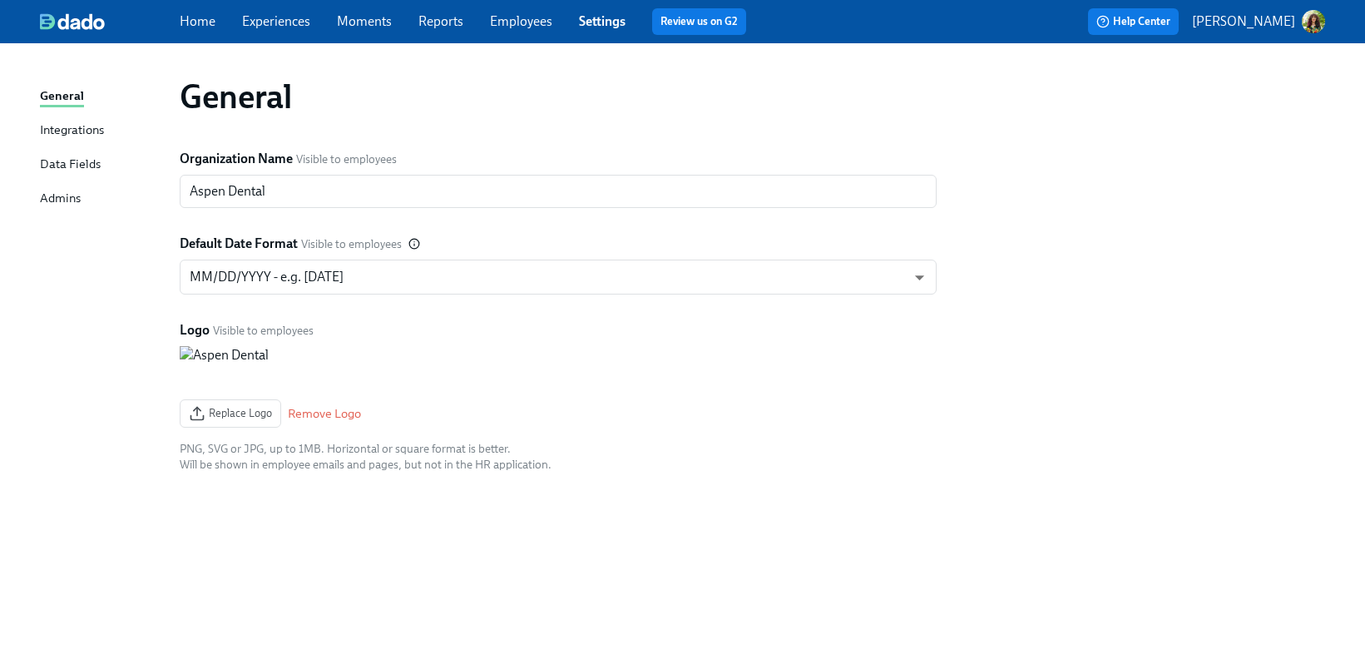
drag, startPoint x: 522, startPoint y: 27, endPoint x: 452, endPoint y: 21, distance: 69.3
click at [522, 27] on link "Employees" at bounding box center [521, 21] width 62 height 16
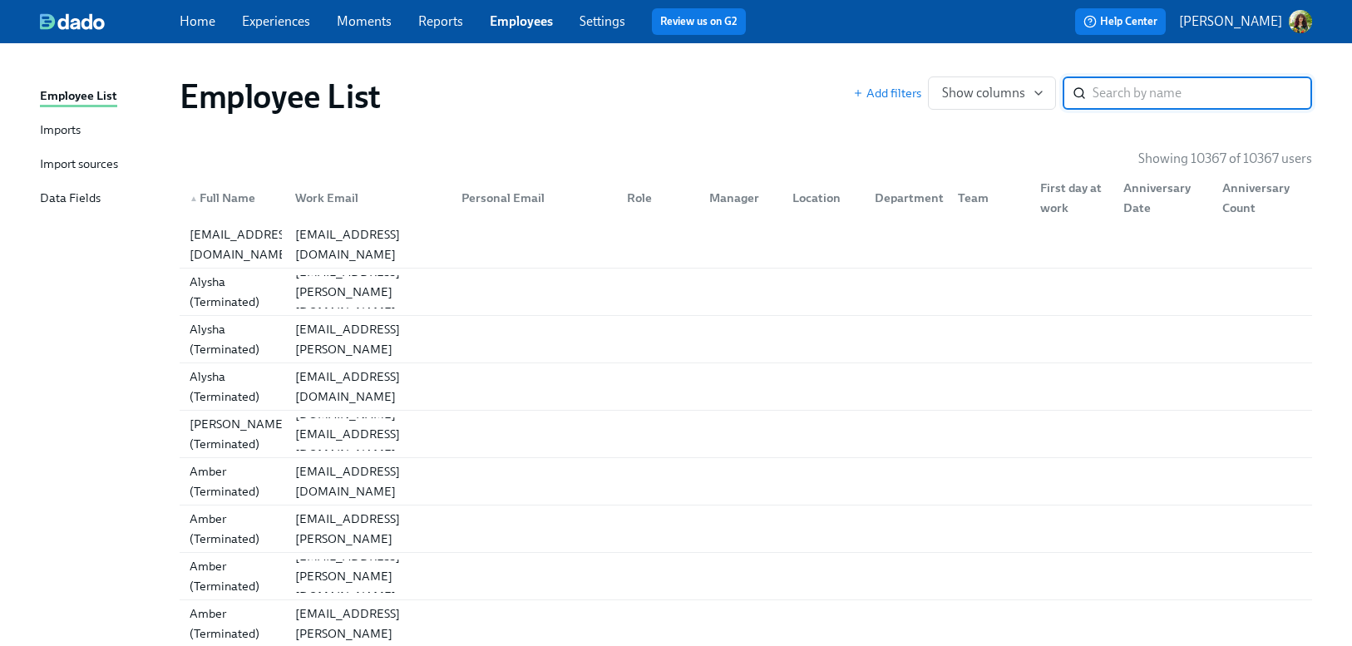
click at [68, 165] on div "Import sources" at bounding box center [79, 165] width 78 height 21
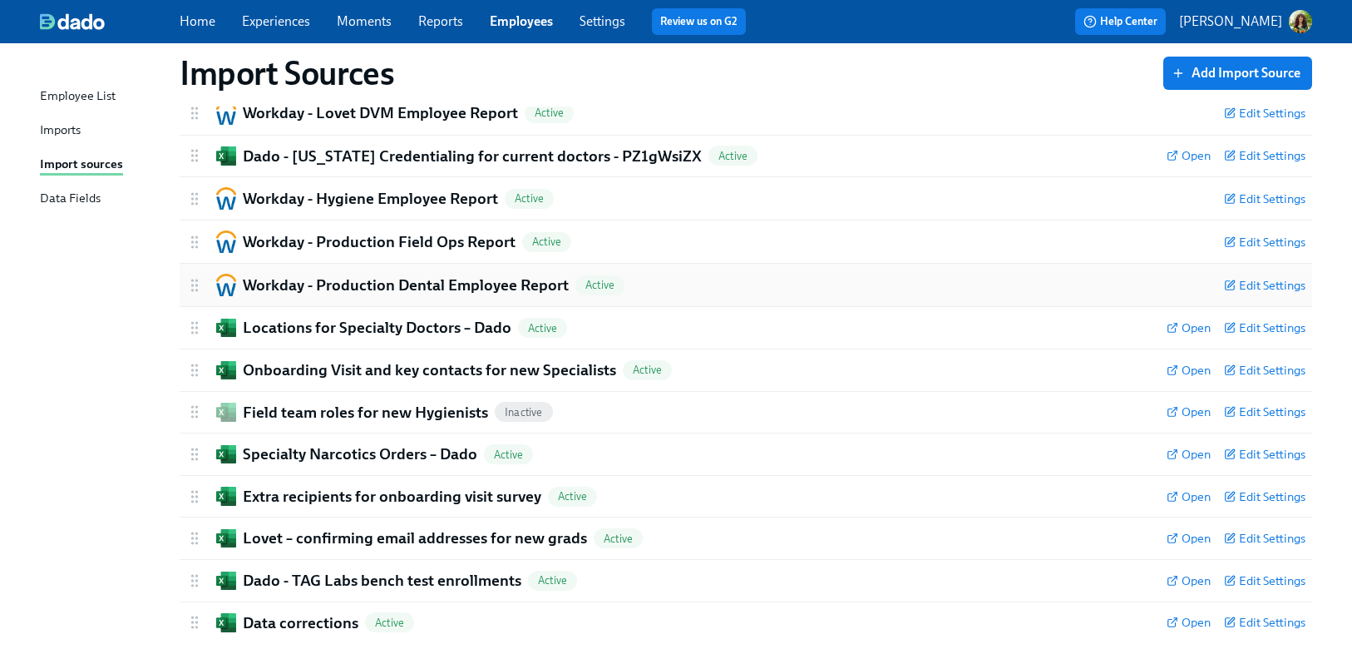
scroll to position [255, 0]
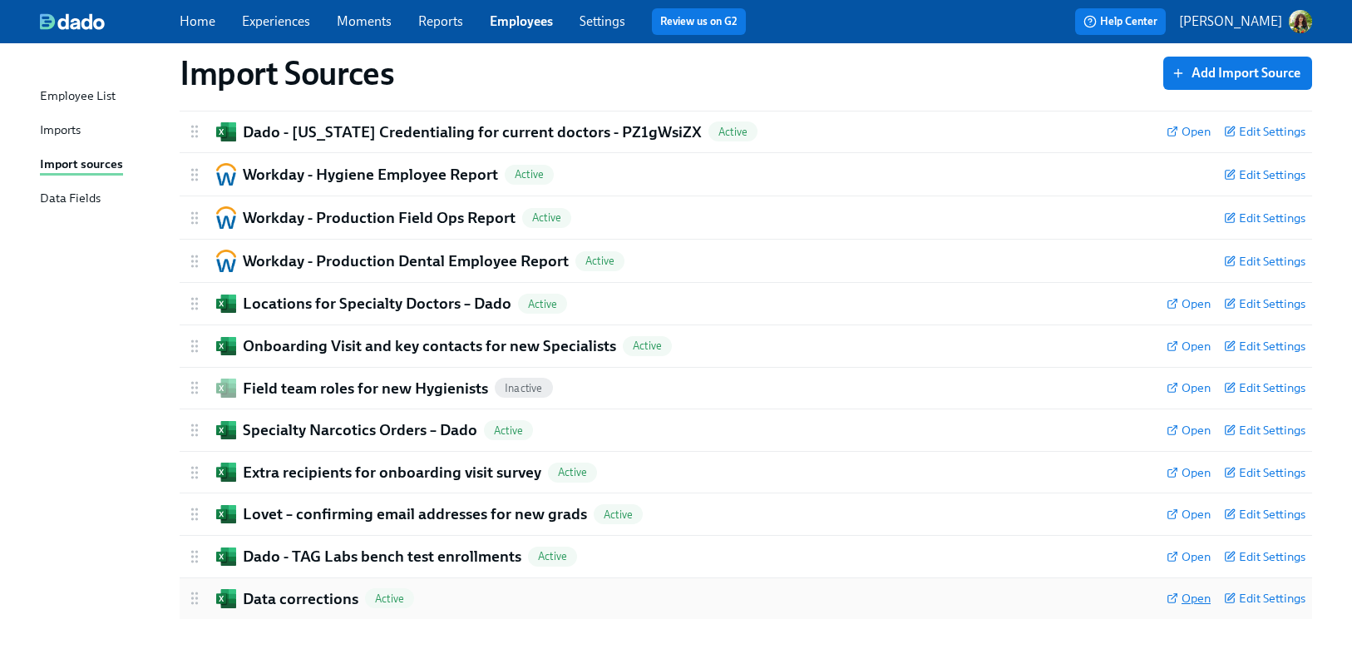
click at [1194, 603] on span "Open" at bounding box center [1189, 598] width 44 height 17
click at [1288, 598] on span "Edit Settings" at bounding box center [1265, 598] width 82 height 17
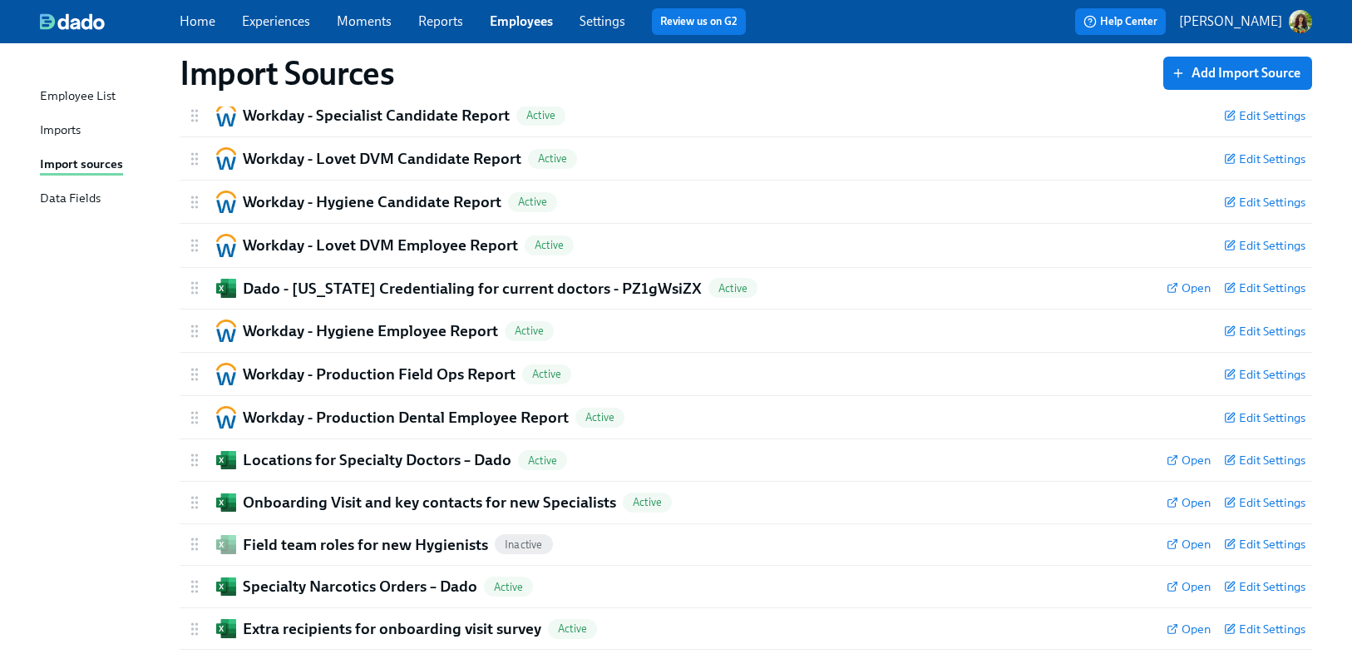
scroll to position [0, 0]
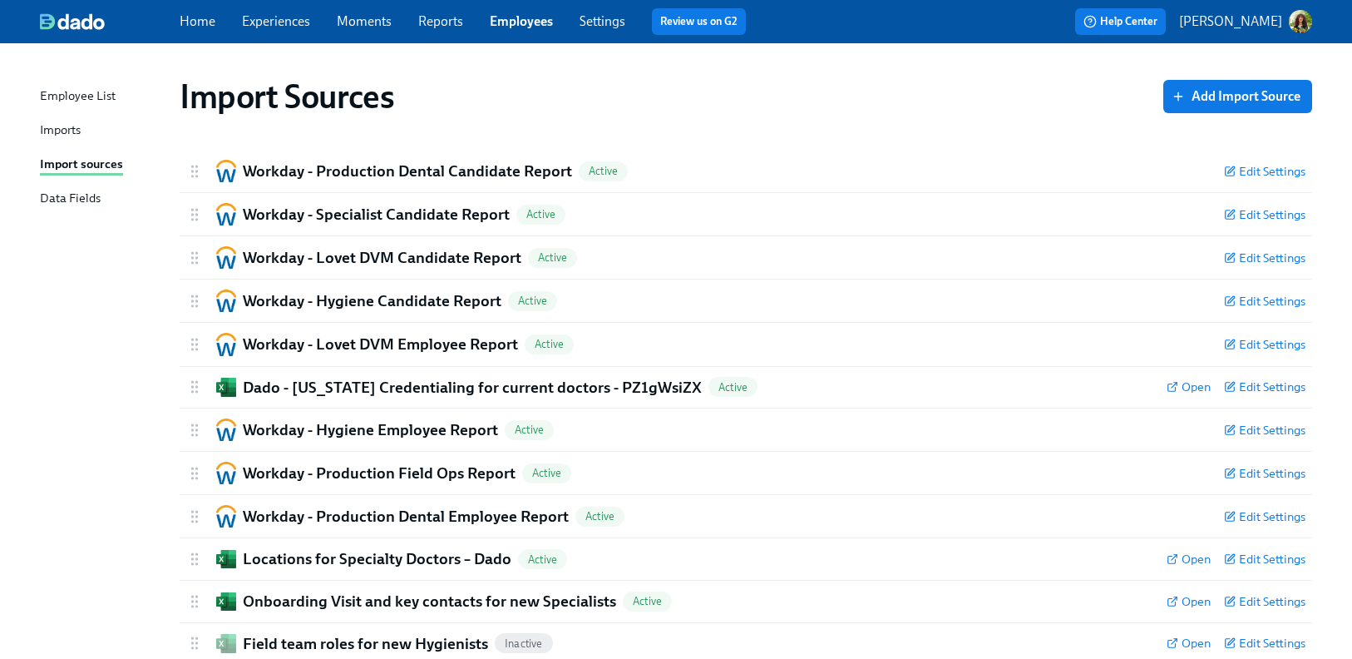
click at [265, 24] on link "Experiences" at bounding box center [276, 21] width 68 height 16
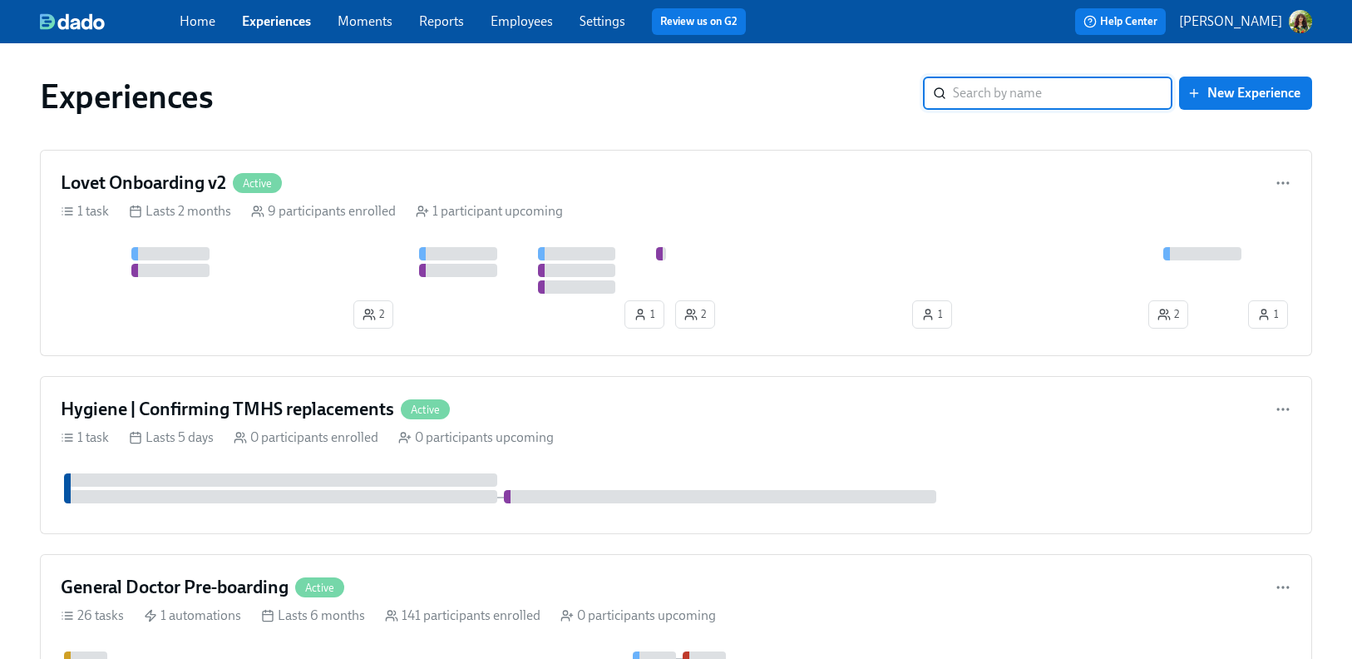
click at [515, 23] on link "Employees" at bounding box center [522, 21] width 62 height 16
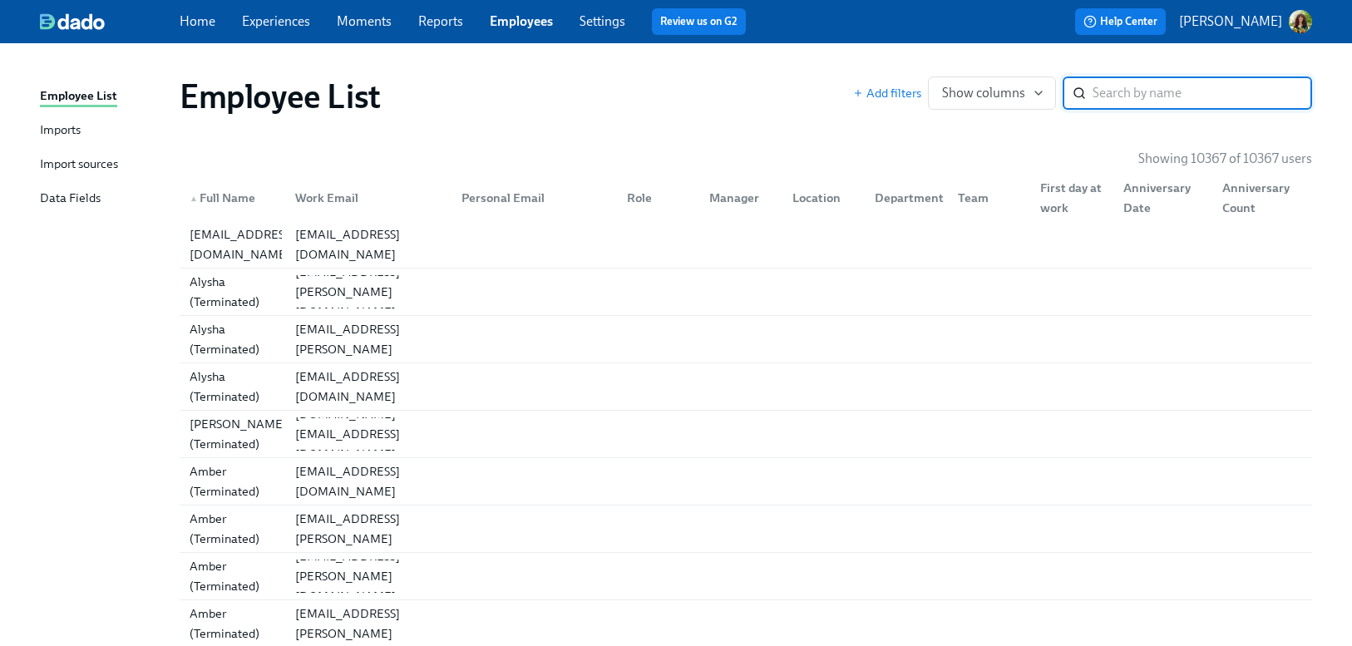
click at [63, 136] on div "Imports" at bounding box center [60, 131] width 41 height 21
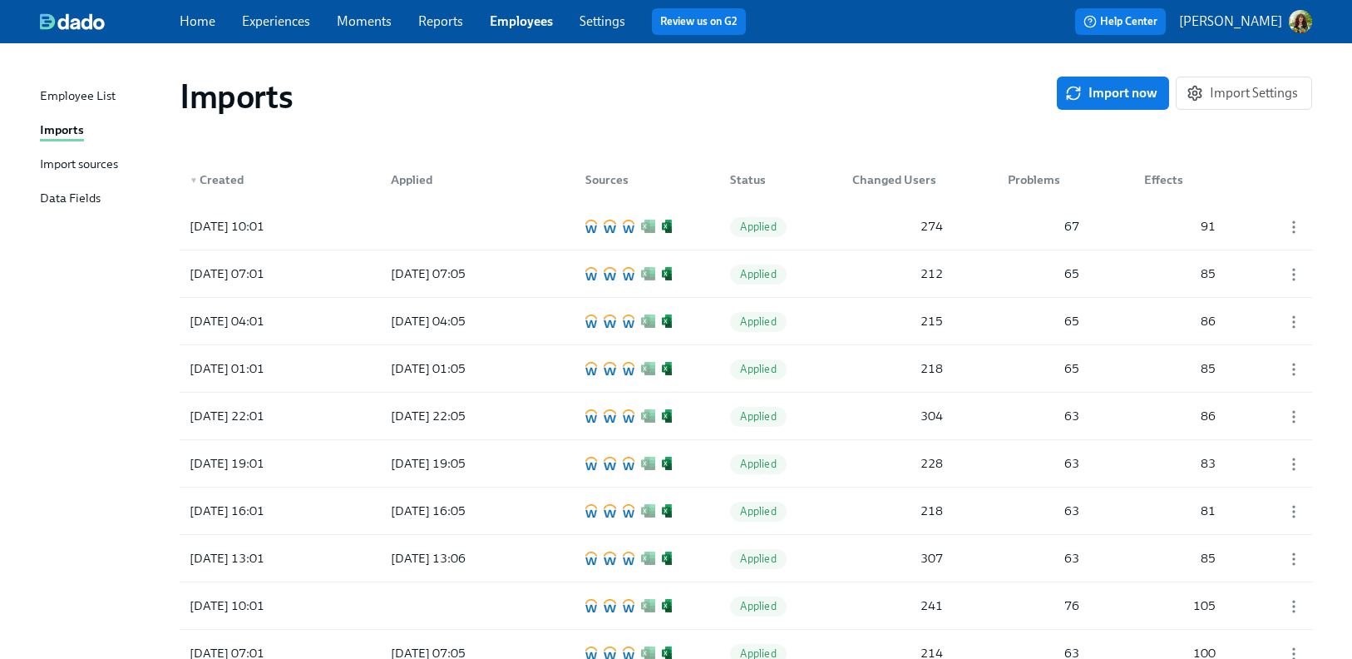
click at [82, 162] on div "Import sources" at bounding box center [79, 165] width 78 height 21
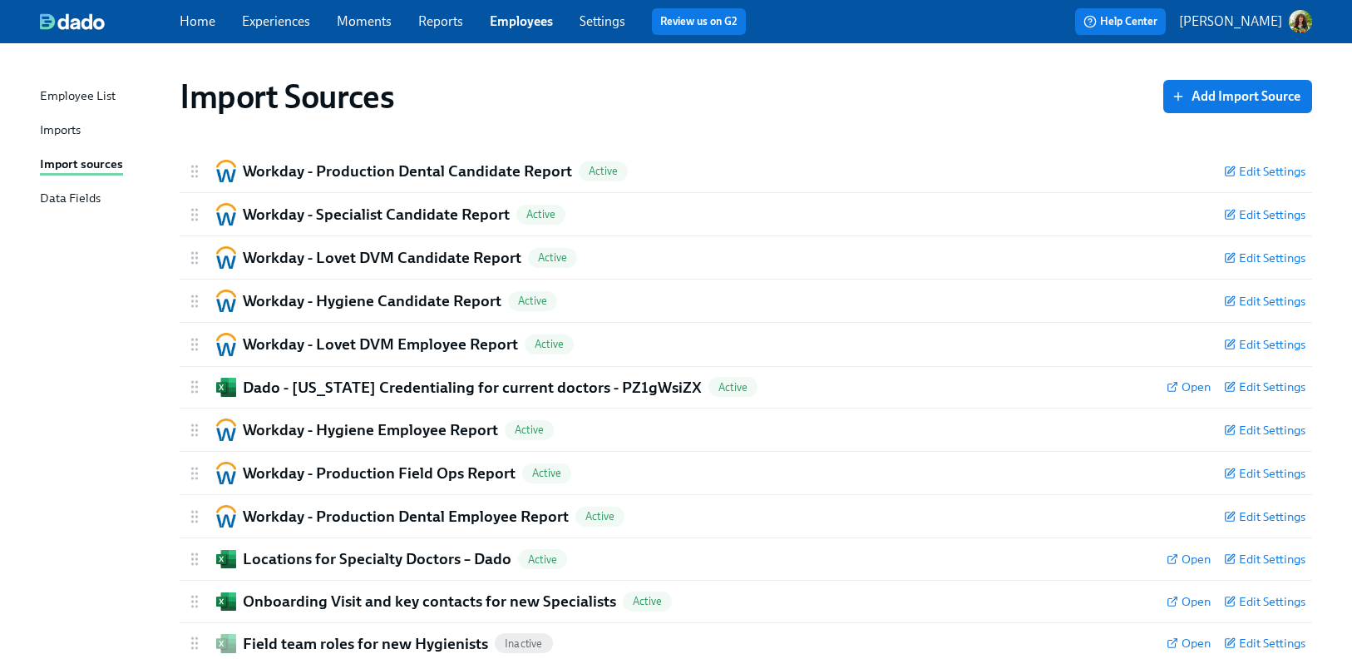
click at [72, 129] on div "Imports" at bounding box center [60, 131] width 41 height 21
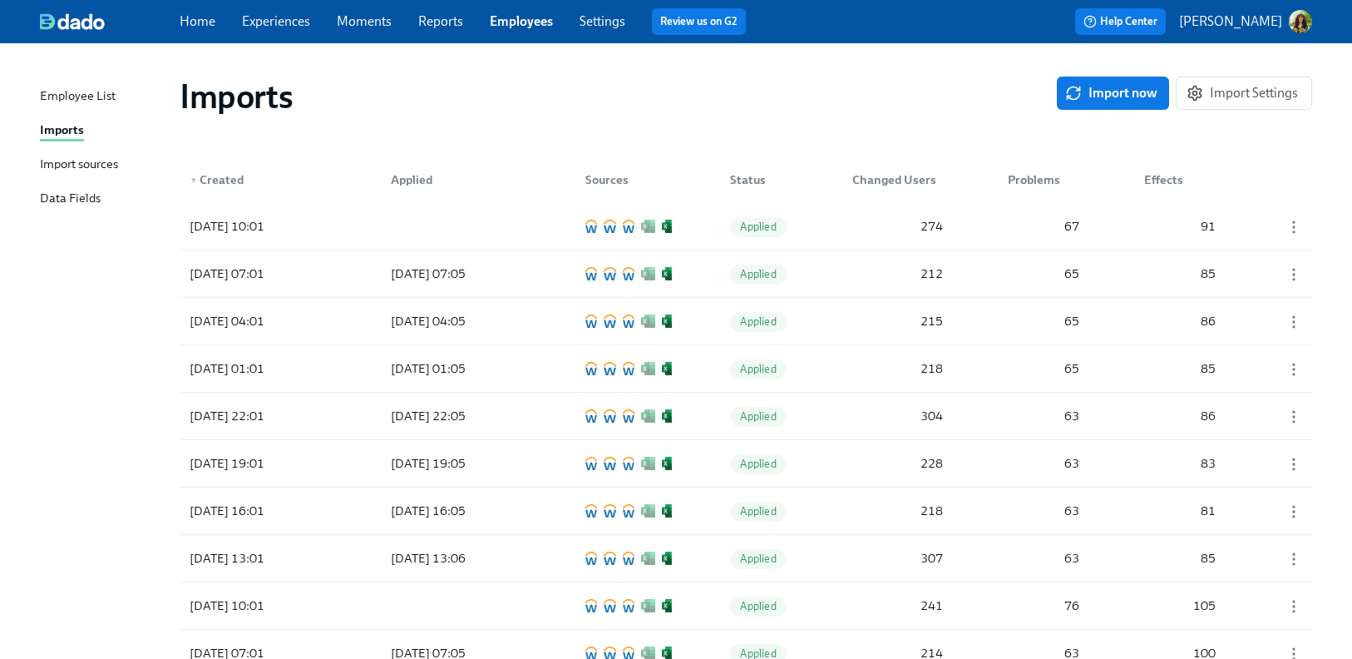
click at [79, 168] on div "Import sources" at bounding box center [79, 165] width 78 height 21
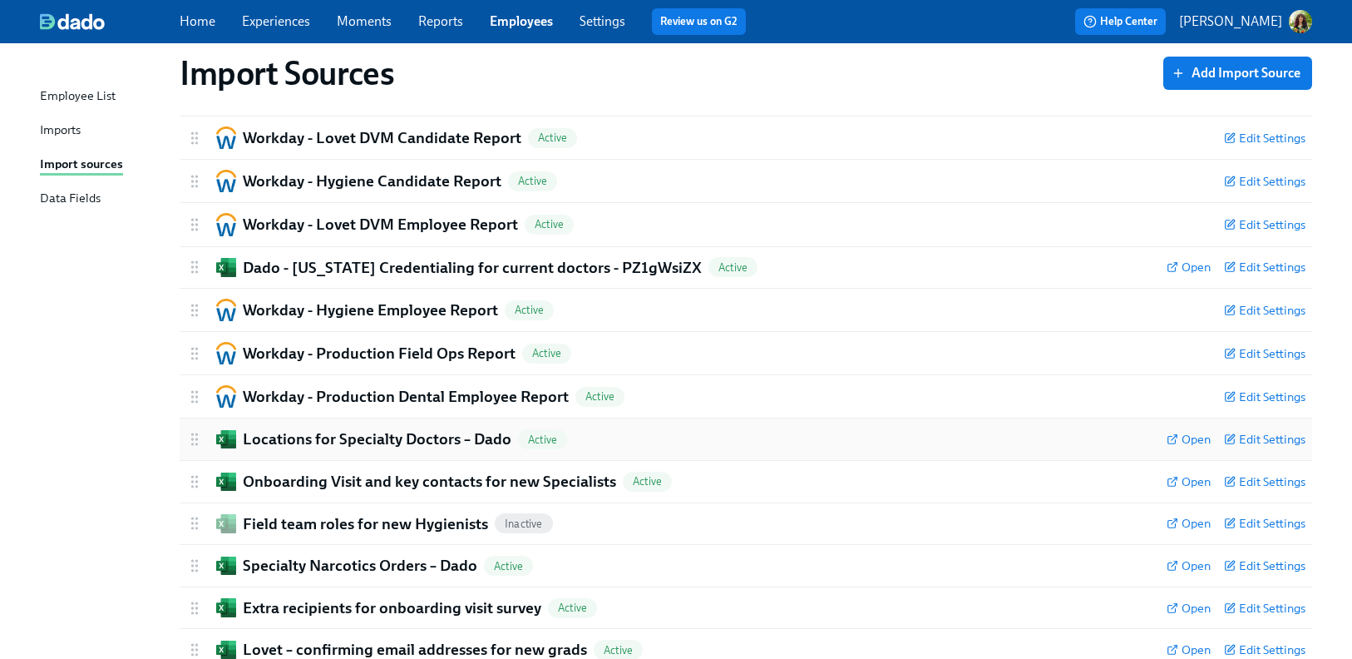
scroll to position [255, 0]
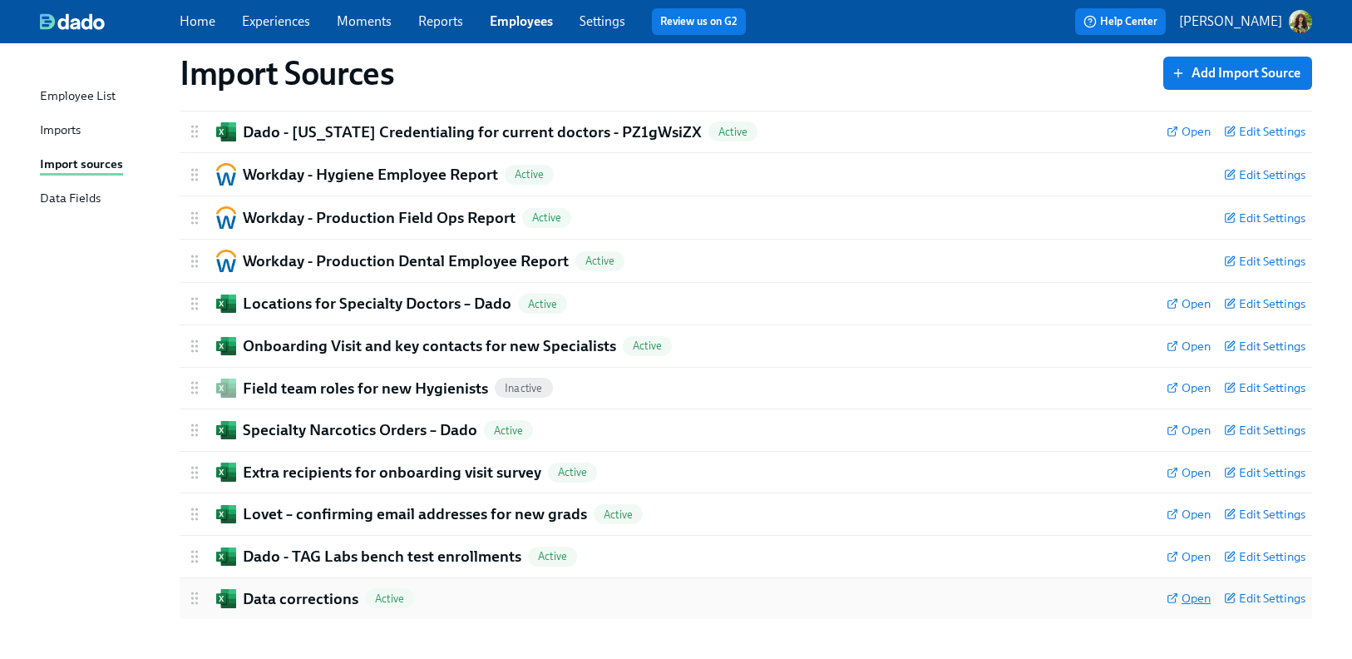
click at [1204, 599] on span "Open" at bounding box center [1189, 598] width 44 height 17
click at [72, 97] on div "Employee List" at bounding box center [78, 97] width 76 height 21
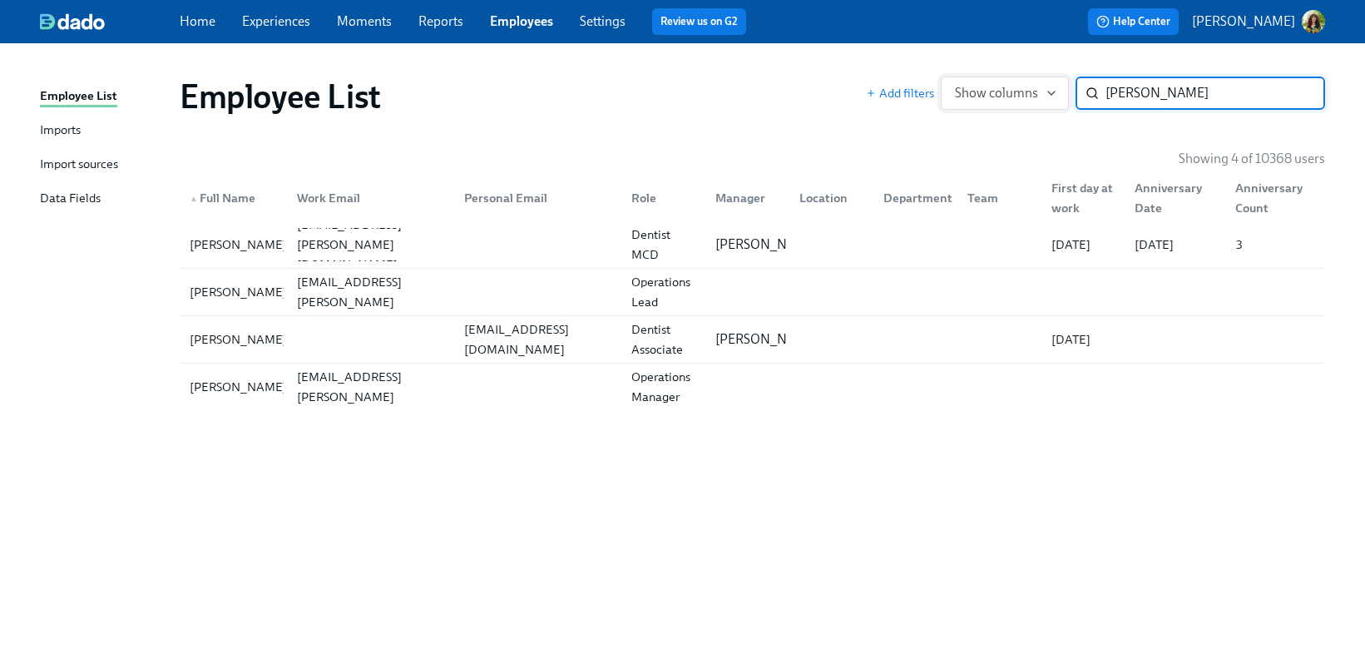
type input "[PERSON_NAME]"
click at [992, 101] on button "Show columns" at bounding box center [1005, 93] width 128 height 33
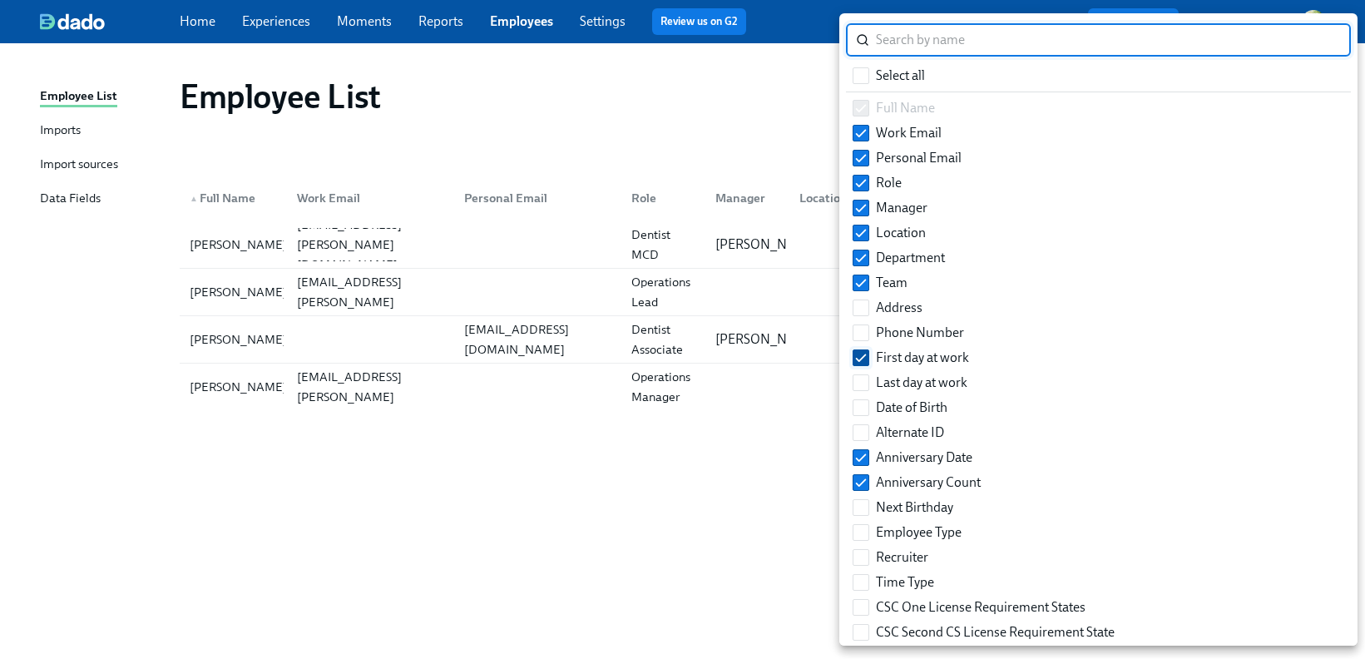
click at [867, 358] on input "First day at work" at bounding box center [860, 357] width 15 height 15
checkbox input "false"
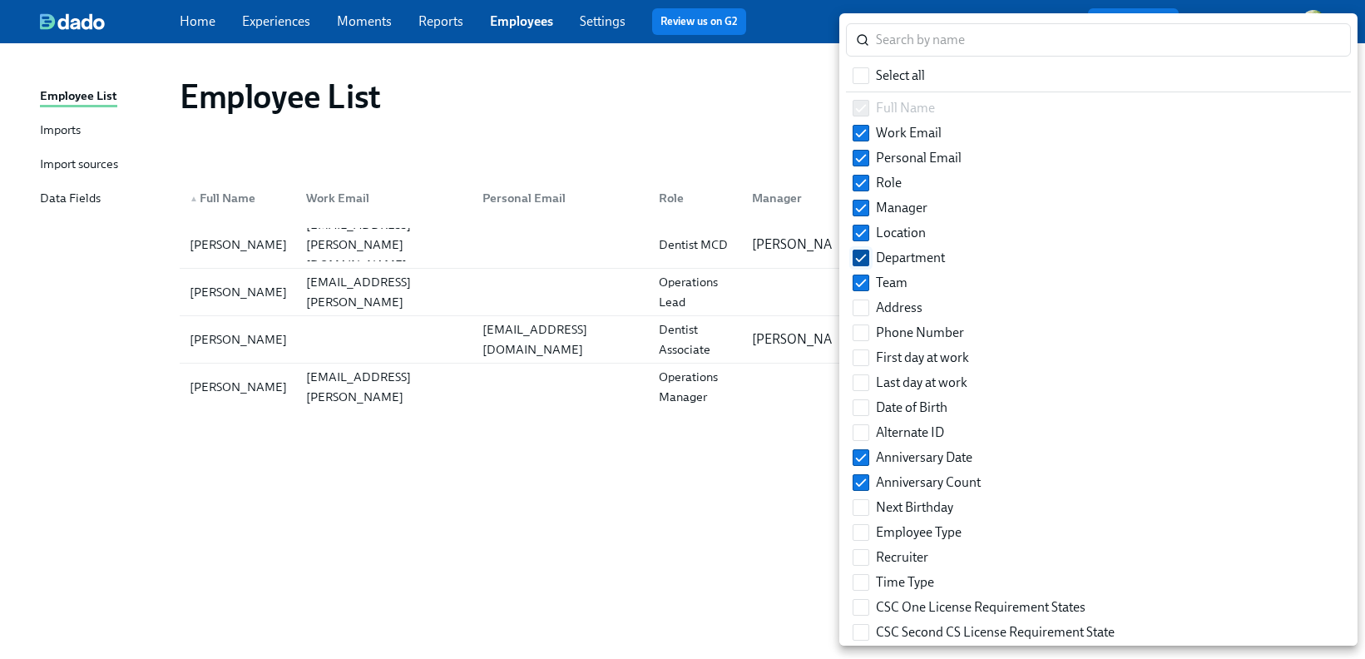
click at [862, 252] on input "Department" at bounding box center [860, 257] width 15 height 15
checkbox input "false"
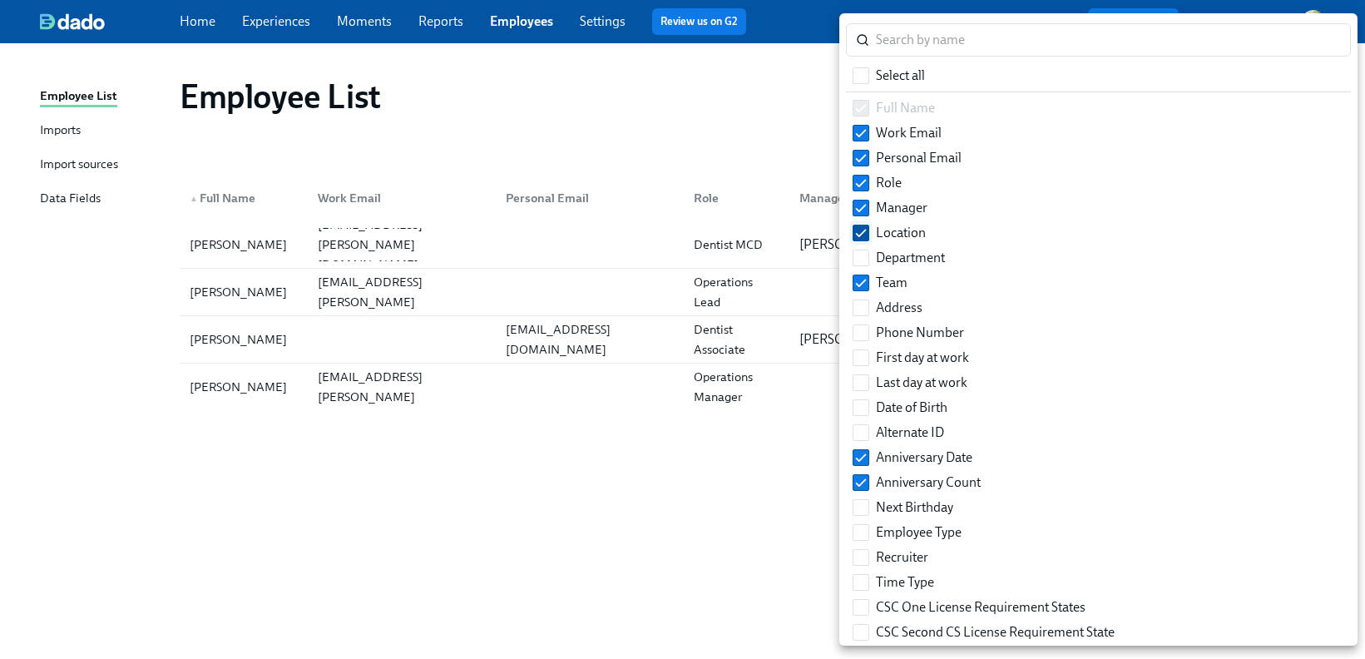
drag, startPoint x: 868, startPoint y: 281, endPoint x: 864, endPoint y: 235, distance: 45.9
click at [868, 280] on span at bounding box center [861, 282] width 17 height 17
click at [868, 280] on input "Team" at bounding box center [860, 282] width 15 height 15
checkbox input "false"
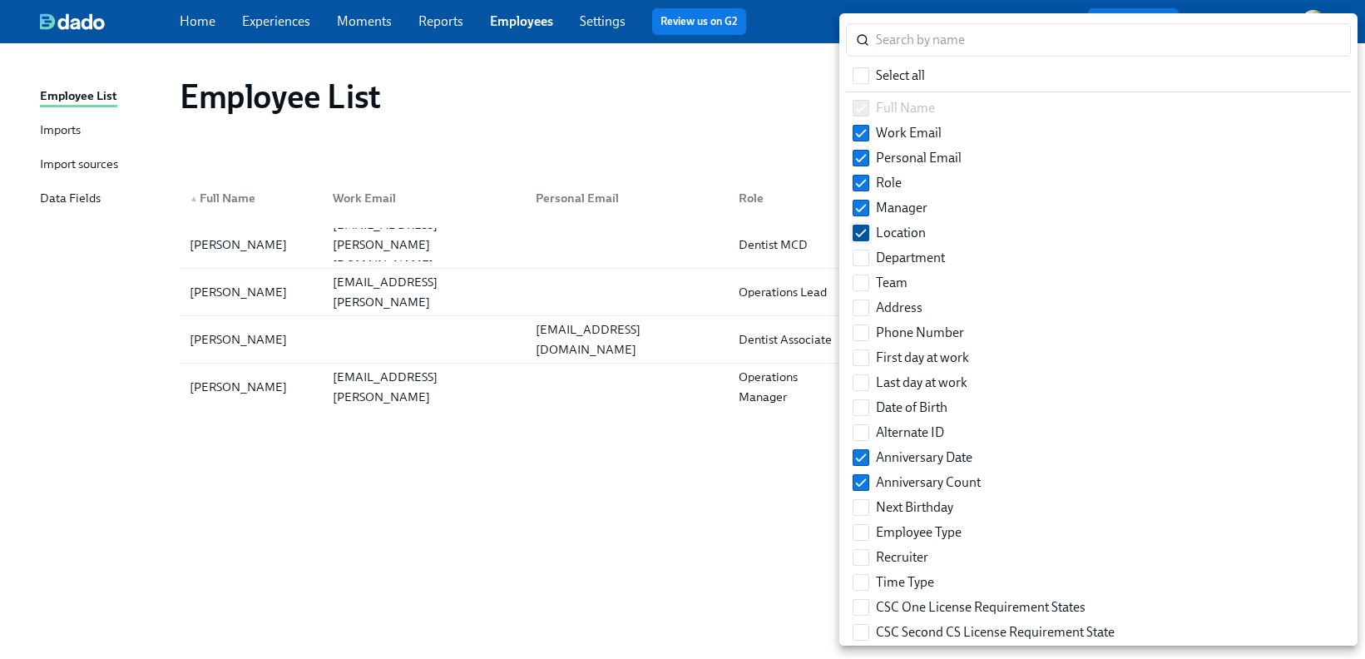
click at [863, 233] on input "Location" at bounding box center [860, 232] width 15 height 15
checkbox input "false"
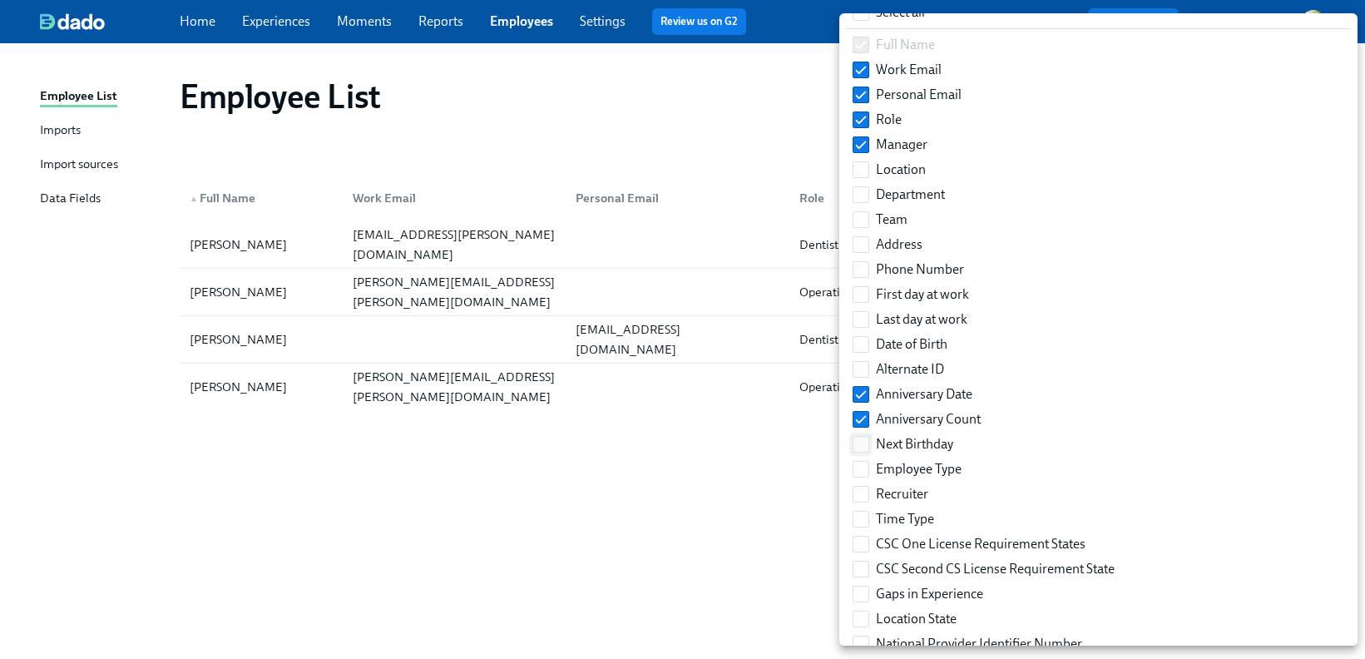
scroll to position [81, 0]
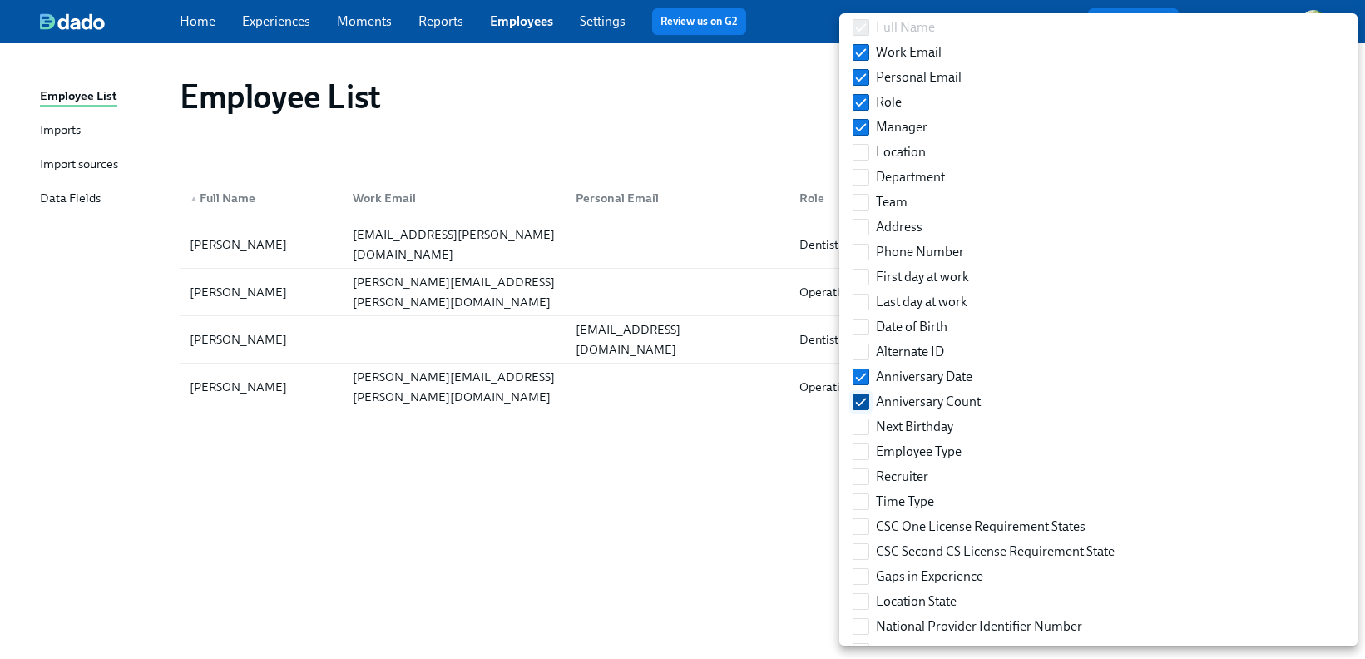
drag, startPoint x: 867, startPoint y: 377, endPoint x: 865, endPoint y: 399, distance: 22.5
click at [866, 378] on input "Anniversary Date" at bounding box center [860, 376] width 15 height 15
checkbox input "false"
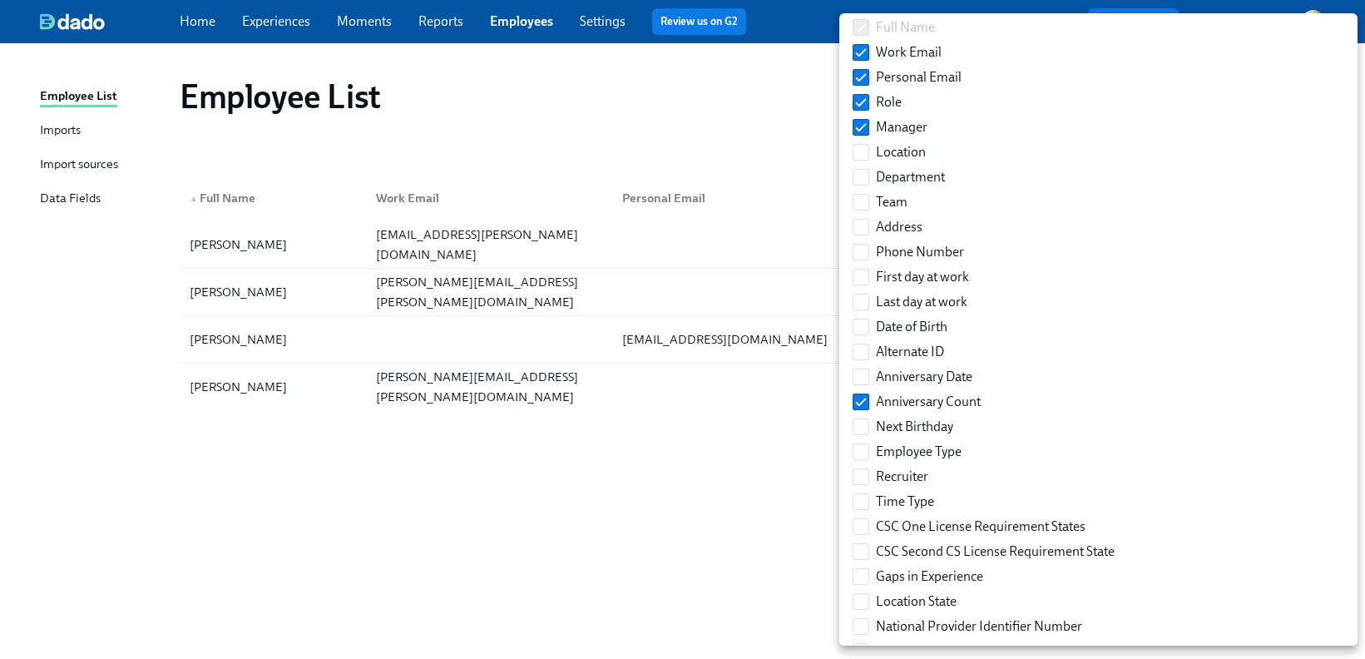
drag, startPoint x: 863, startPoint y: 399, endPoint x: 1026, endPoint y: 406, distance: 162.3
click at [863, 400] on input "Anniversary Count" at bounding box center [860, 401] width 15 height 15
checkbox input "false"
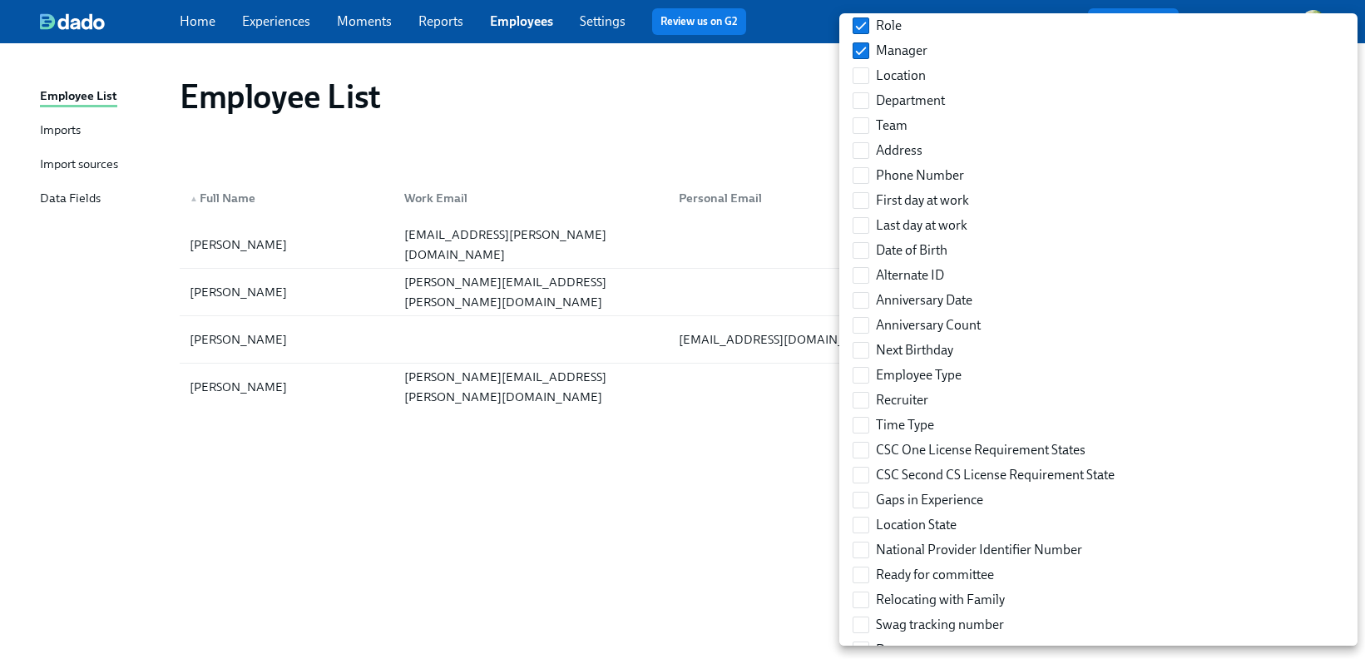
scroll to position [171, 0]
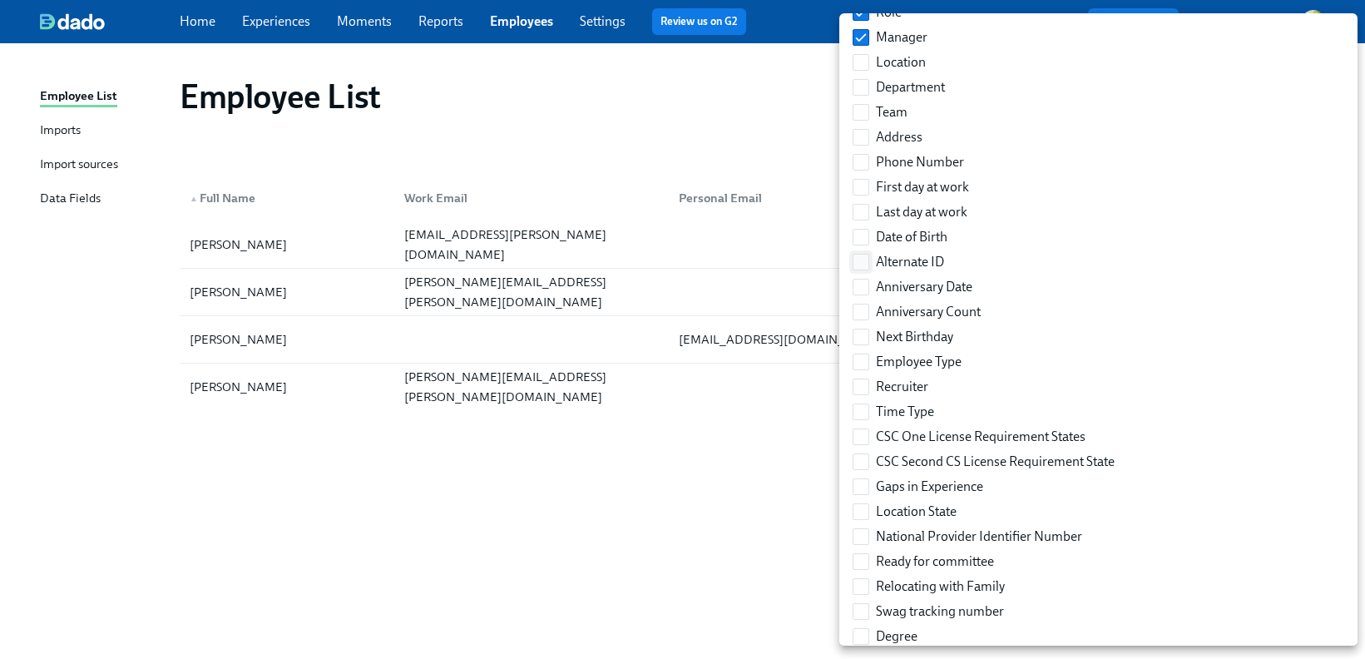
click at [864, 263] on input "Alternate ID" at bounding box center [860, 262] width 15 height 15
checkbox input "true"
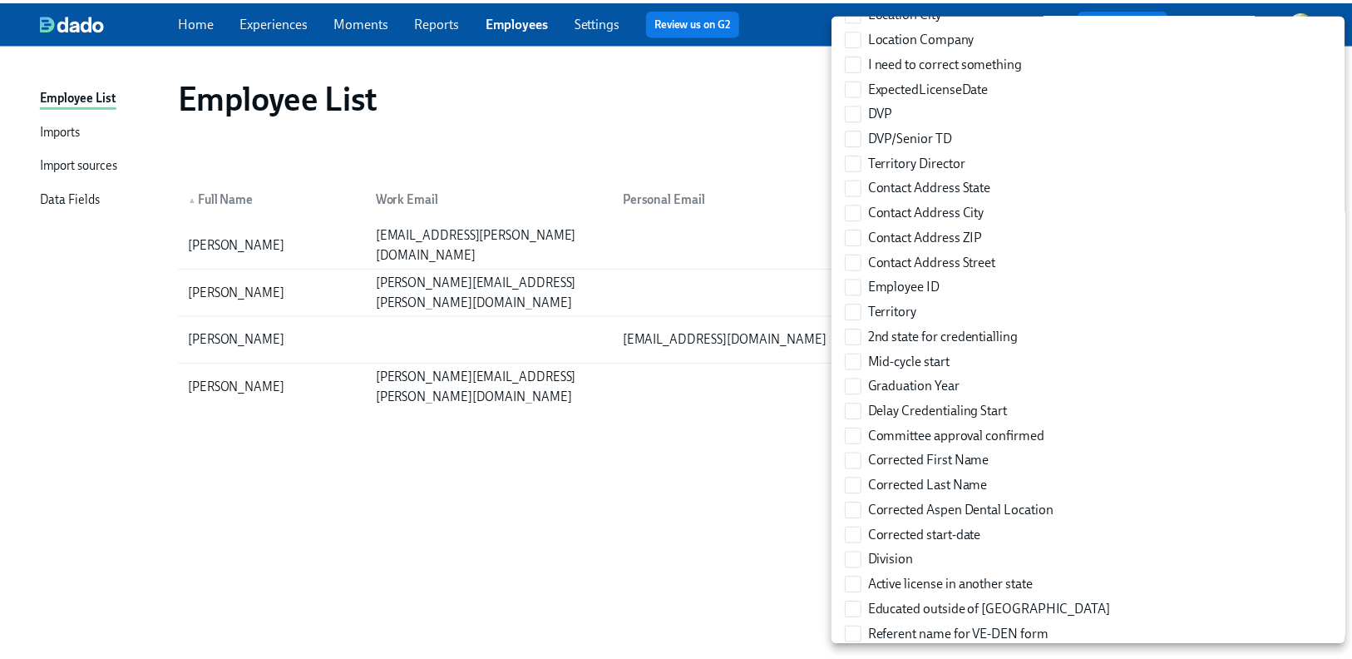
scroll to position [872, 0]
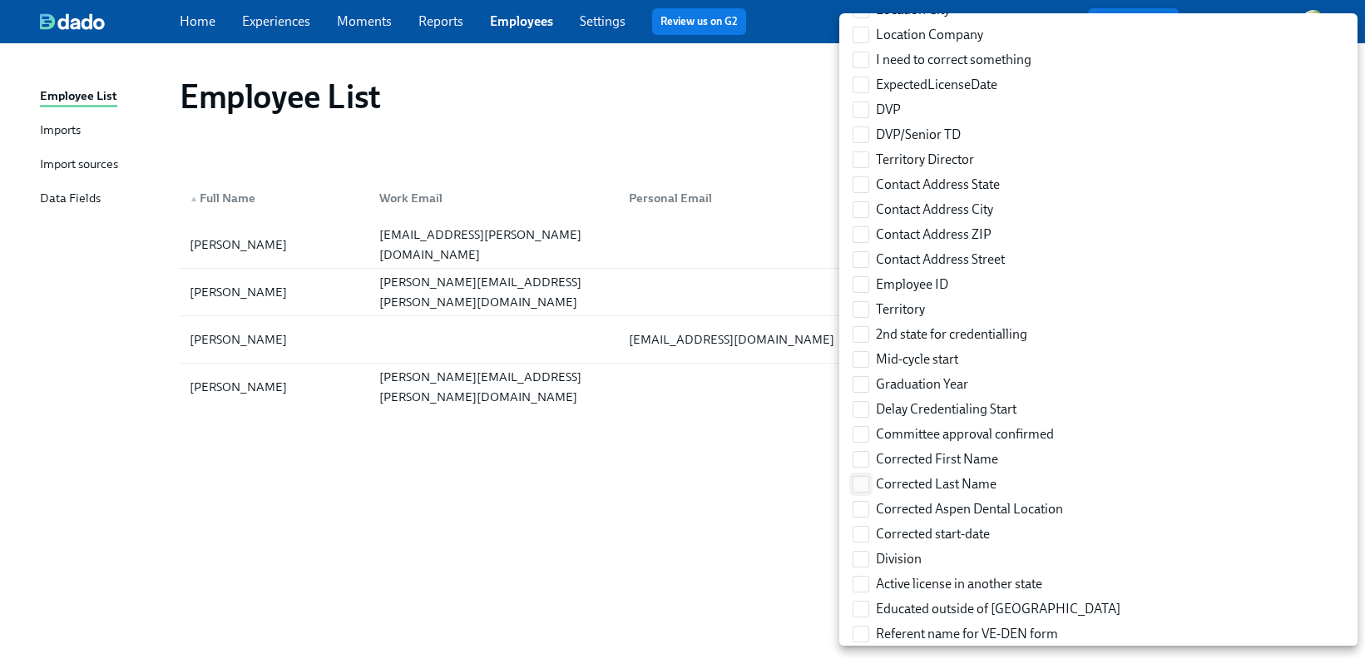
click at [859, 482] on input "Corrected Last Name" at bounding box center [860, 484] width 15 height 15
checkbox input "true"
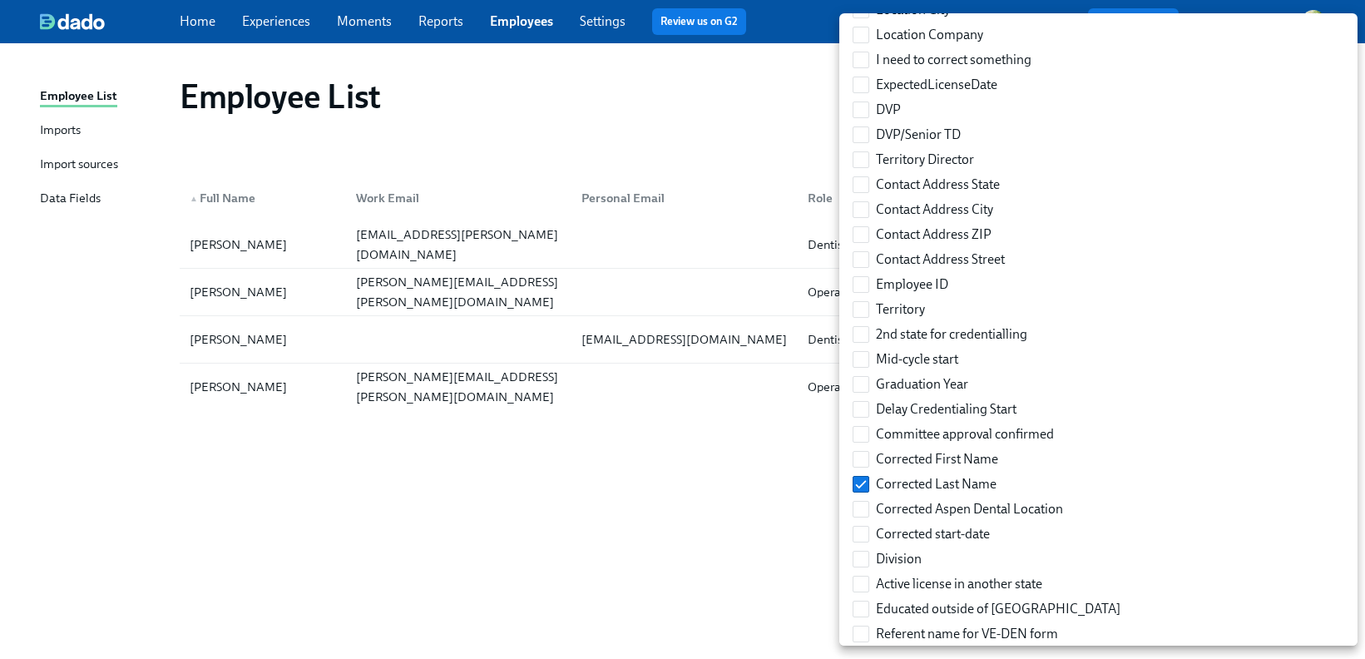
click at [710, 519] on div at bounding box center [682, 329] width 1365 height 659
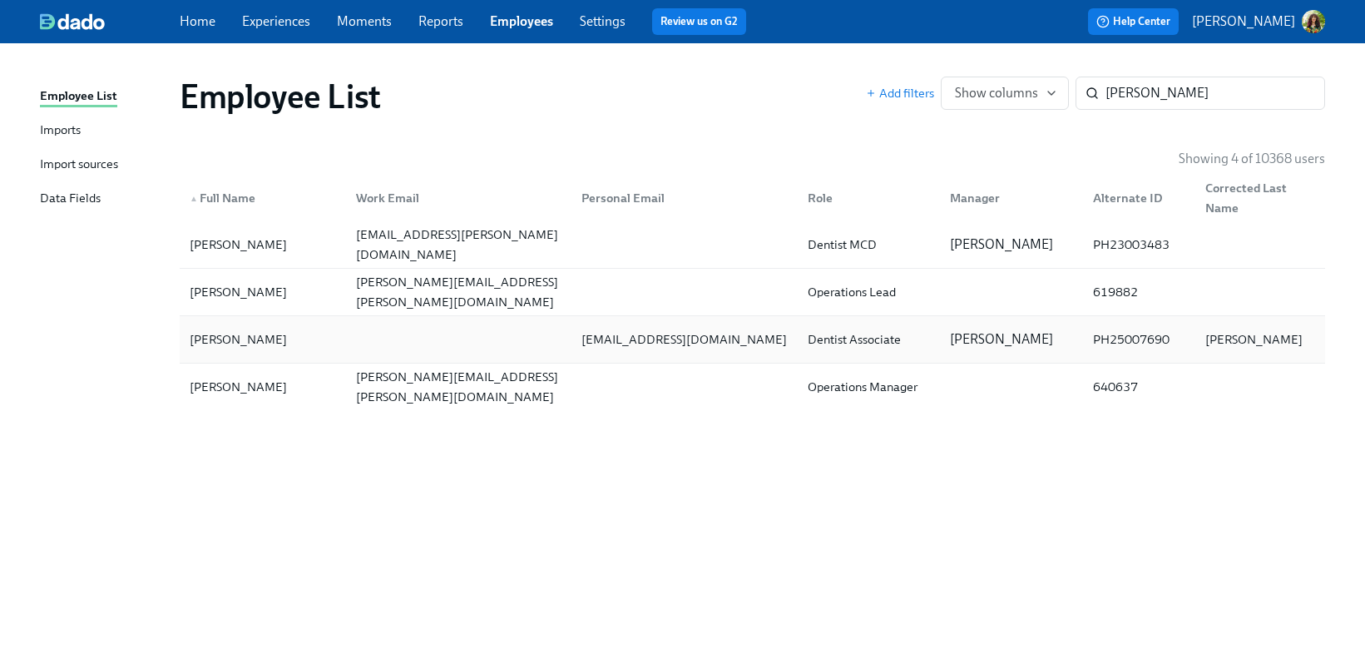
click at [443, 342] on div at bounding box center [456, 339] width 226 height 33
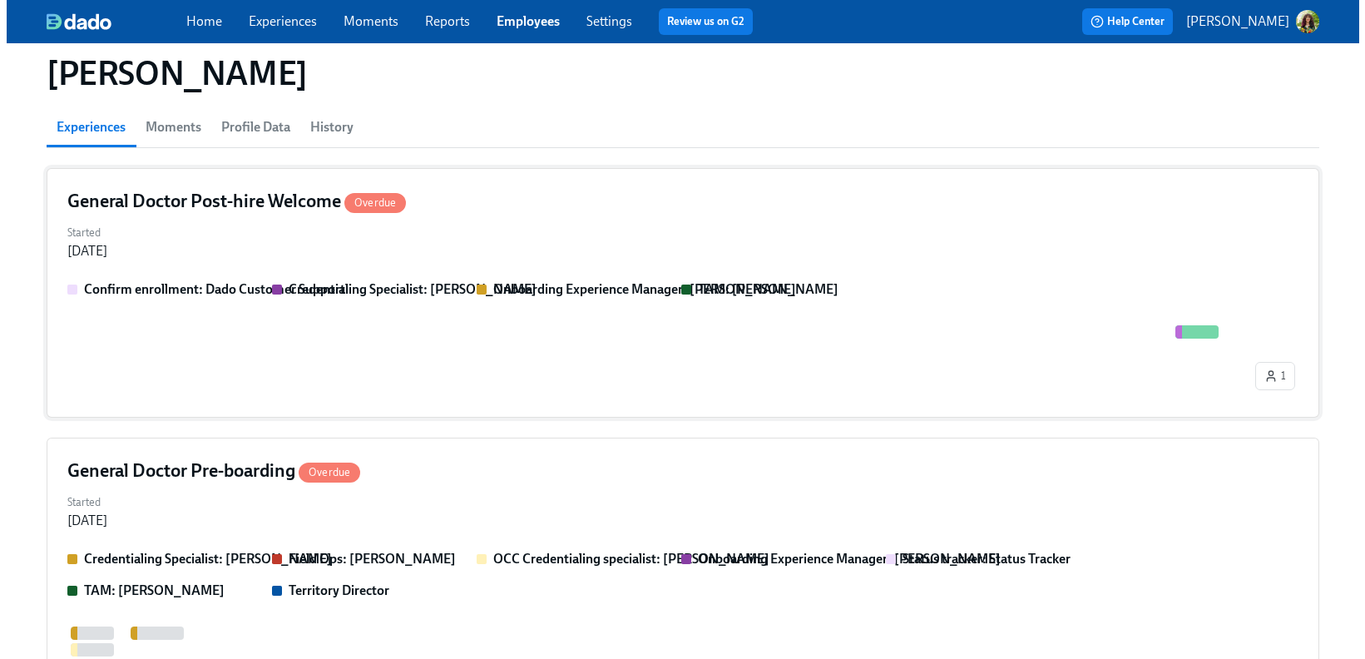
scroll to position [12, 0]
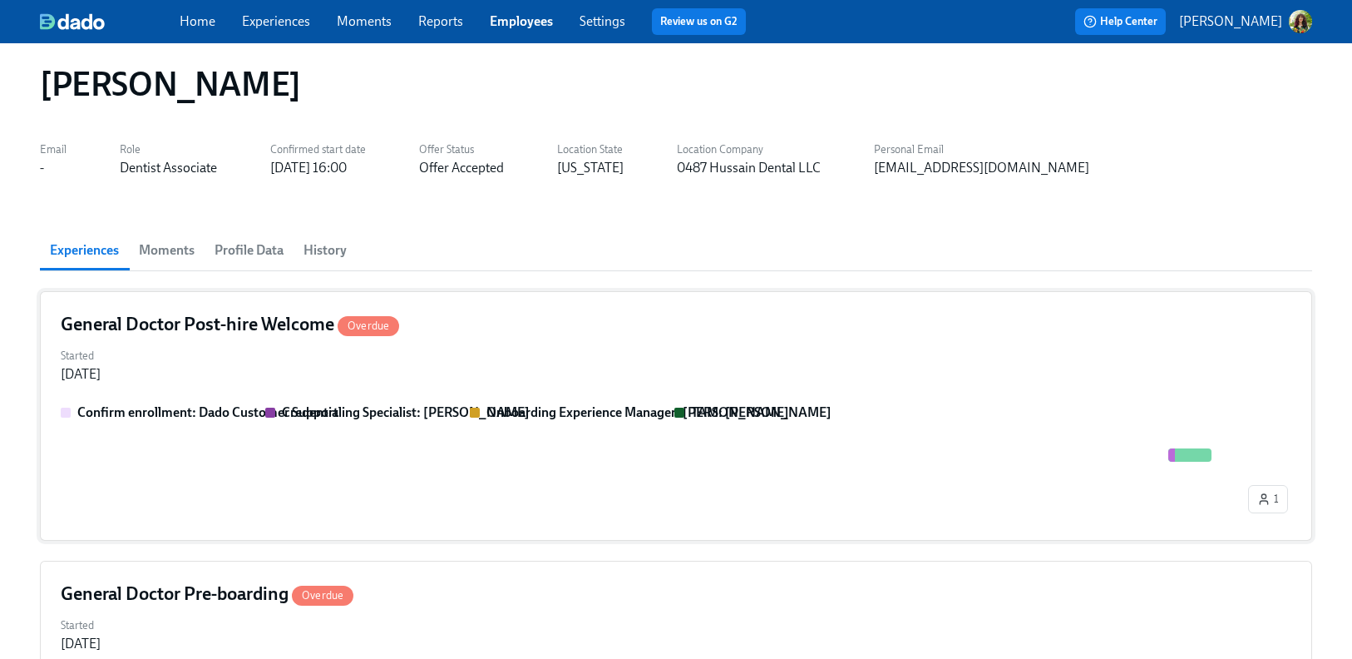
click at [836, 380] on div "Started [DATE]" at bounding box center [676, 364] width 1231 height 40
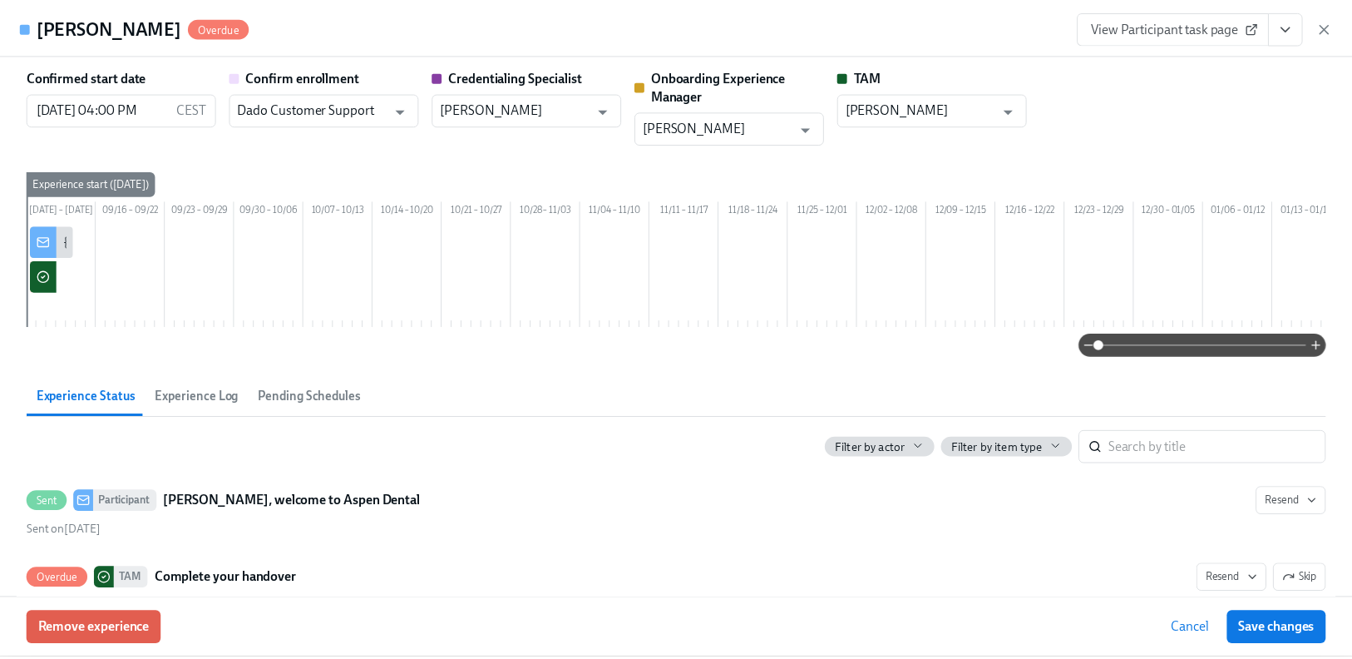
scroll to position [0, 2466]
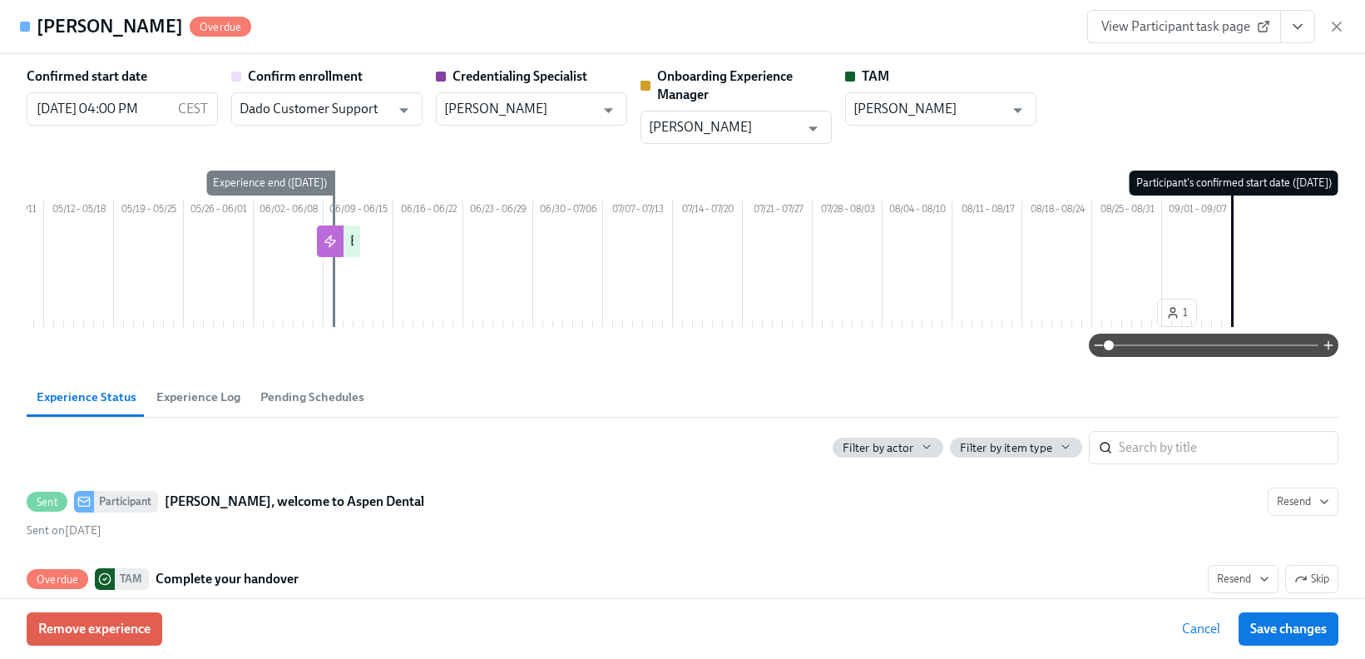
click at [1338, 26] on icon "button" at bounding box center [1336, 26] width 17 height 17
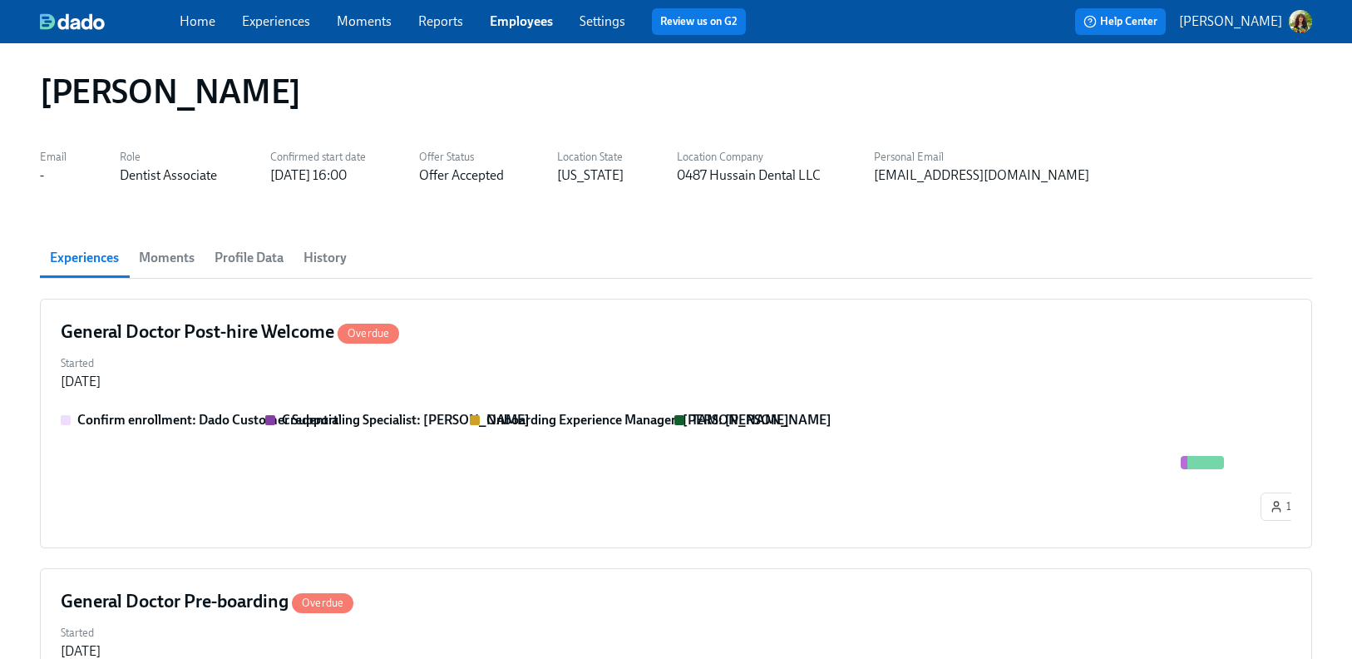
scroll to position [0, 0]
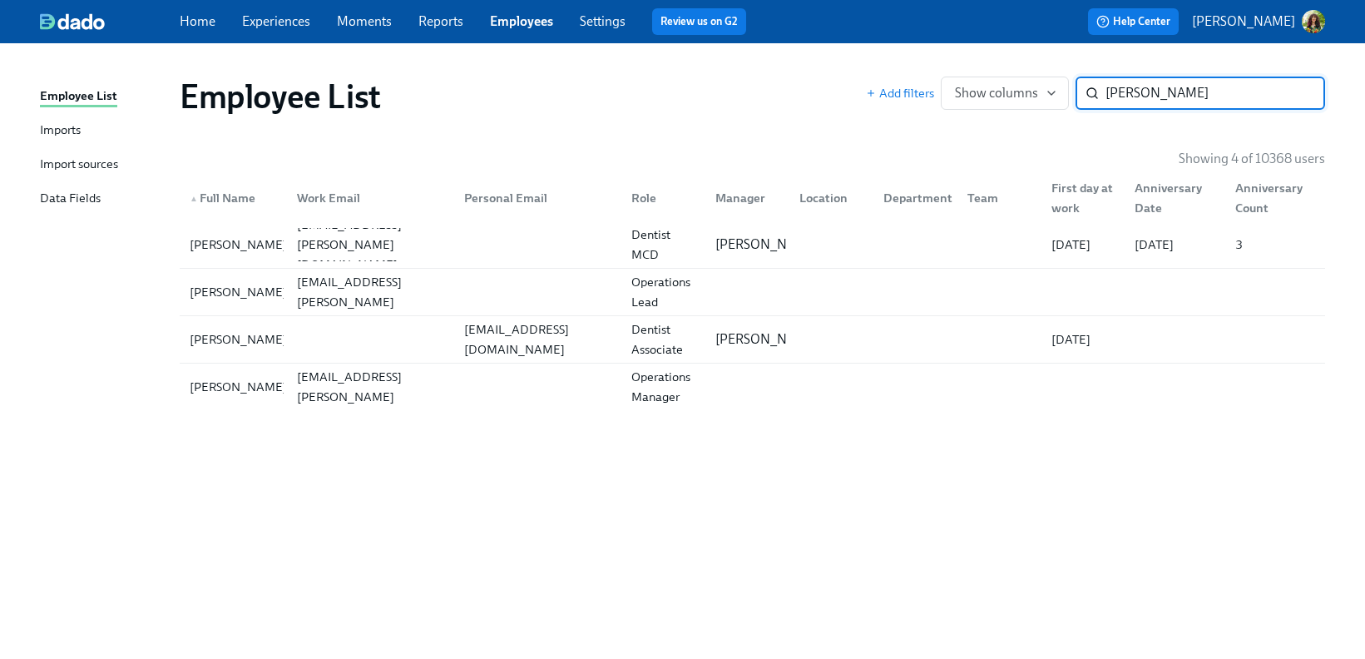
click at [1301, 91] on input "[PERSON_NAME]" at bounding box center [1215, 93] width 220 height 33
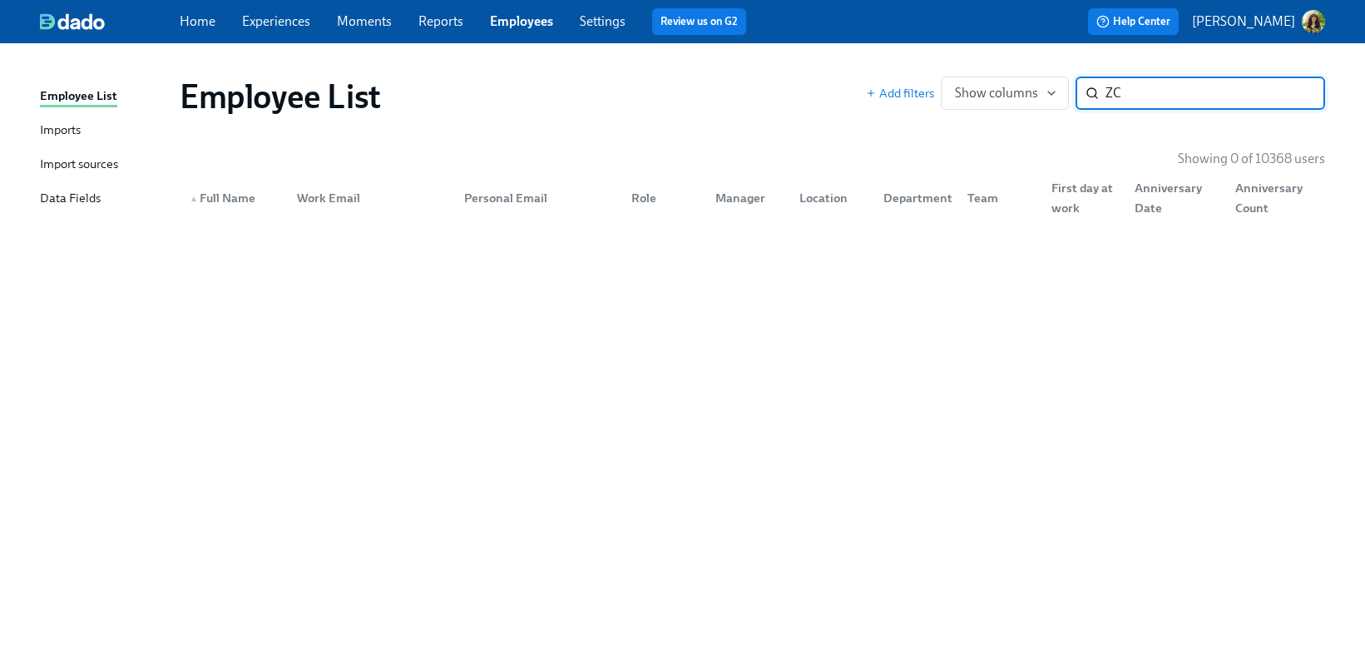
type input "Z"
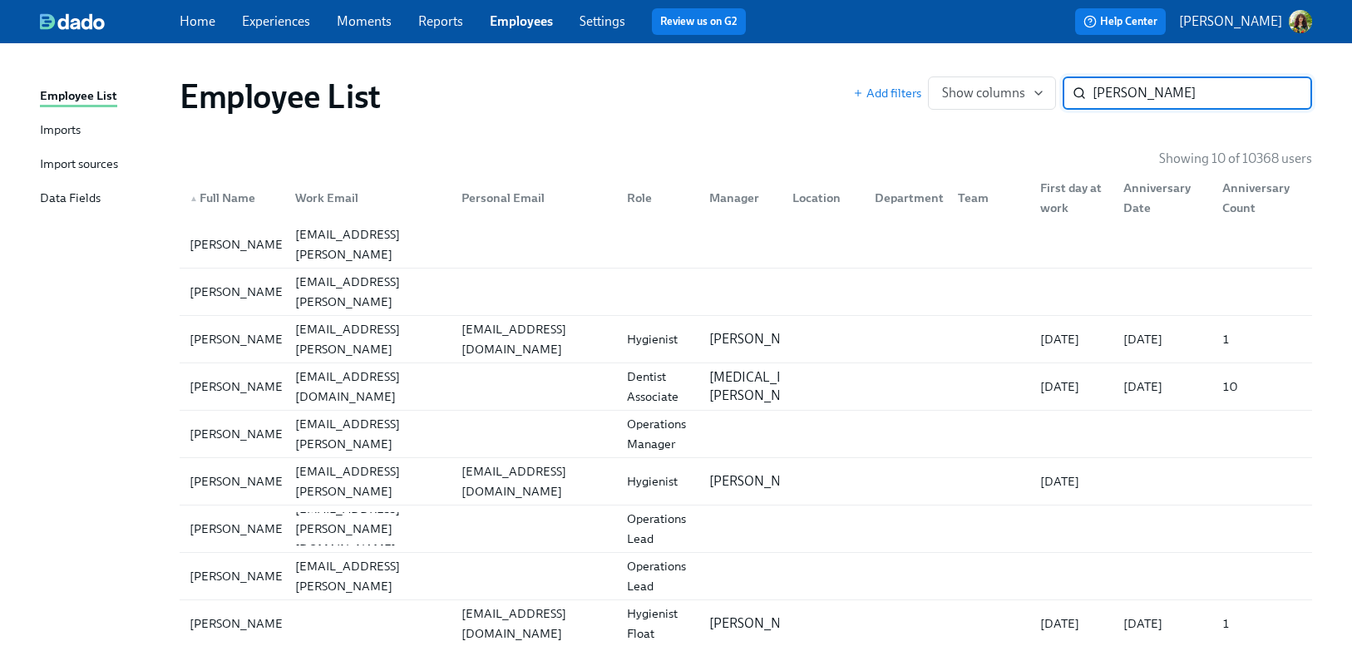
type input "[PERSON_NAME]"
click at [393, 487] on div "[PERSON_NAME][EMAIL_ADDRESS][PERSON_NAME][DOMAIN_NAME]" at bounding box center [368, 482] width 159 height 80
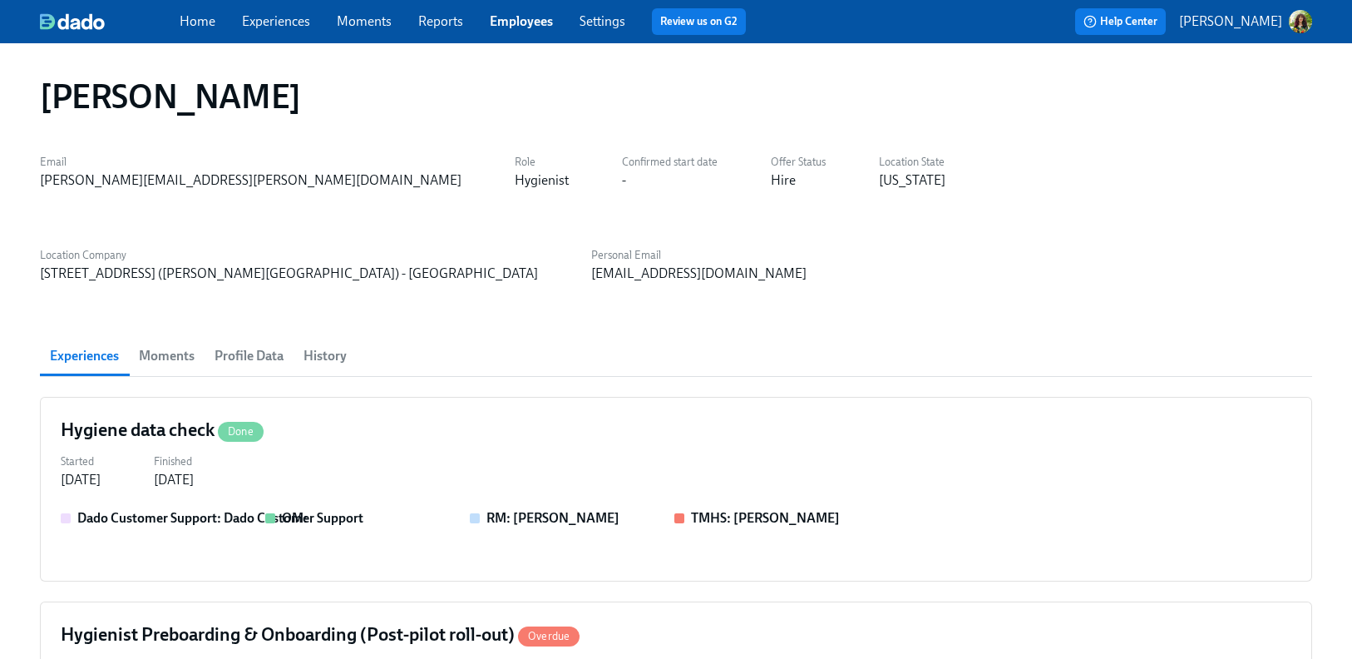
scroll to position [0, 492]
click at [710, 397] on div "Hygiene data check Done Started [DATE] Finished [DATE] Dado Customer Support: D…" at bounding box center [676, 489] width 1273 height 185
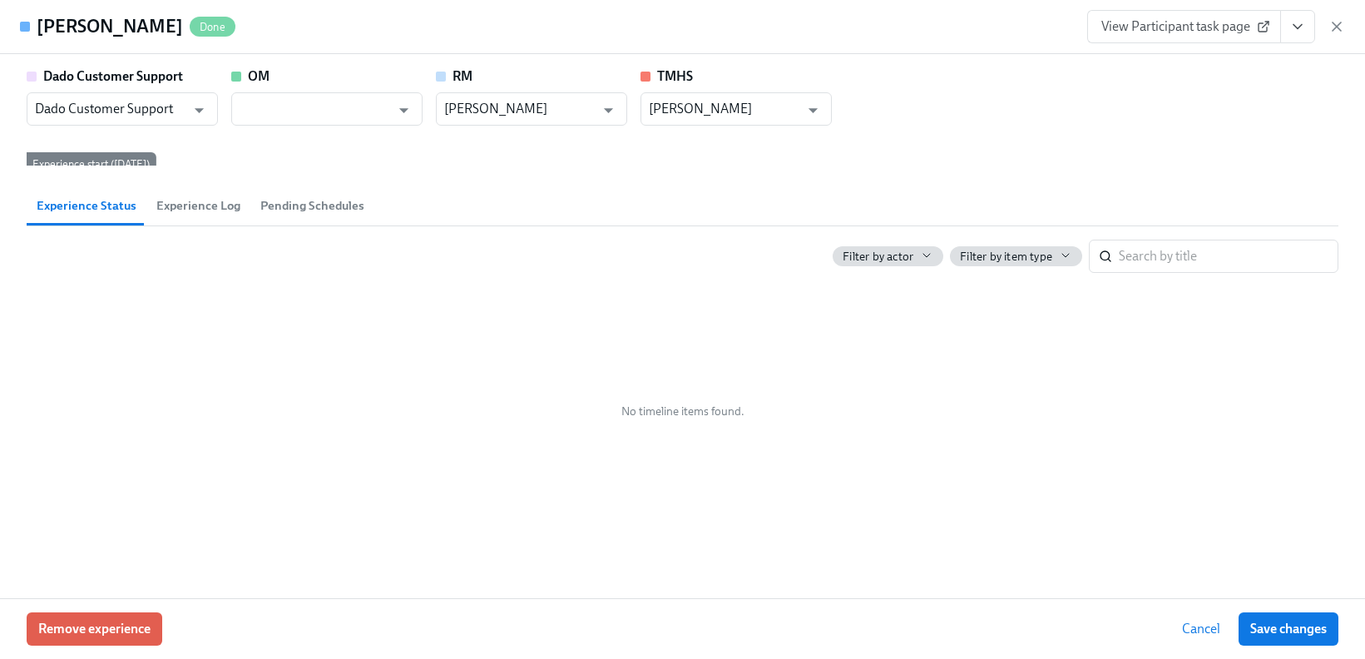
drag, startPoint x: 1337, startPoint y: 27, endPoint x: 1328, endPoint y: 24, distance: 8.7
click at [1337, 27] on icon "button" at bounding box center [1337, 26] width 8 height 8
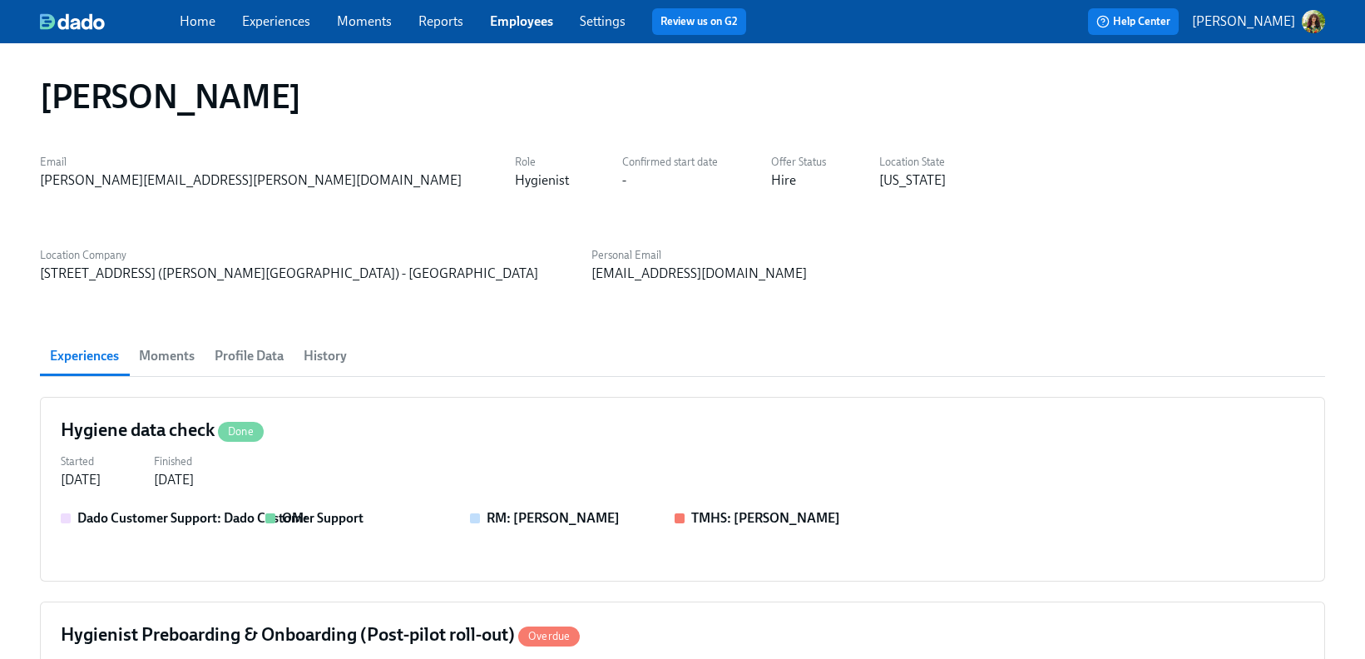
scroll to position [0, 480]
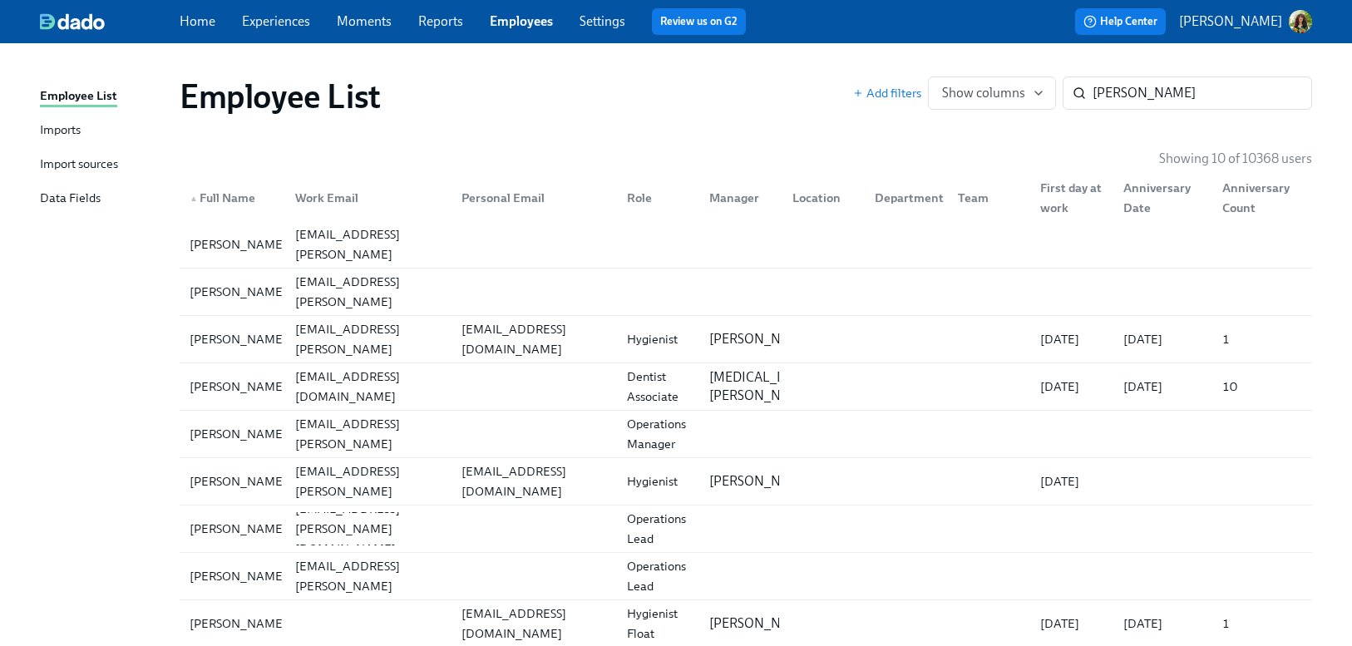
click at [67, 129] on div "Imports" at bounding box center [60, 131] width 41 height 21
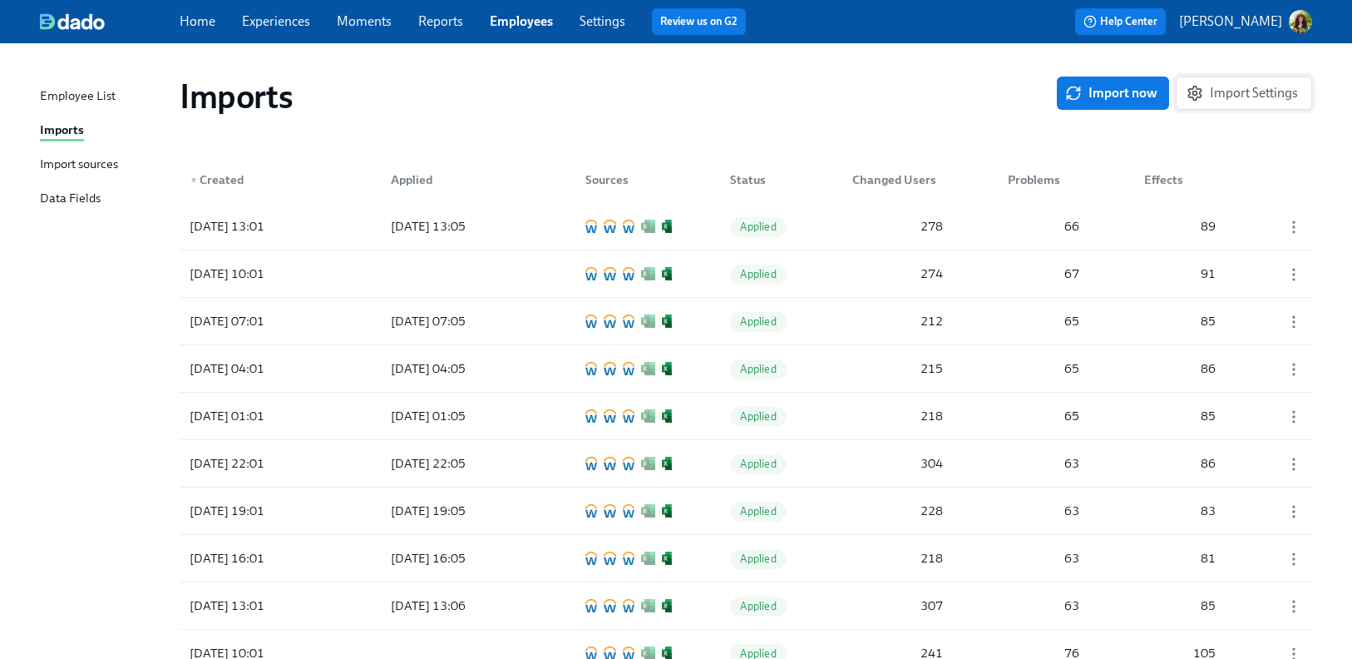
click at [1283, 96] on span "Import Settings" at bounding box center [1244, 93] width 108 height 17
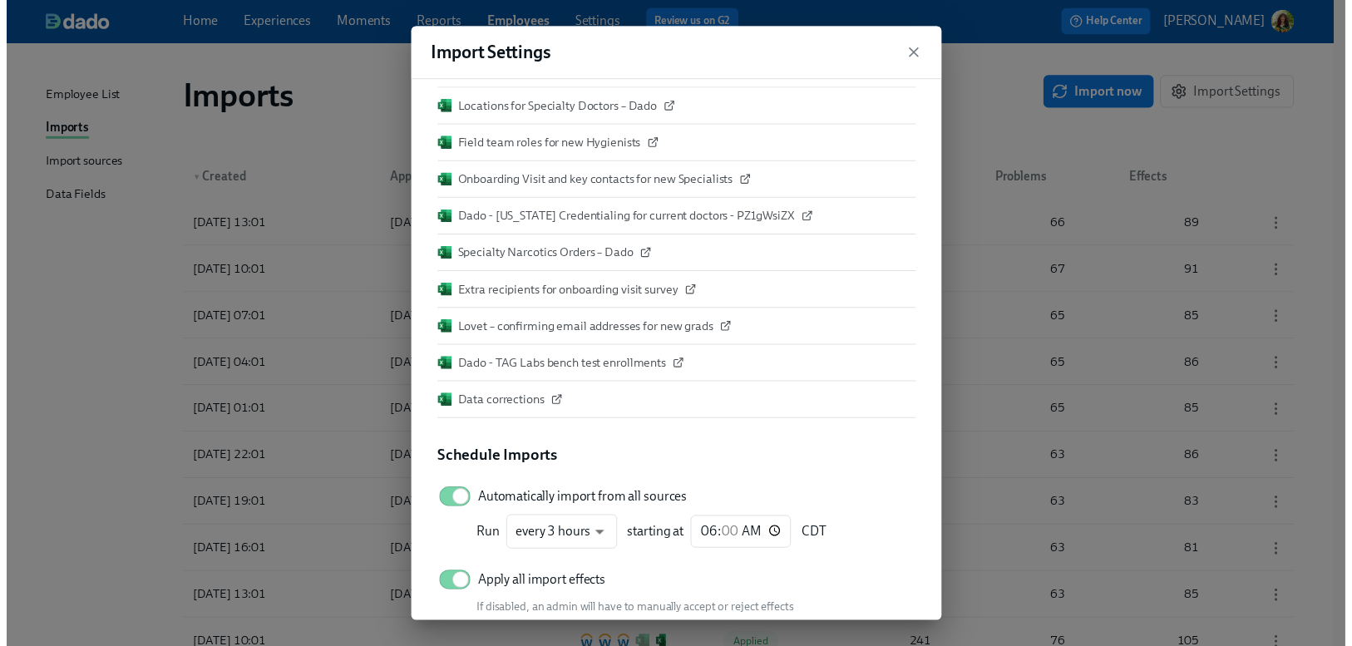
scroll to position [399, 0]
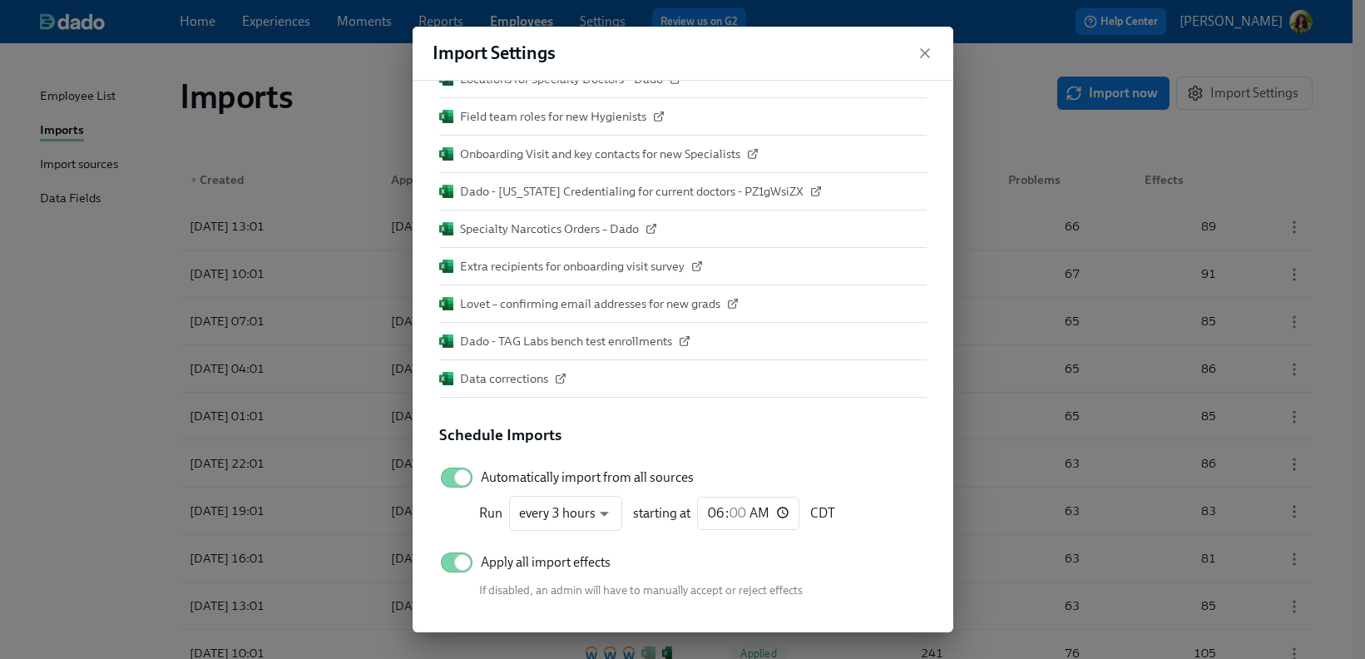
click at [1016, 92] on div "Import Settings Import Sources Manage Import Sources Workday - Production Denta…" at bounding box center [682, 329] width 1365 height 659
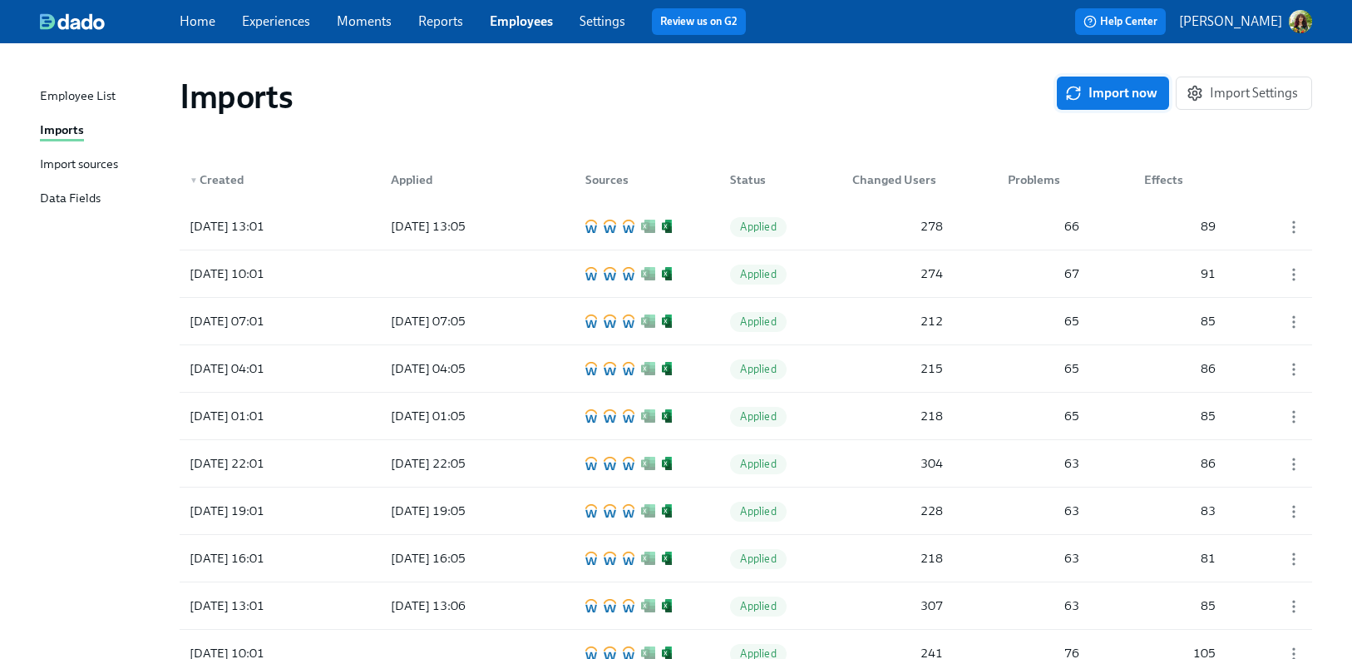
click at [1127, 92] on span "Import now" at bounding box center [1113, 93] width 89 height 17
click at [769, 230] on span "Pending" at bounding box center [759, 226] width 59 height 12
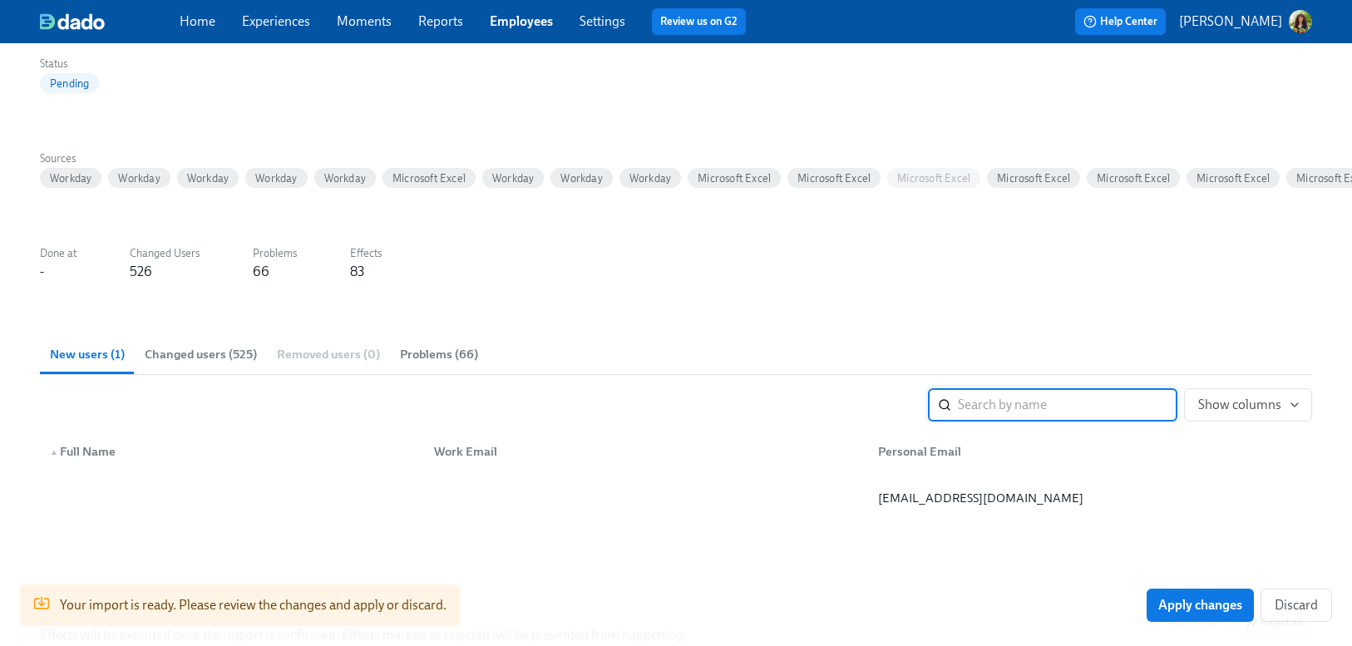
scroll to position [243, 0]
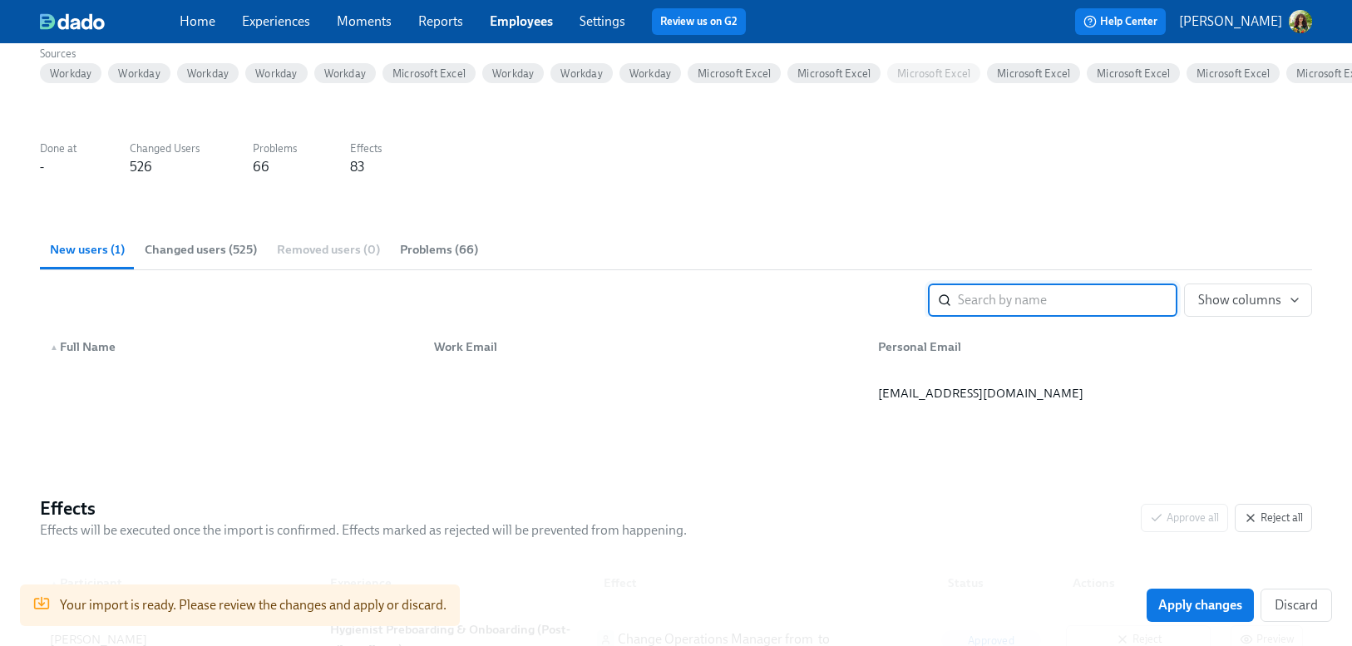
click at [205, 254] on span "Changed users (525)" at bounding box center [201, 249] width 112 height 19
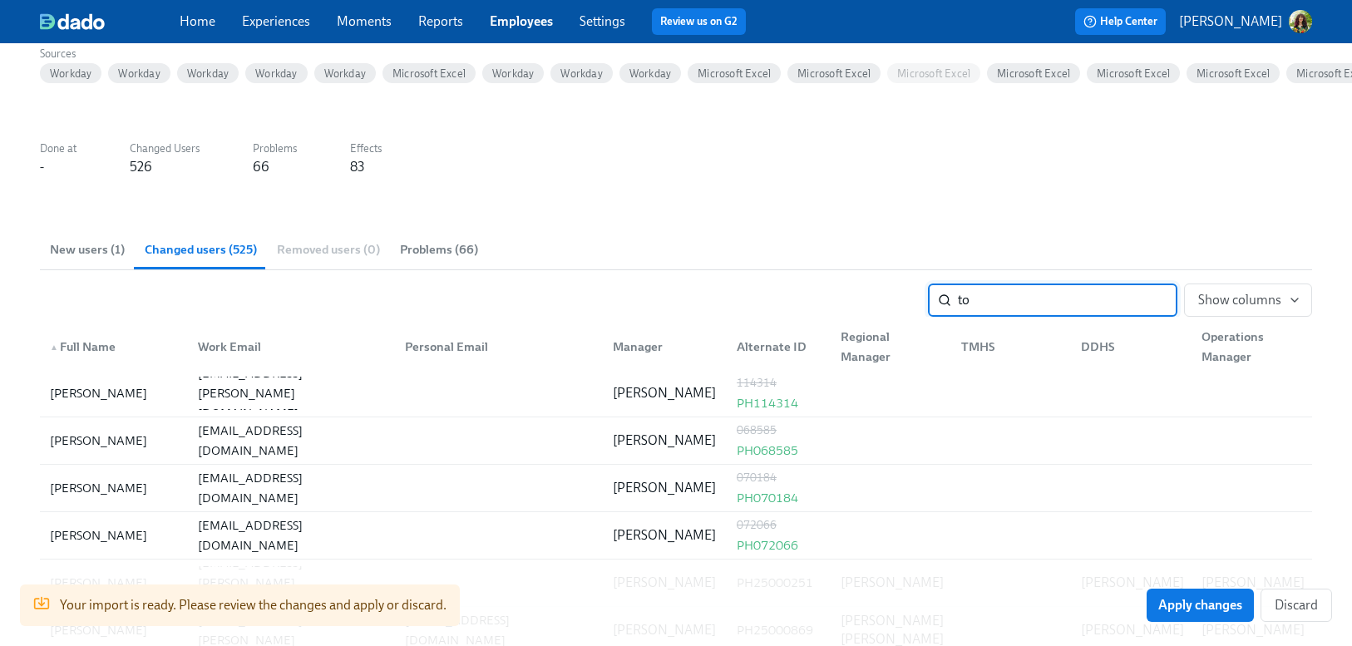
type input "t"
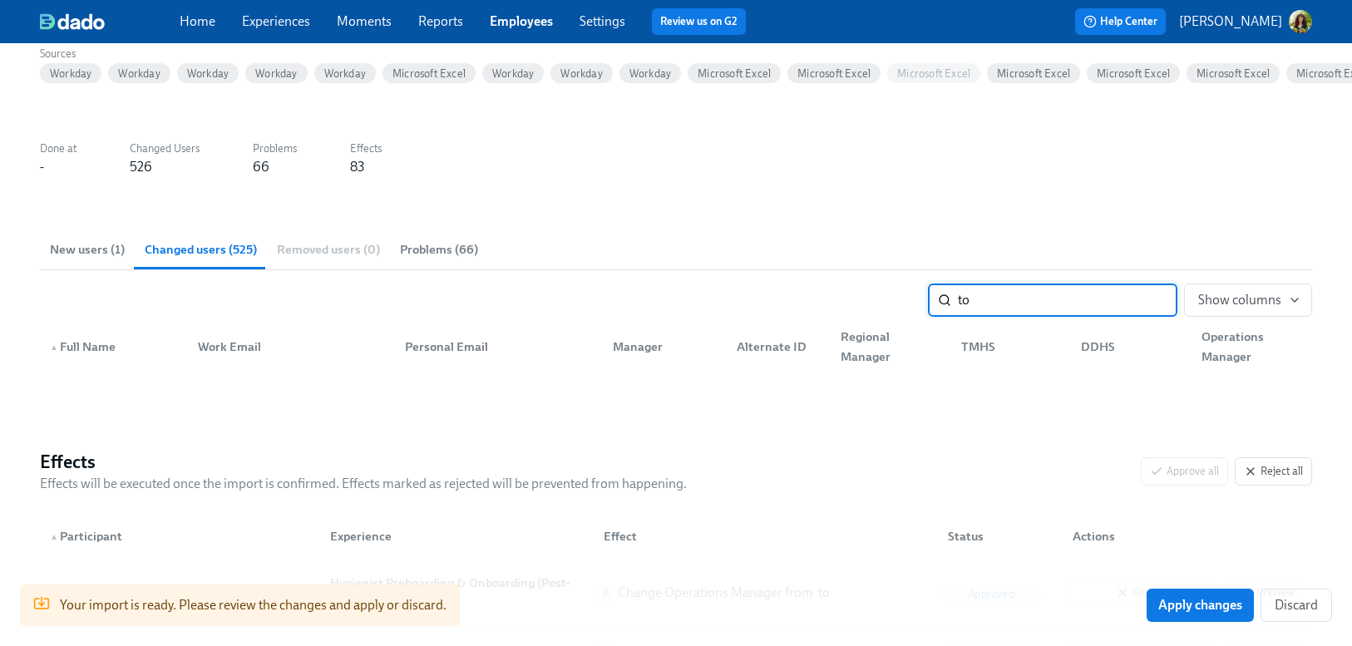
type input "t"
type input "[PERSON_NAME]"
click at [1160, 301] on input "[PERSON_NAME]" at bounding box center [1068, 300] width 220 height 33
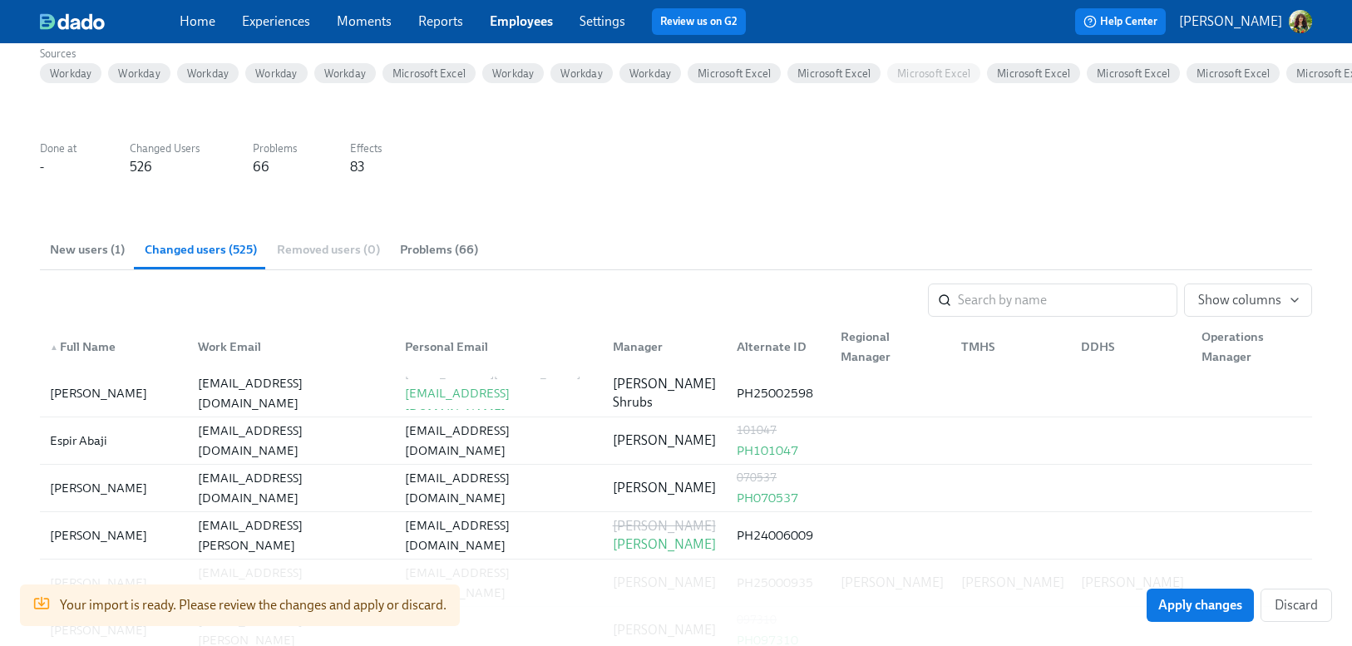
click at [418, 254] on span "Problems (66)" at bounding box center [439, 249] width 78 height 19
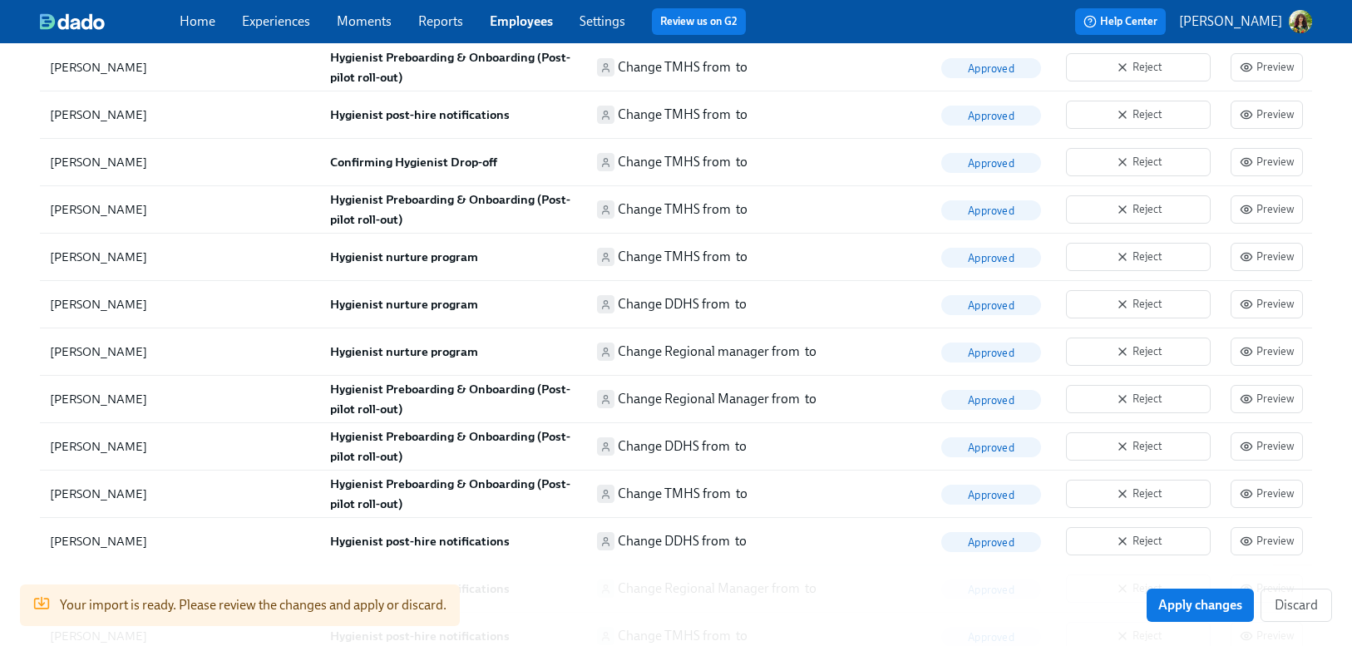
scroll to position [4849, 0]
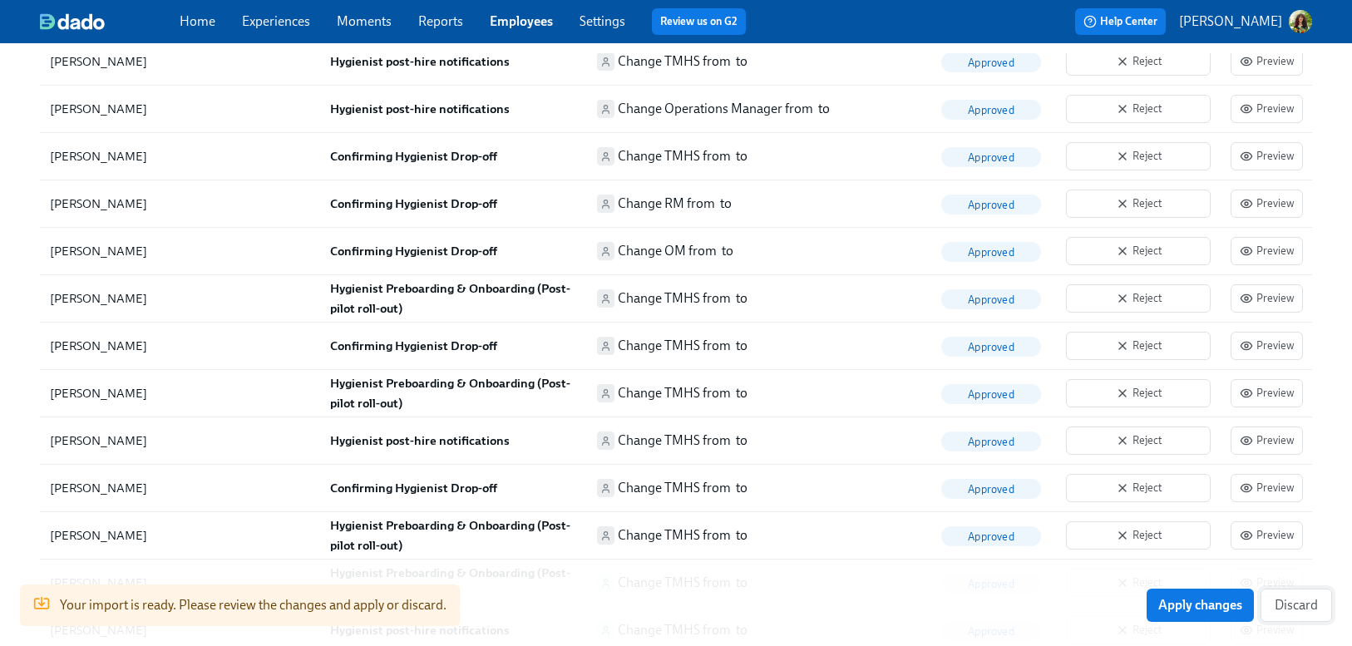
click at [1317, 608] on span "Discard" at bounding box center [1296, 605] width 43 height 17
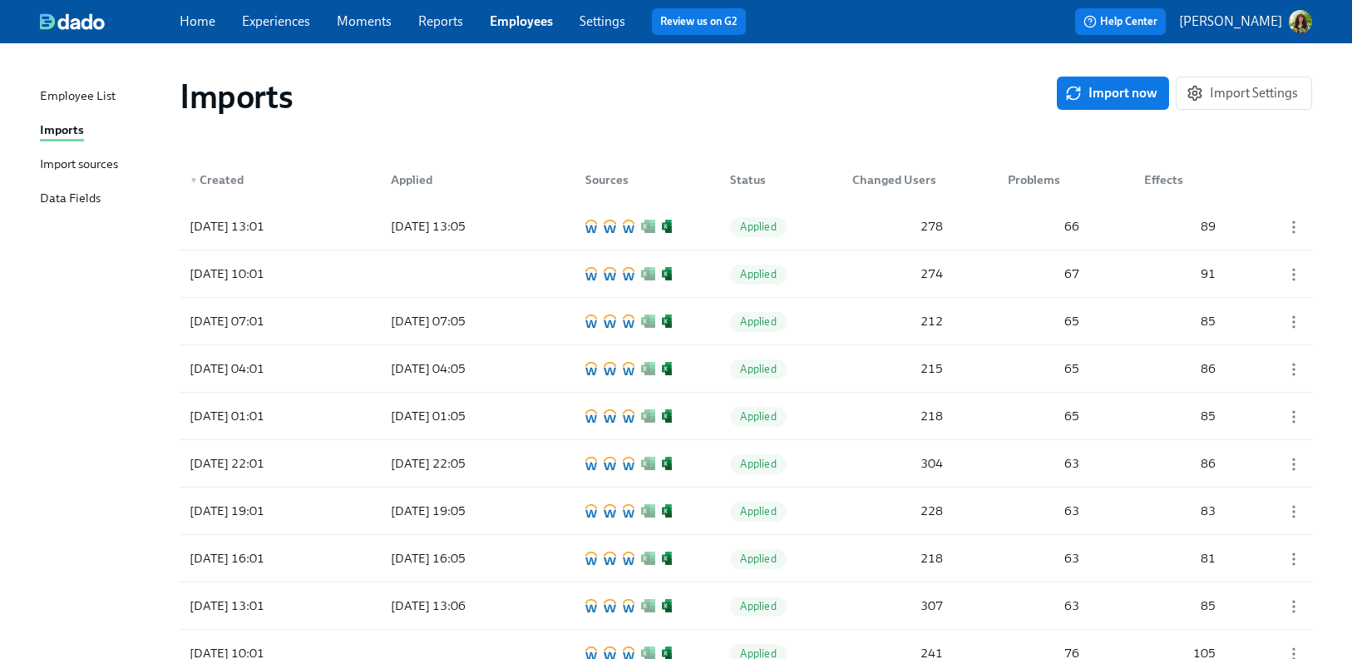
click at [68, 96] on div "Employee List" at bounding box center [78, 97] width 76 height 21
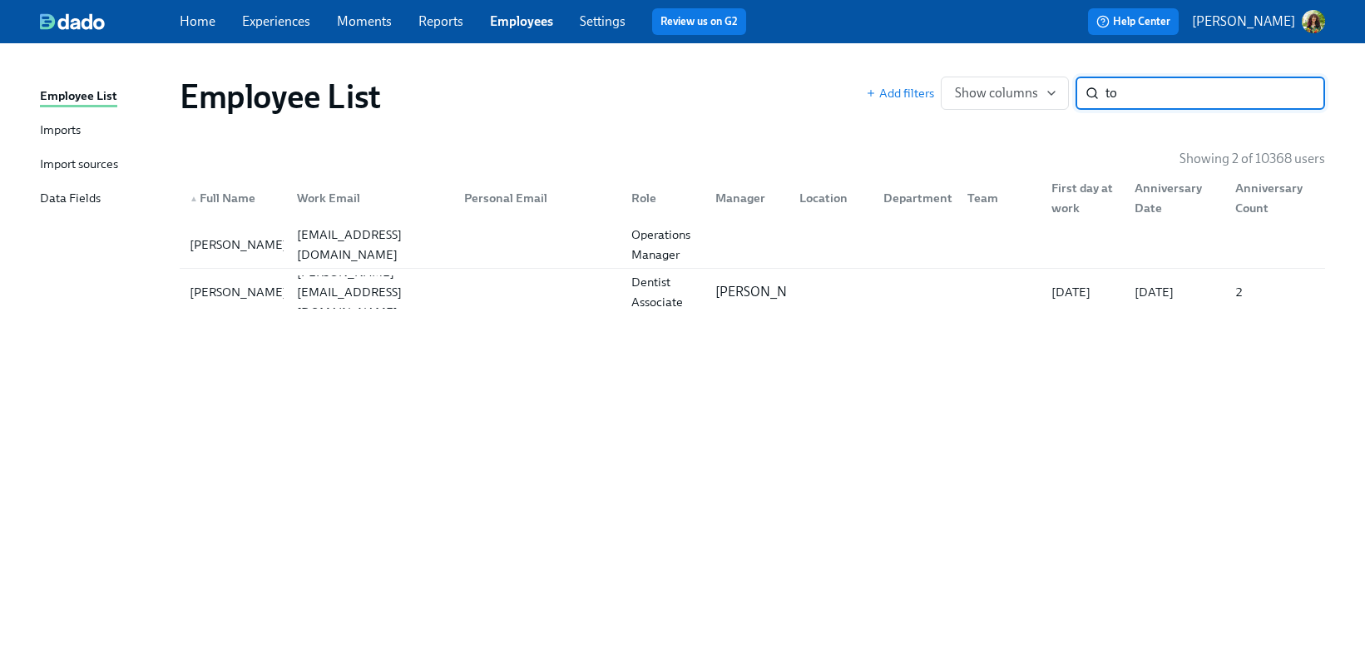
type input "t"
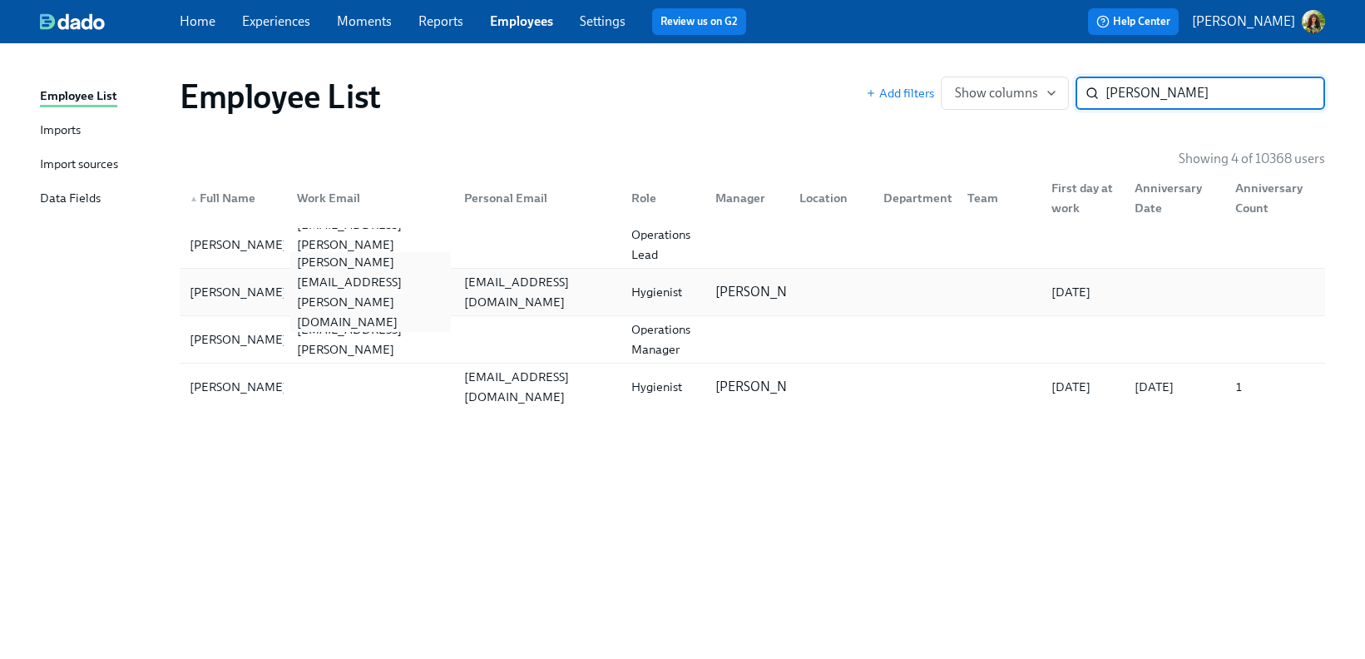
type input "[PERSON_NAME]"
click at [288, 291] on div "[PERSON_NAME][EMAIL_ADDRESS][PERSON_NAME][DOMAIN_NAME]" at bounding box center [367, 291] width 167 height 33
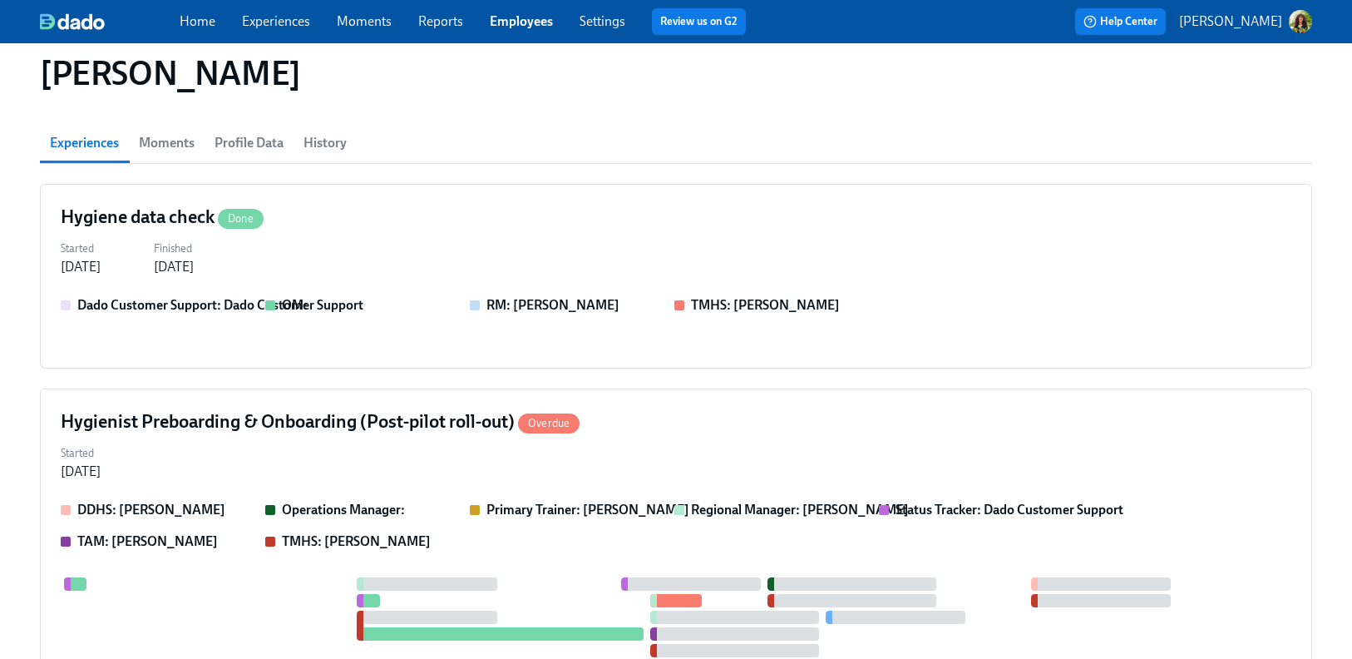
scroll to position [123, 0]
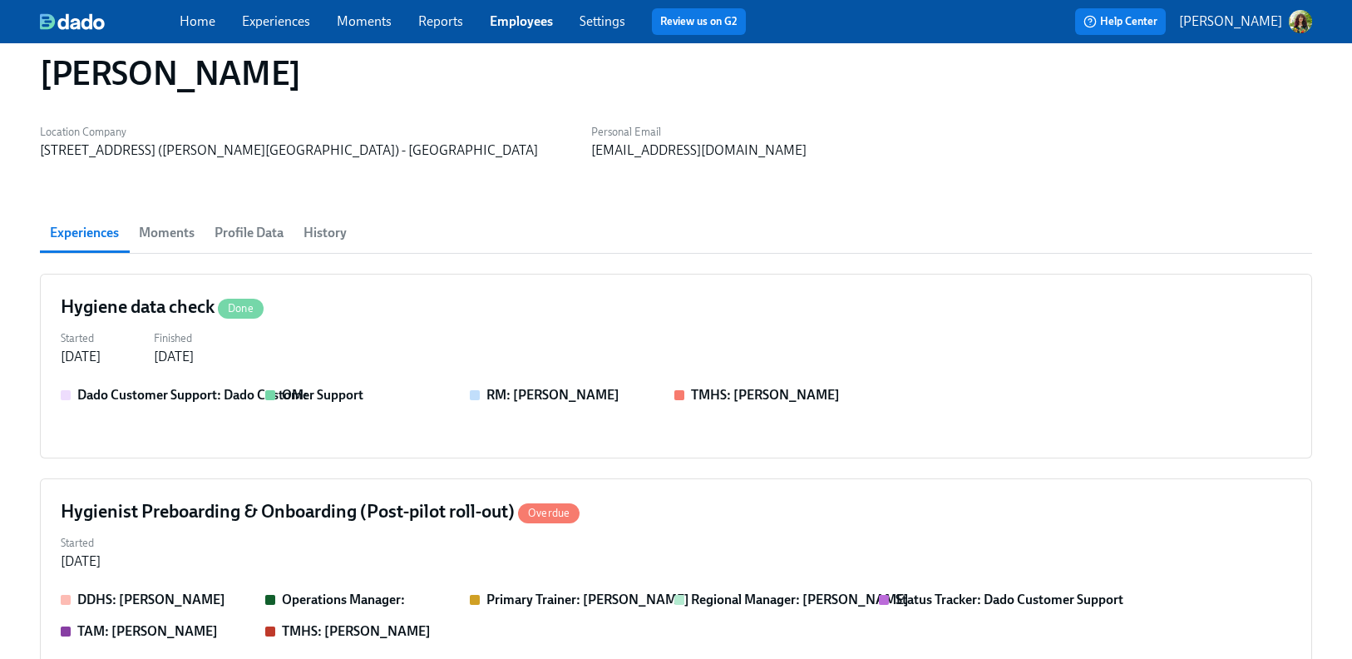
click at [266, 221] on span "Profile Data" at bounding box center [249, 232] width 69 height 23
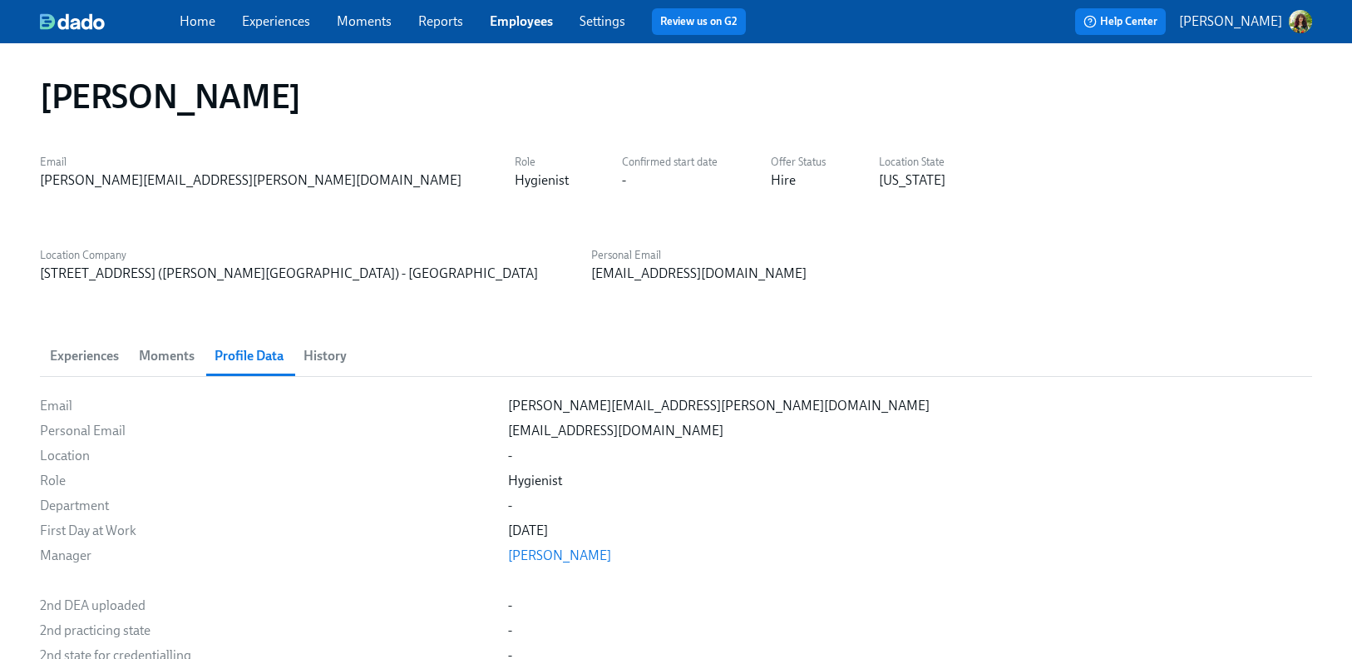
click at [522, 20] on link "Employees" at bounding box center [521, 21] width 63 height 16
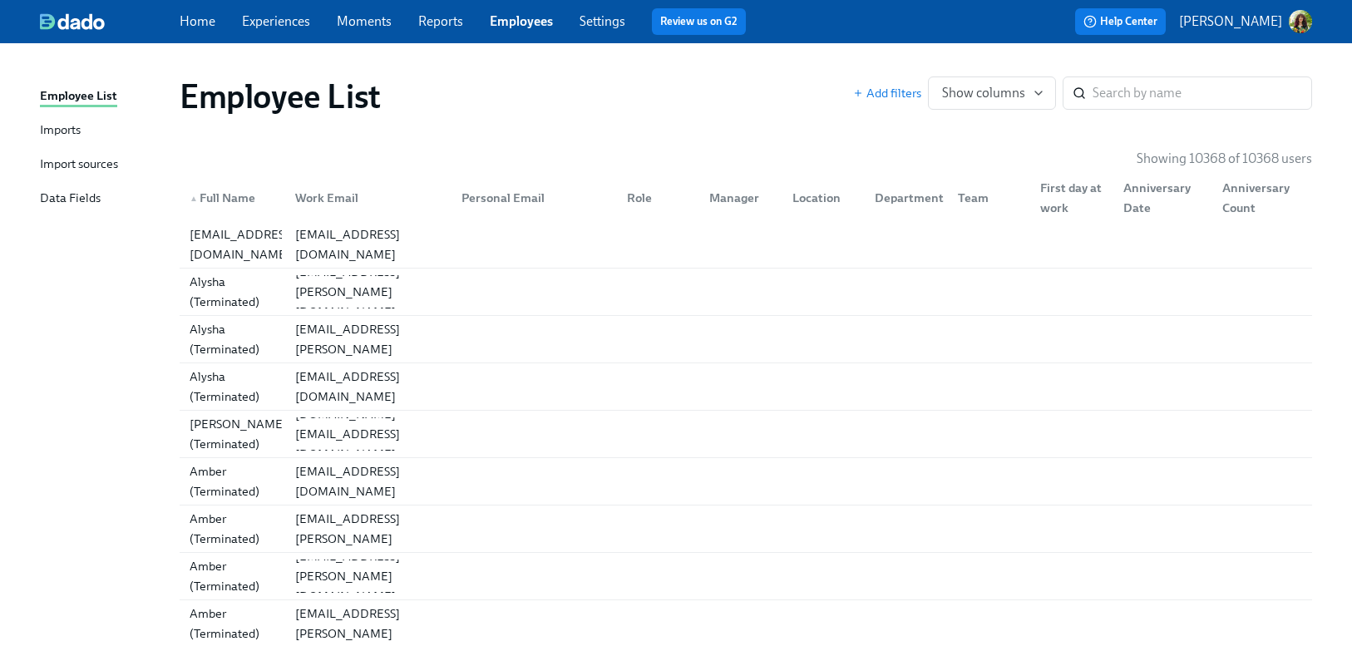
click at [52, 129] on div "Imports" at bounding box center [60, 131] width 41 height 21
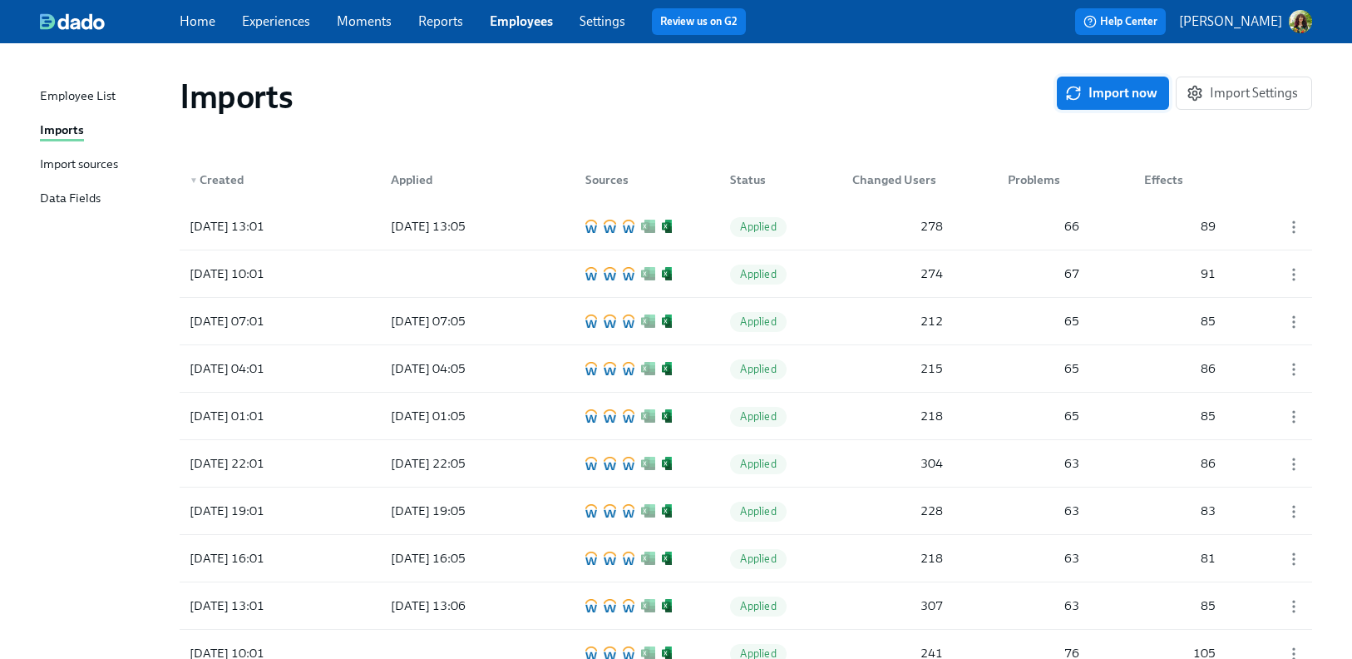
click at [1119, 94] on span "Import now" at bounding box center [1113, 93] width 89 height 17
click at [747, 232] on span "Pending" at bounding box center [759, 226] width 59 height 12
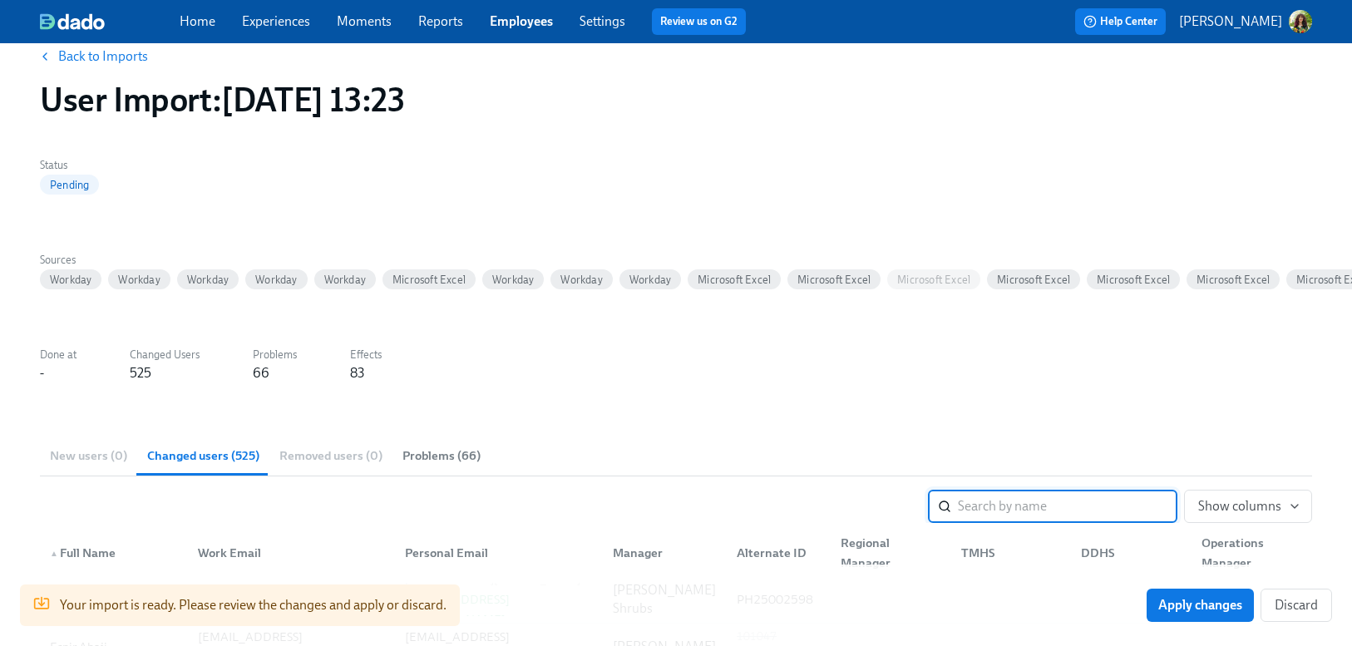
scroll to position [190, 0]
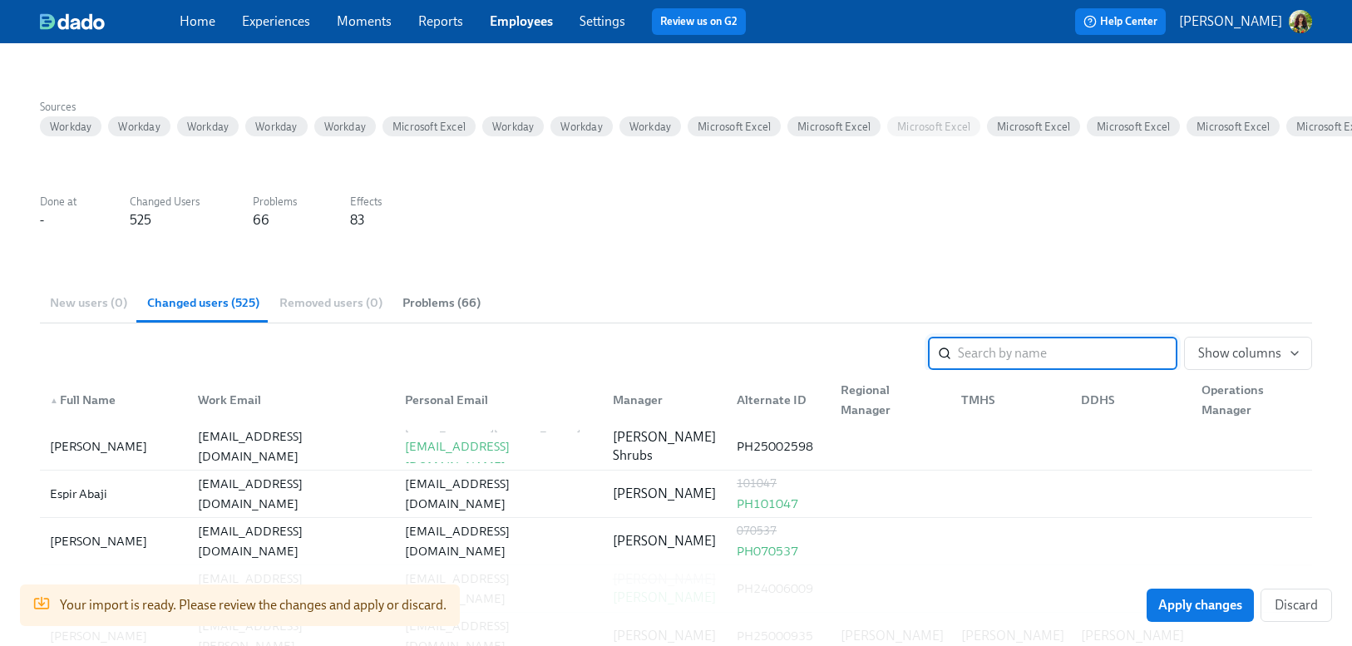
click at [70, 306] on div "New users (0) Changed users (525) Removed users (0) Problems (66)" at bounding box center [676, 303] width 1273 height 40
click at [108, 303] on div "New users (0) Changed users (525) Removed users (0) Problems (66)" at bounding box center [676, 303] width 1273 height 40
click at [195, 304] on span "Changed users (525)" at bounding box center [203, 303] width 112 height 19
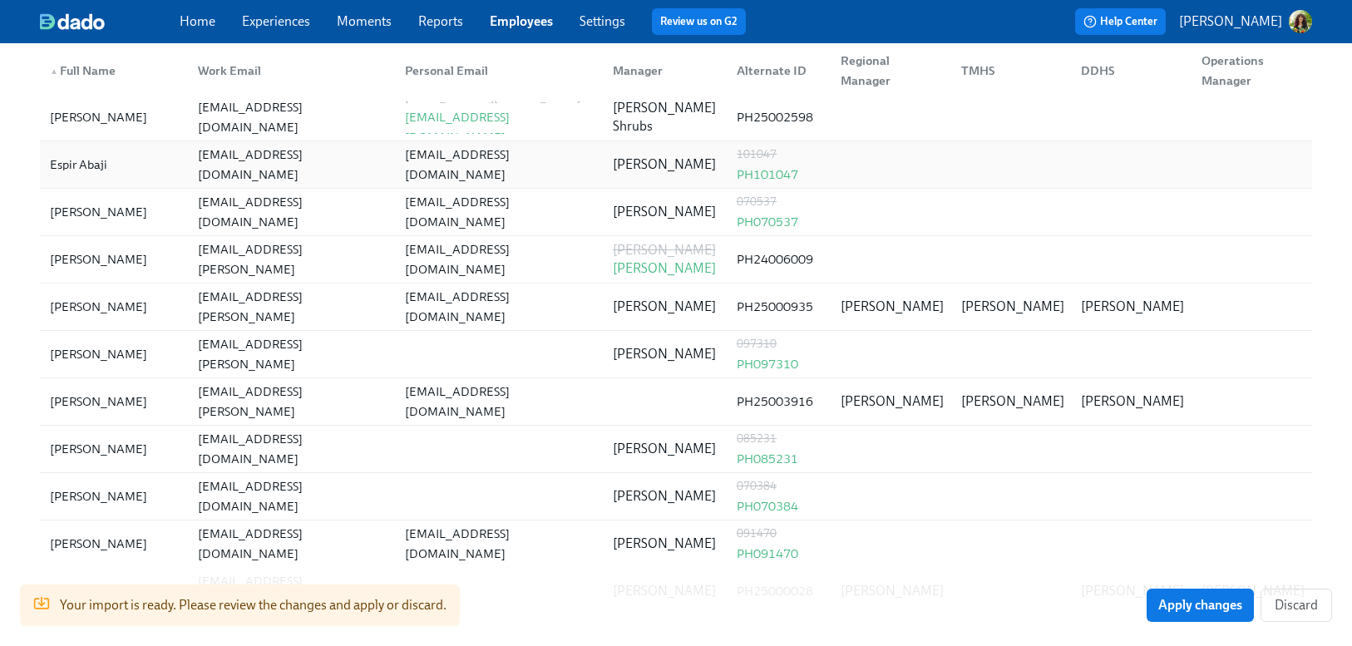
scroll to position [368, 0]
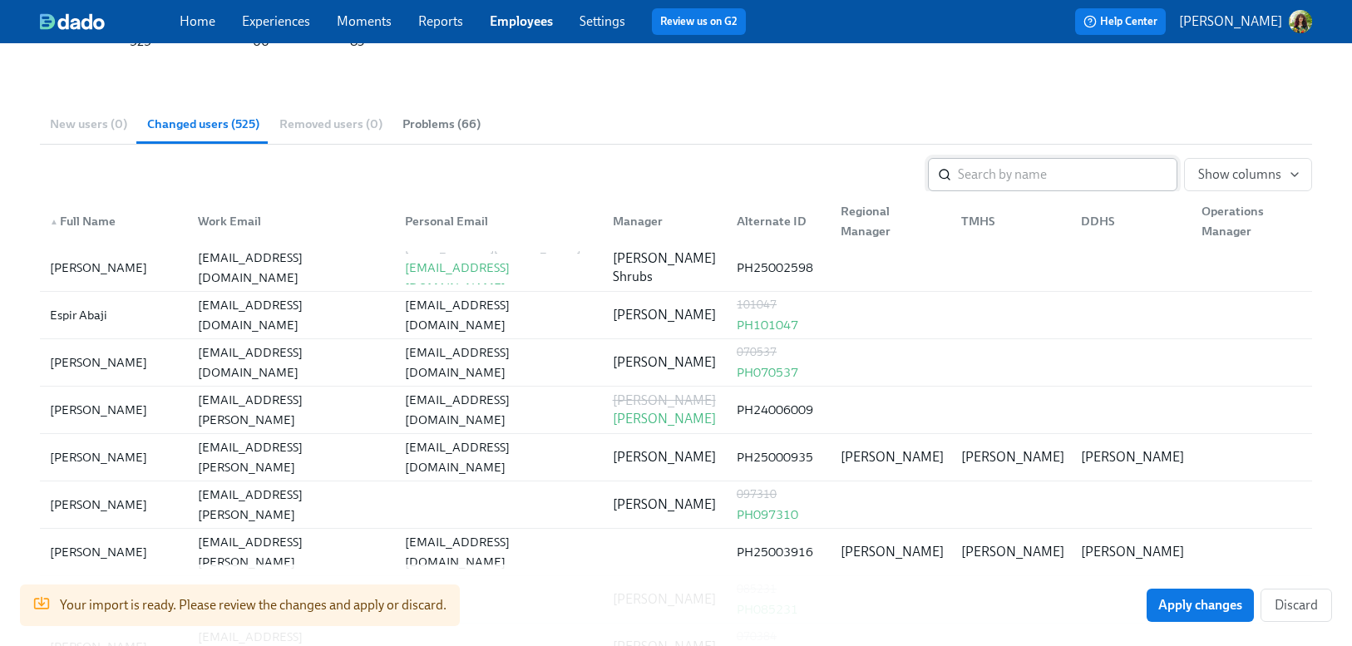
click at [1017, 180] on input "search" at bounding box center [1068, 174] width 220 height 33
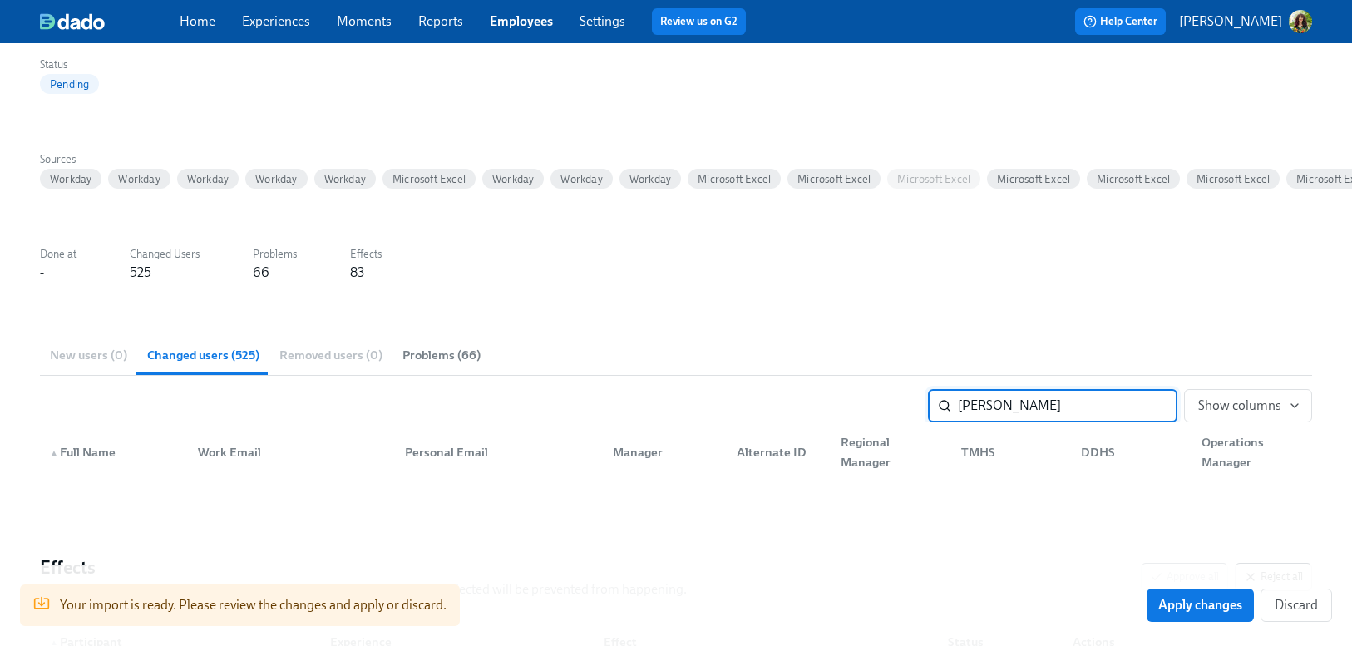
scroll to position [140, 0]
type input "[PERSON_NAME]"
click at [80, 355] on div "New users (0) Changed users (525) Removed users (0) Problems (66)" at bounding box center [676, 353] width 1273 height 40
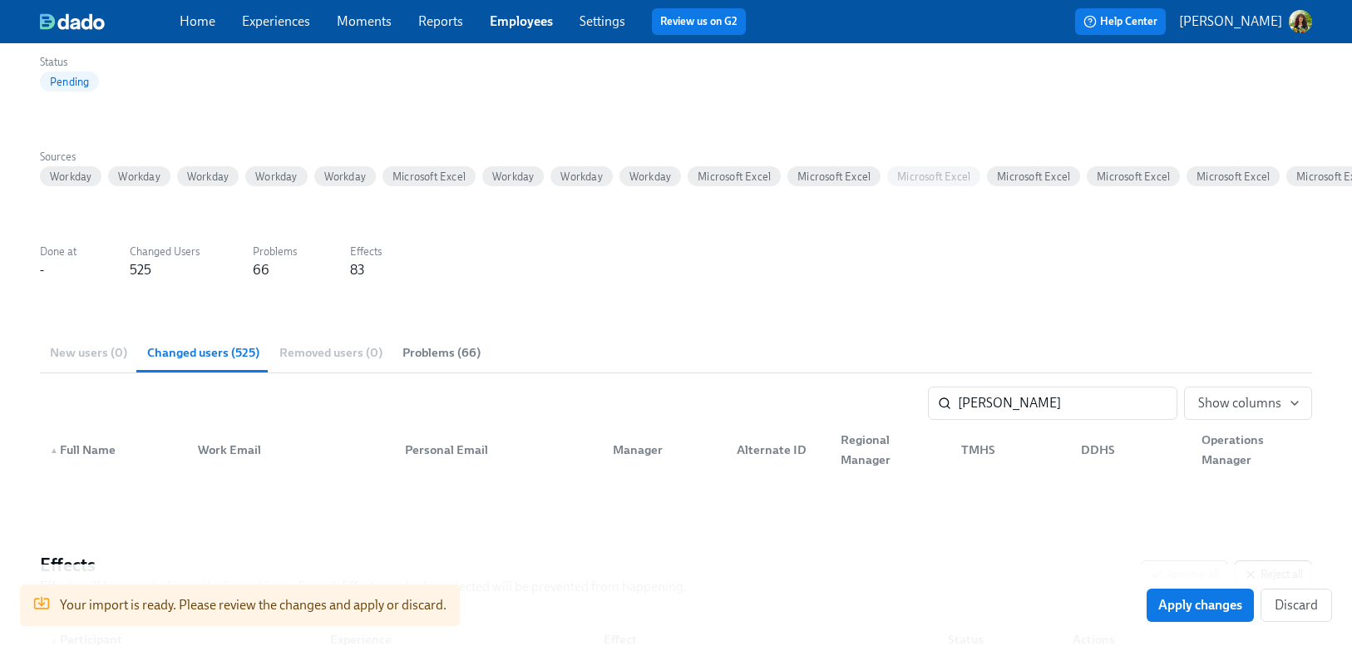
click at [455, 355] on span "Problems (66)" at bounding box center [442, 353] width 78 height 19
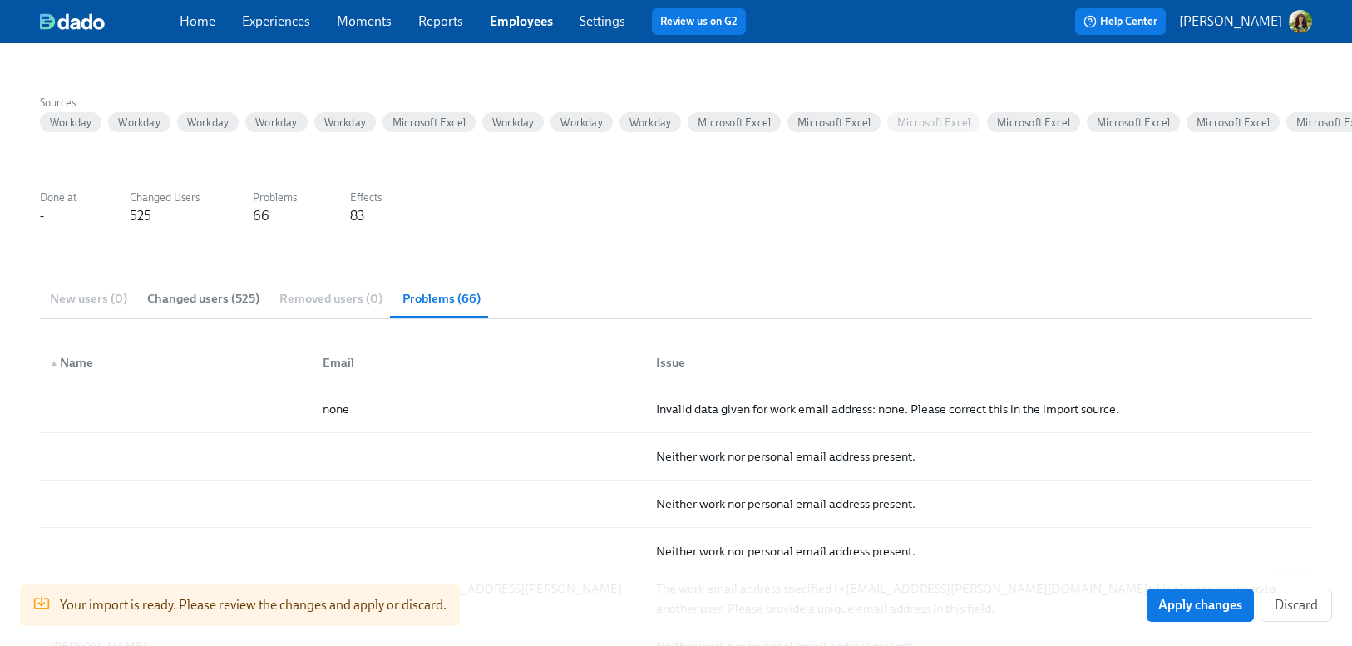
scroll to position [0, 0]
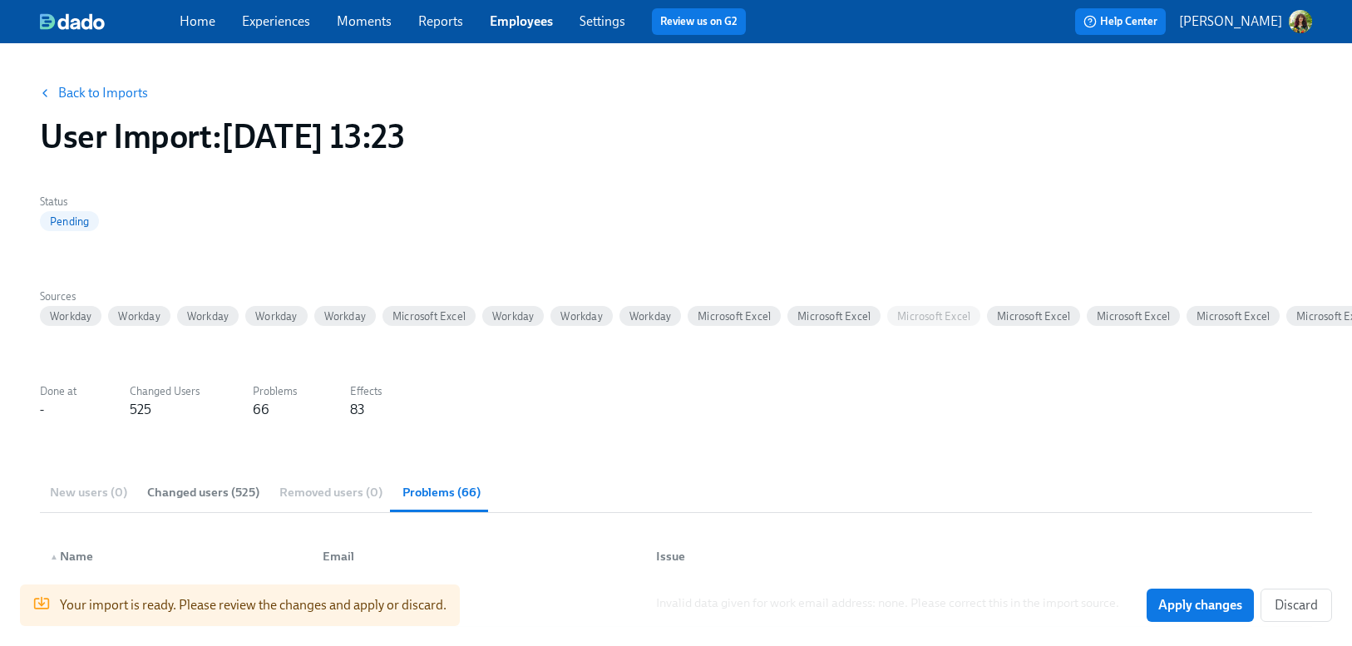
click at [101, 97] on link "Back to Imports" at bounding box center [103, 93] width 90 height 17
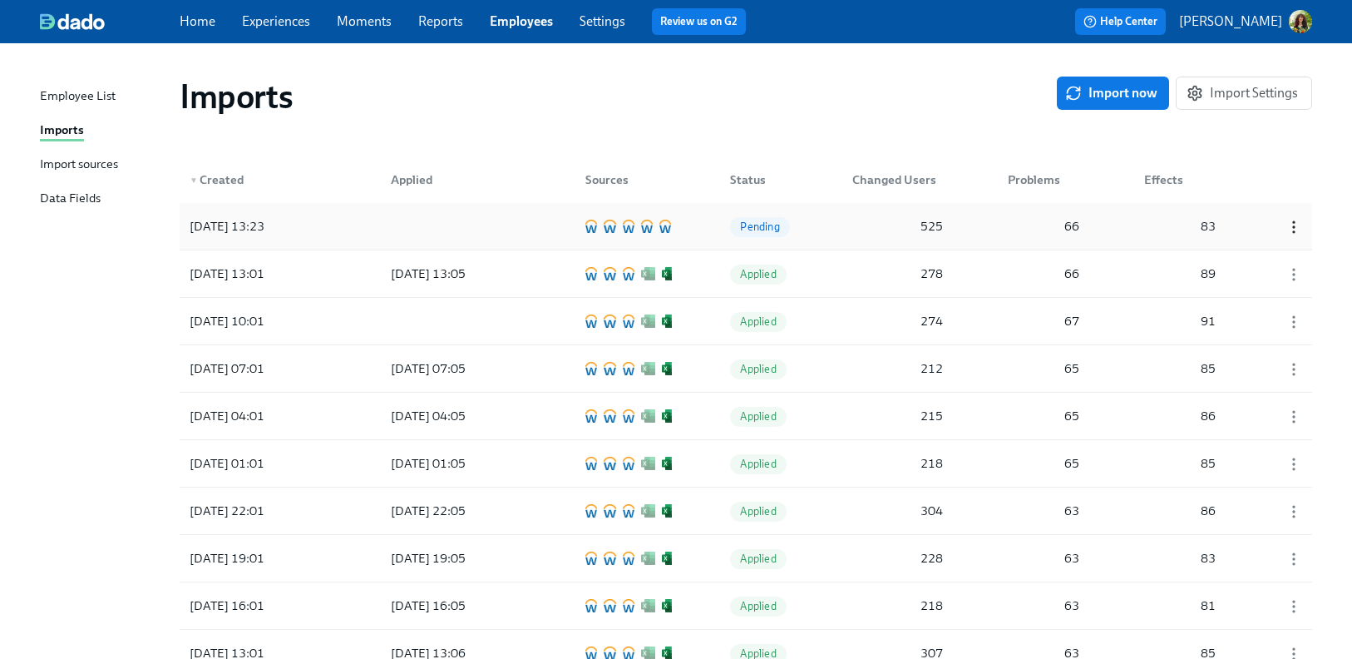
click at [1294, 225] on icon "button" at bounding box center [1294, 227] width 17 height 17
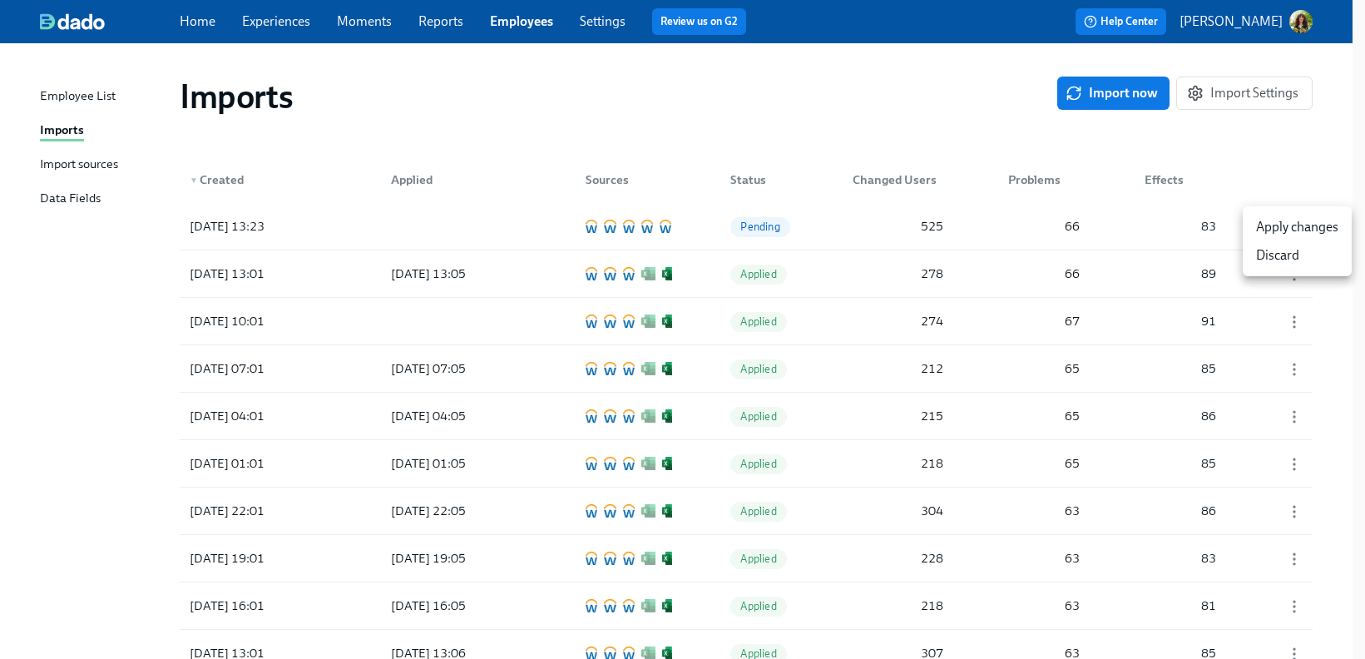
click at [1299, 257] on li "Discard" at bounding box center [1297, 255] width 109 height 28
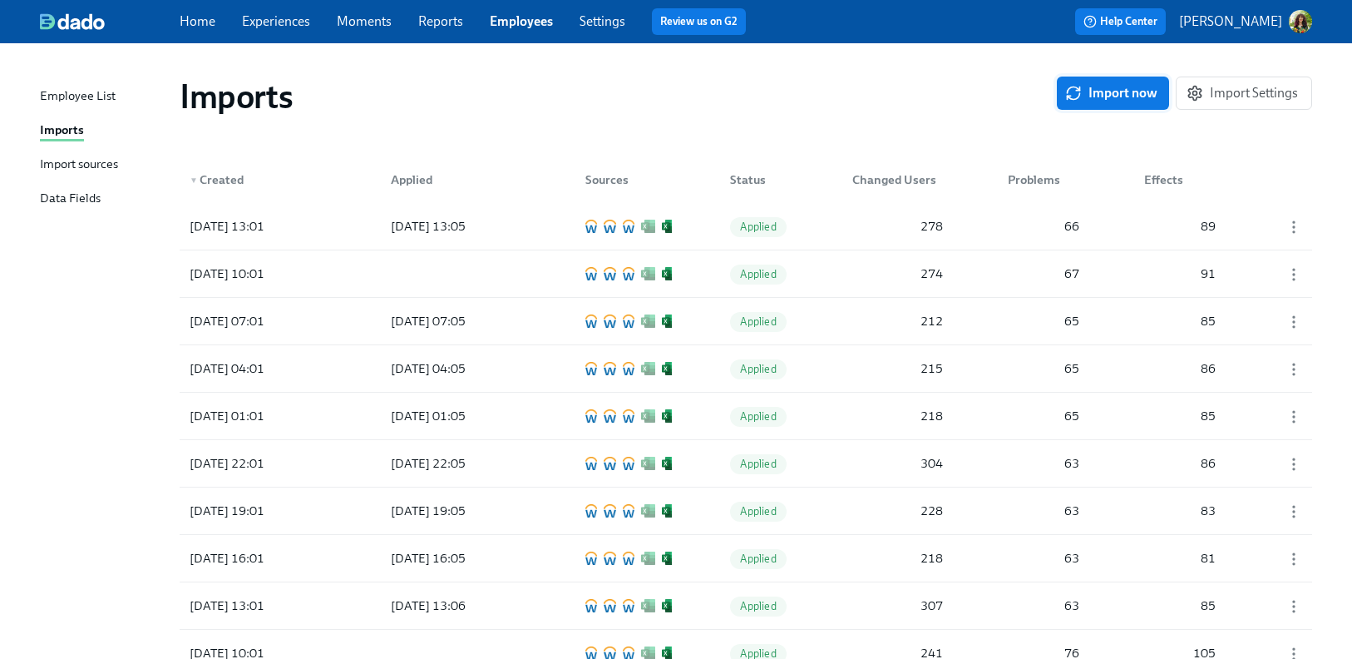
click at [1137, 94] on span "Import now" at bounding box center [1113, 93] width 89 height 17
click at [769, 223] on span "Pending" at bounding box center [759, 226] width 59 height 12
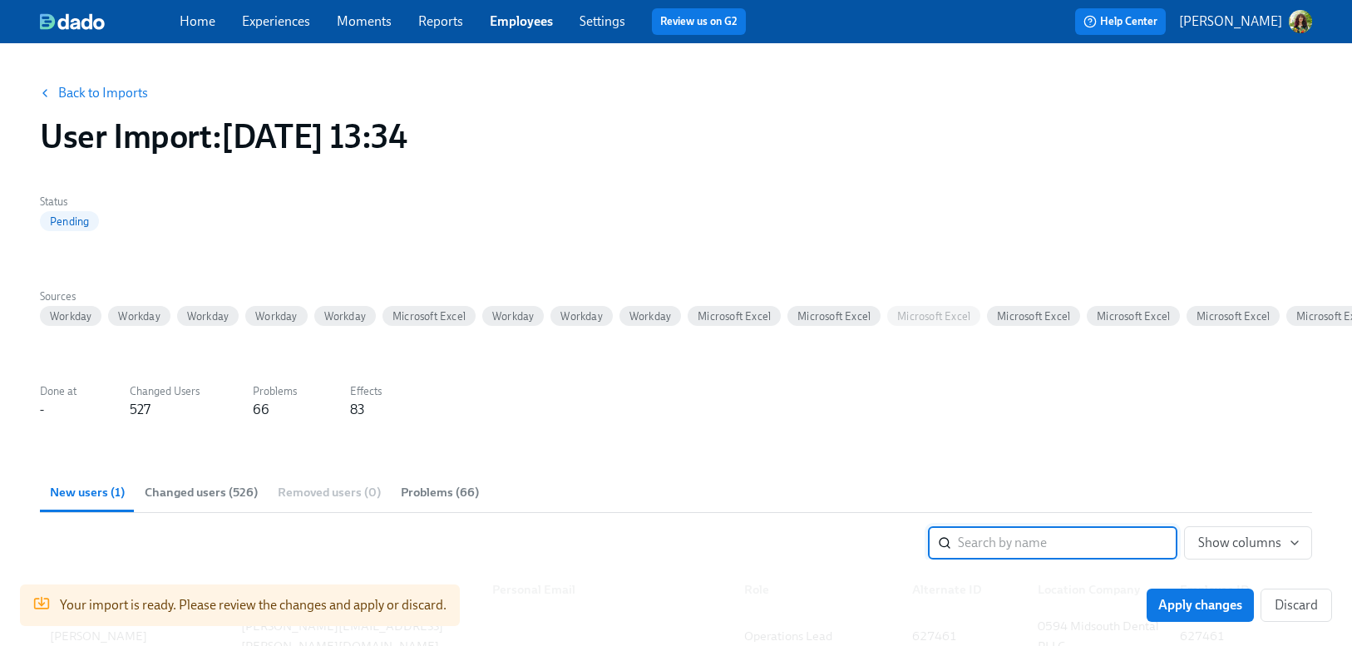
click at [215, 496] on span "Changed users (526)" at bounding box center [201, 492] width 113 height 19
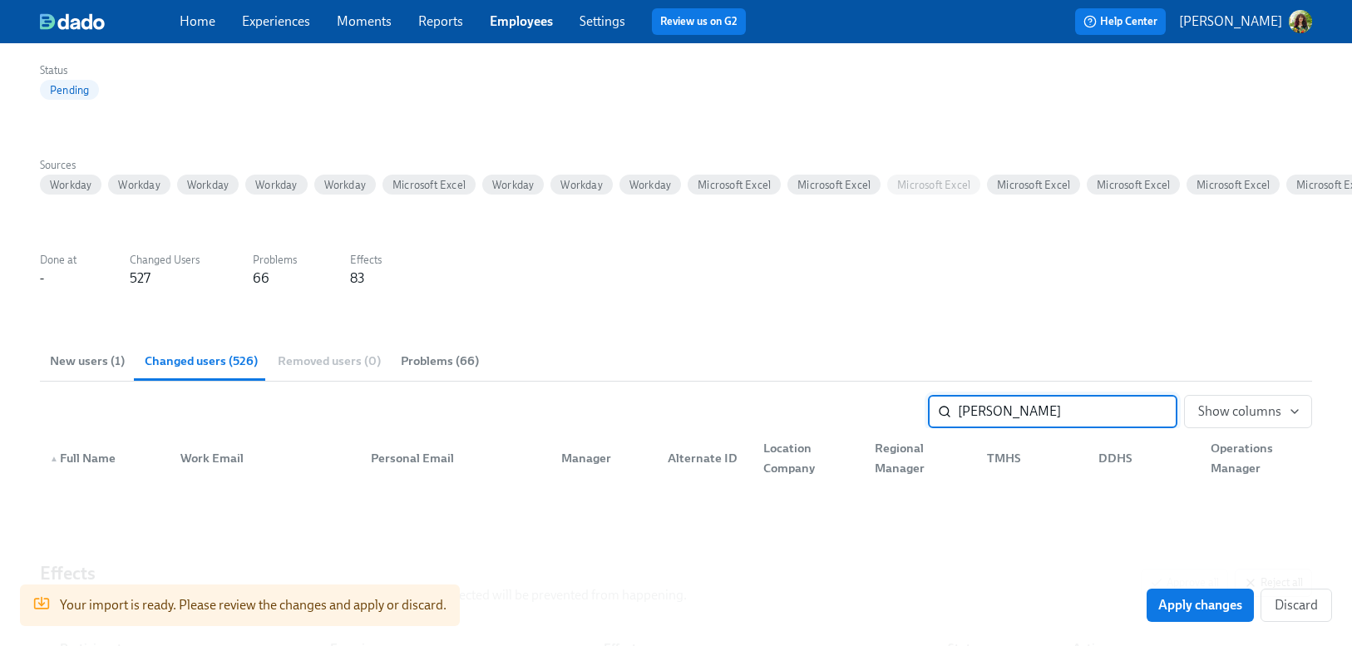
scroll to position [345, 0]
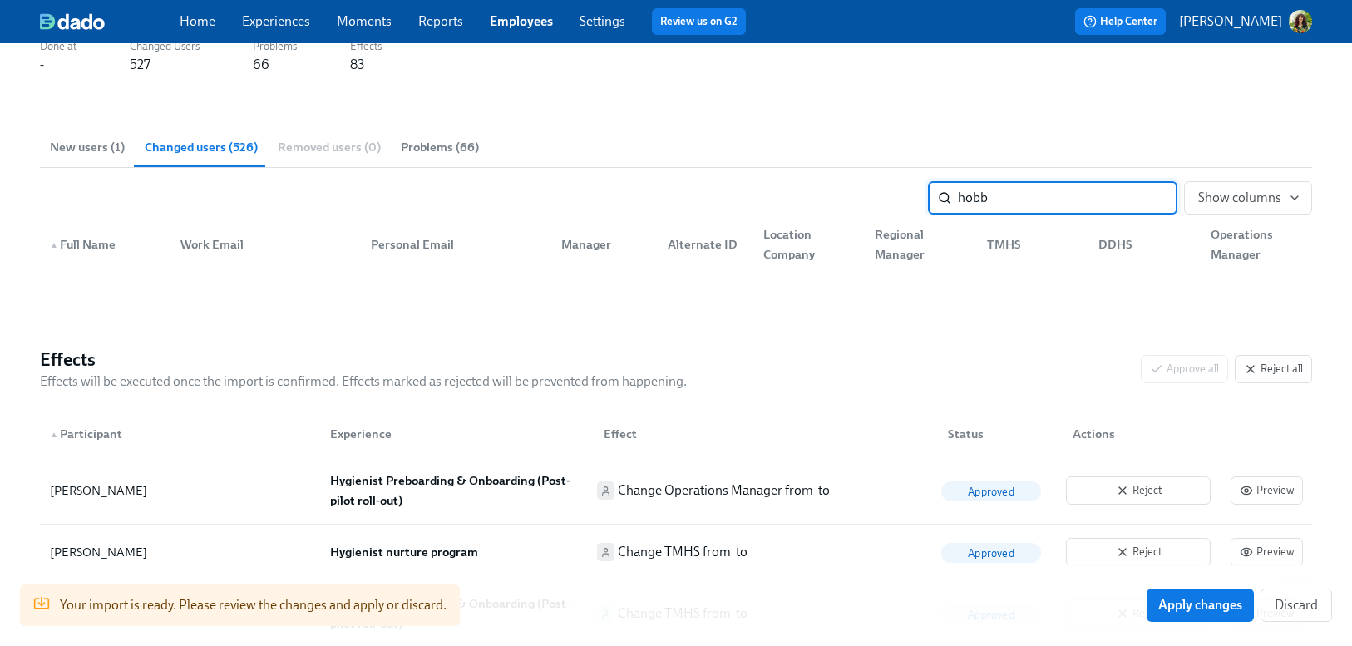
type input "hobb"
click at [86, 144] on span "New users (1)" at bounding box center [87, 147] width 75 height 19
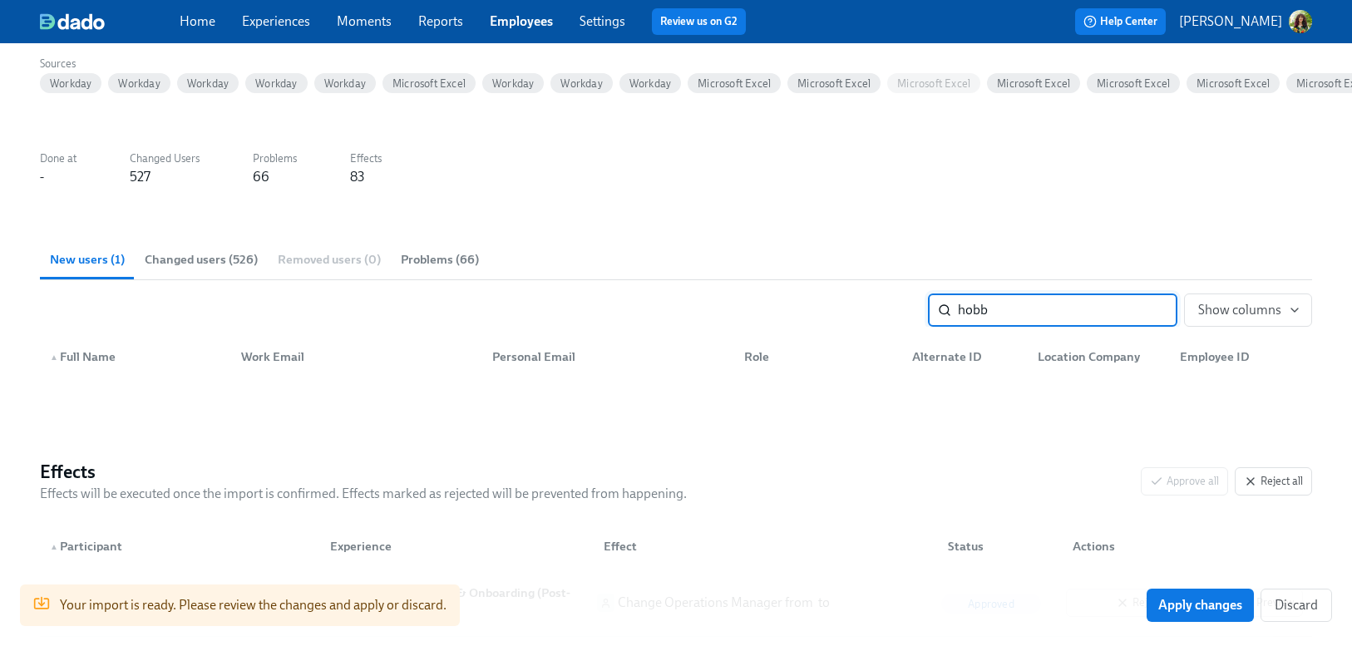
scroll to position [235, 0]
click at [1171, 308] on input "hobb" at bounding box center [1068, 308] width 220 height 33
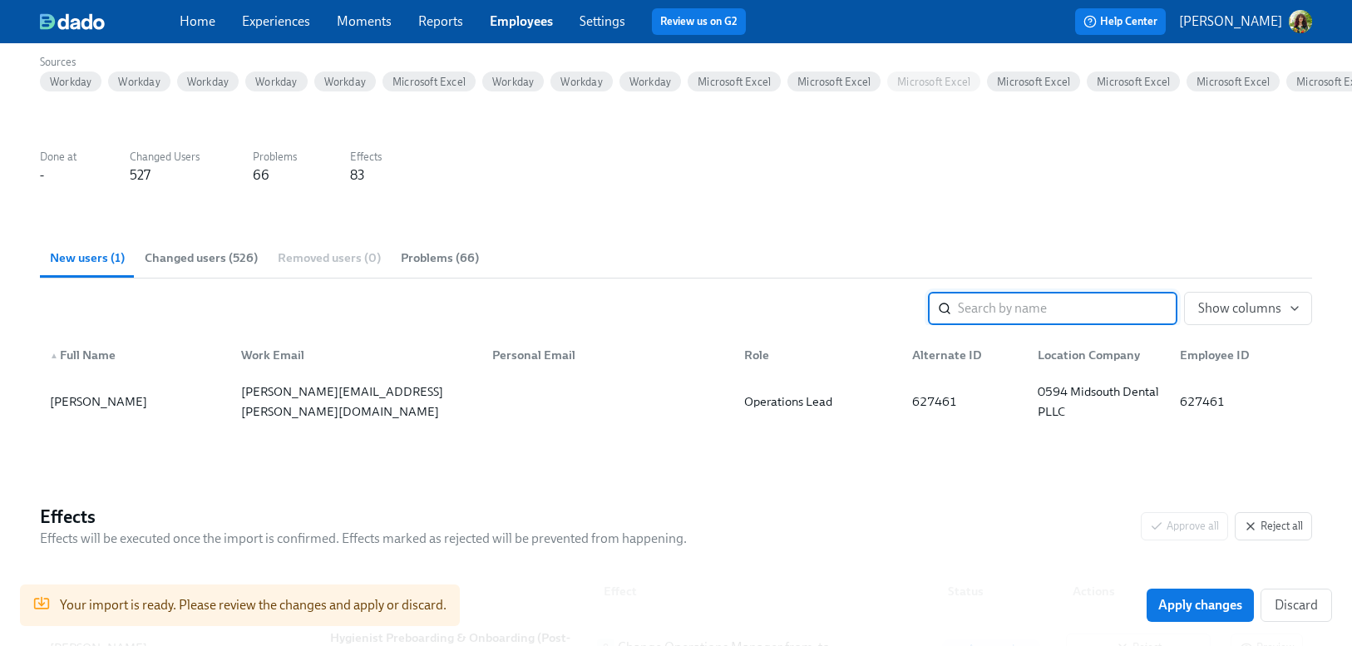
drag, startPoint x: 212, startPoint y: 255, endPoint x: 265, endPoint y: 262, distance: 53.6
click at [211, 255] on span "Changed users (526)" at bounding box center [201, 258] width 113 height 19
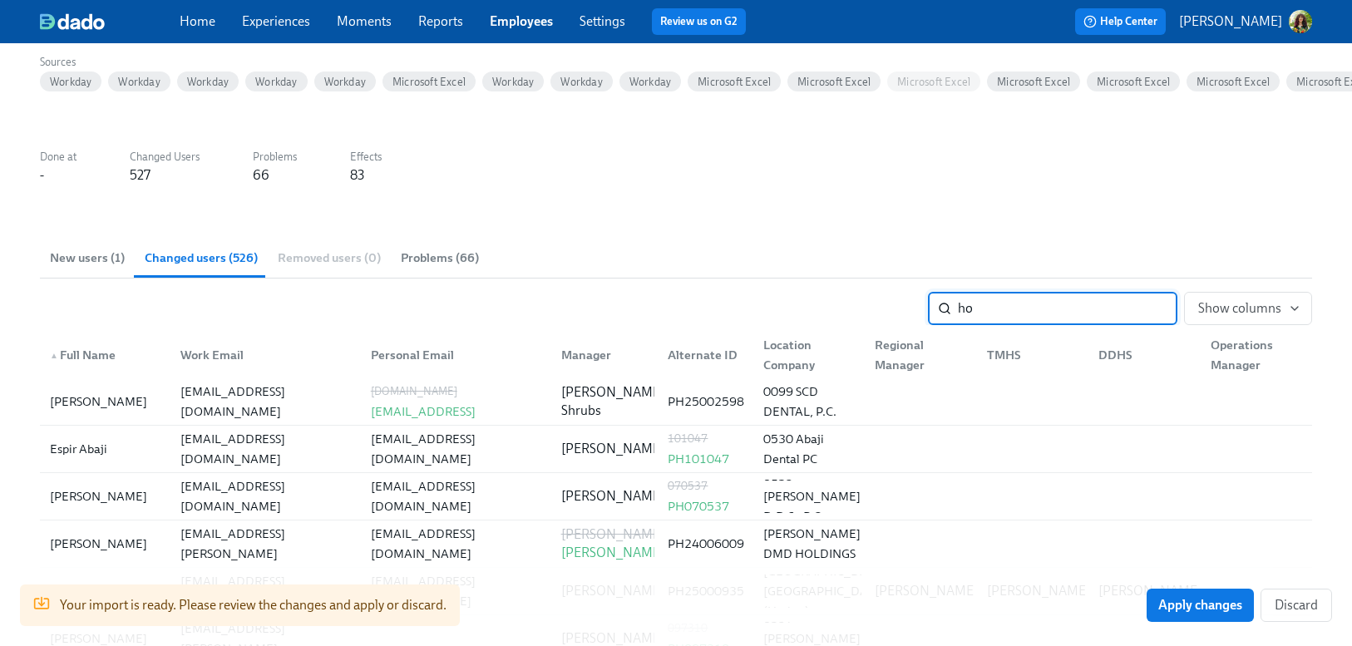
type input "hob"
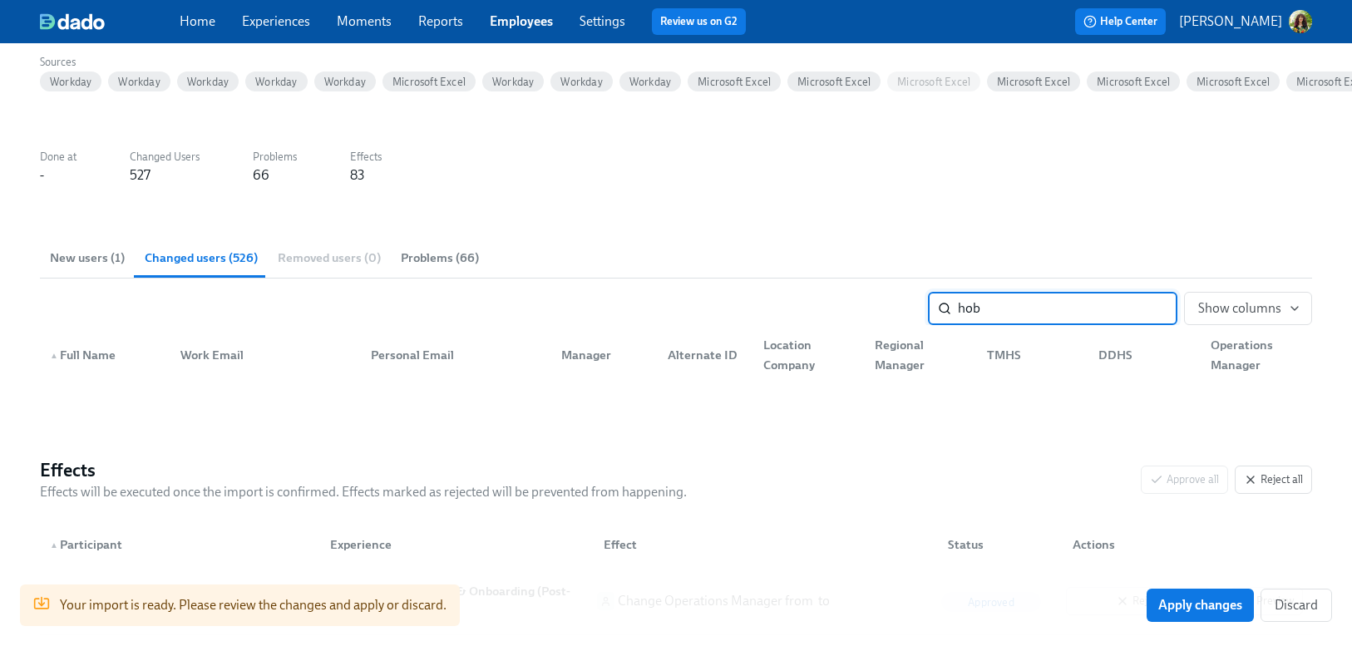
click at [1167, 307] on input "hob" at bounding box center [1068, 308] width 220 height 33
